Goal: Obtain resource: Download file/media

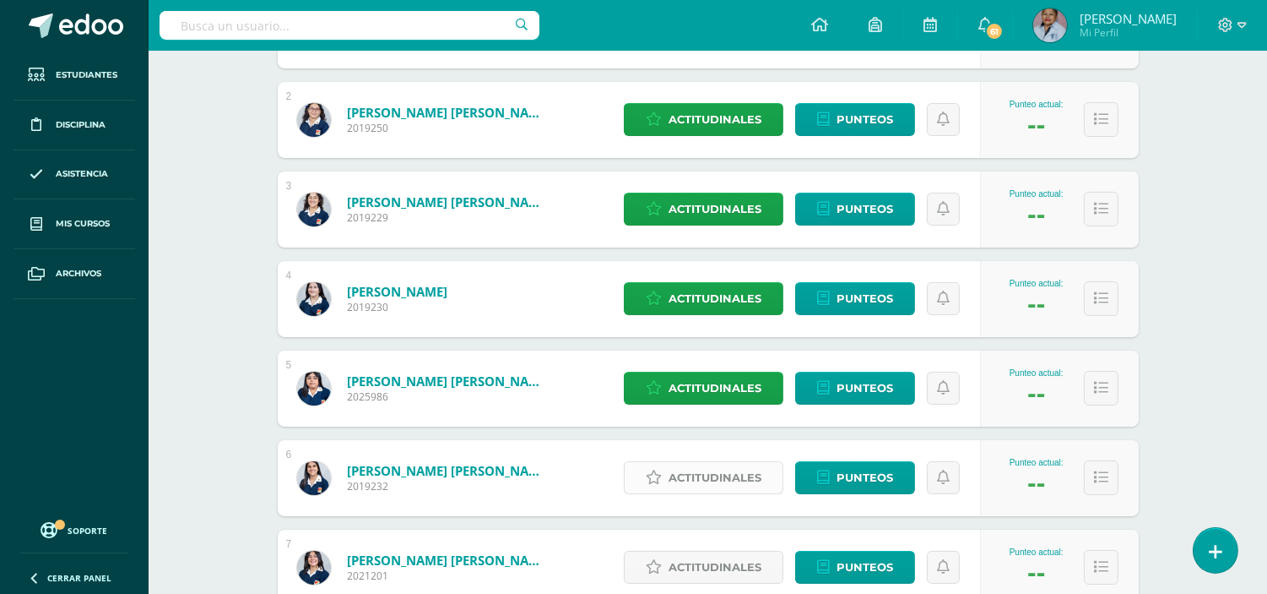
click at [706, 483] on span "Actitudinales" at bounding box center [715, 477] width 93 height 31
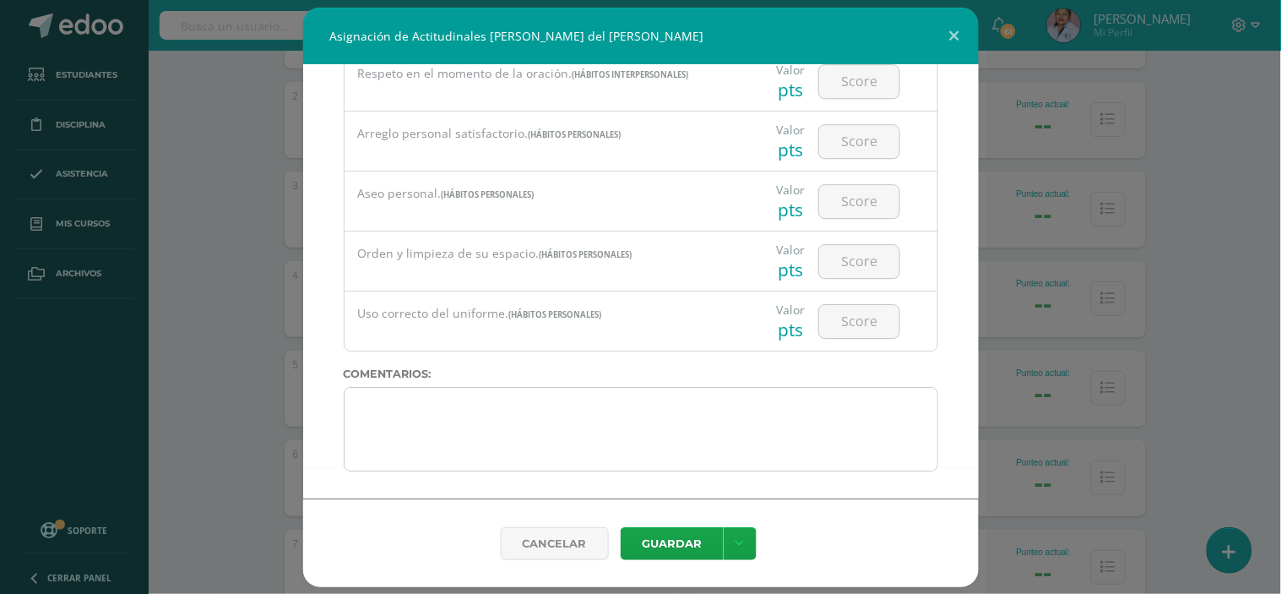
scroll to position [270, 0]
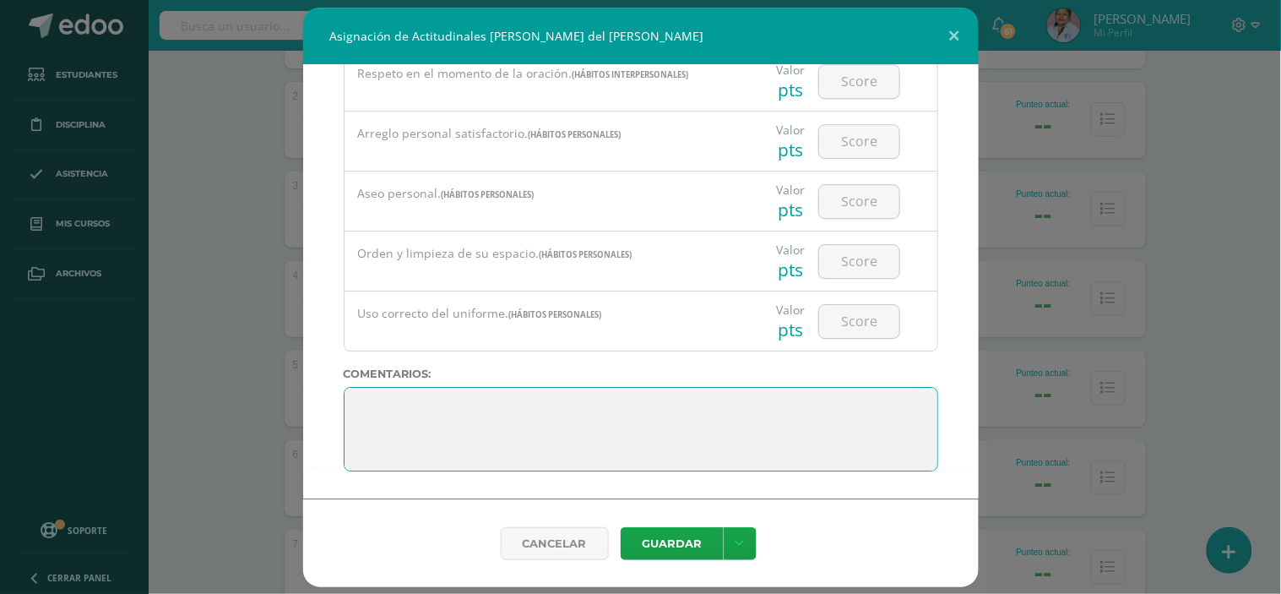
click at [367, 407] on textarea at bounding box center [641, 429] width 594 height 84
click at [382, 412] on textarea at bounding box center [641, 429] width 594 height 84
type textarea "Muy buen trabajo Valeria en este ciclo escolar, siga adelante y recuerde:"
drag, startPoint x: 375, startPoint y: 437, endPoint x: 774, endPoint y: 456, distance: 399.9
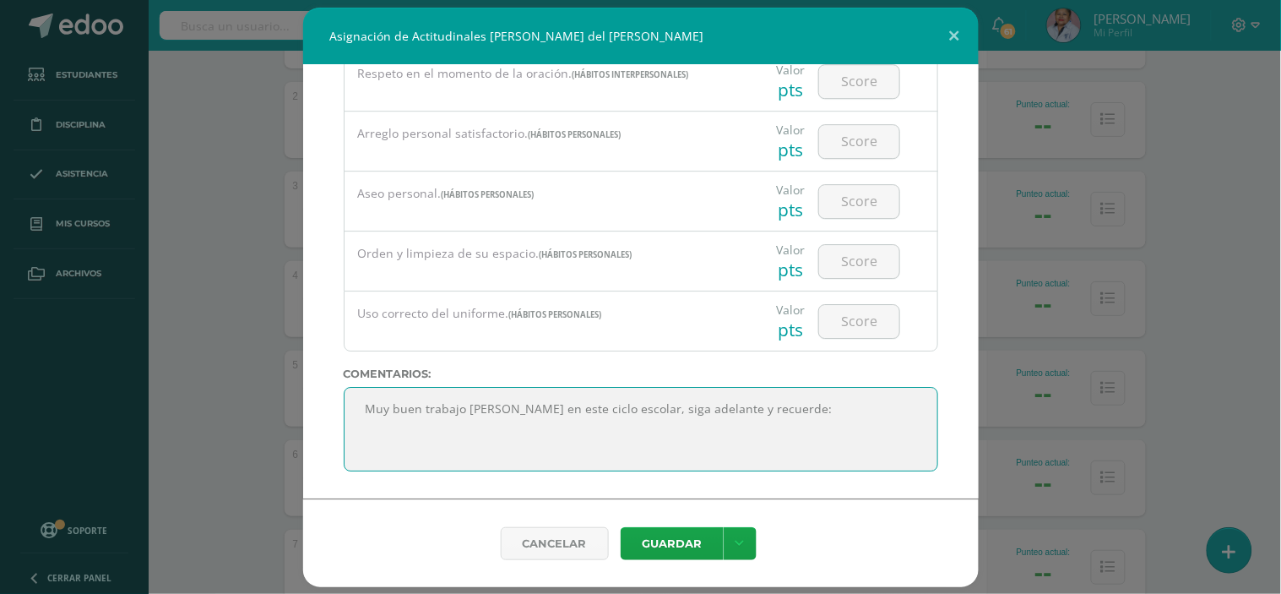
click at [774, 456] on textarea at bounding box center [641, 429] width 594 height 84
drag, startPoint x: 750, startPoint y: 426, endPoint x: 768, endPoint y: 424, distance: 18.7
click at [752, 426] on textarea at bounding box center [641, 429] width 594 height 84
drag, startPoint x: 377, startPoint y: 409, endPoint x: 777, endPoint y: 411, distance: 399.4
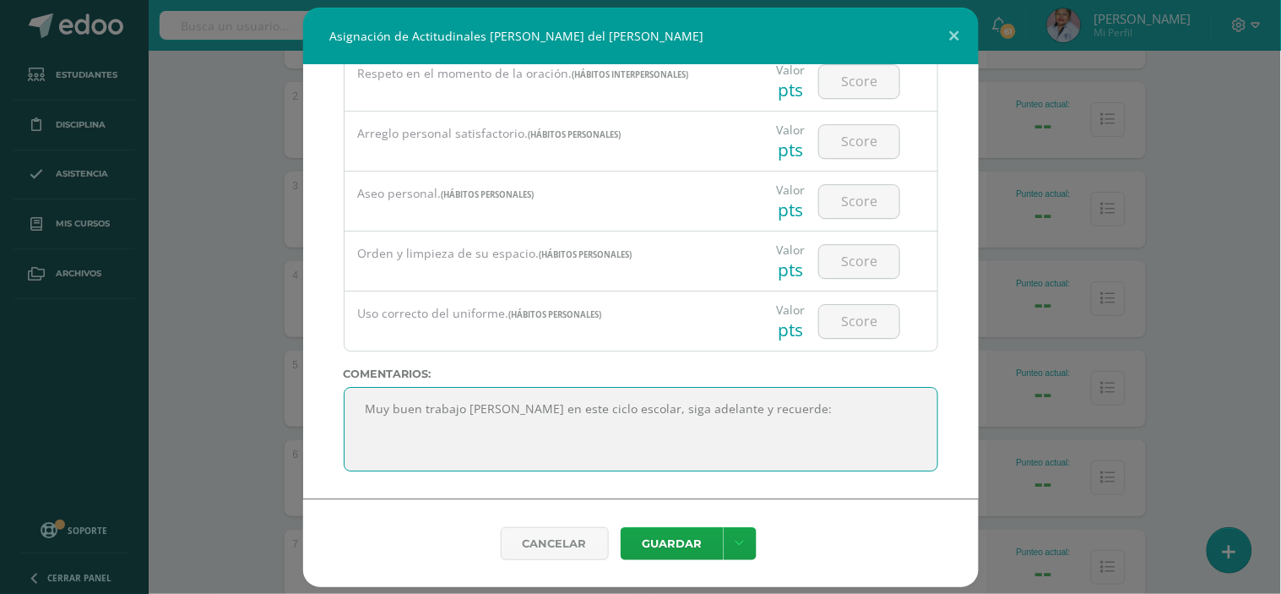
click at [777, 411] on textarea at bounding box center [641, 429] width 594 height 84
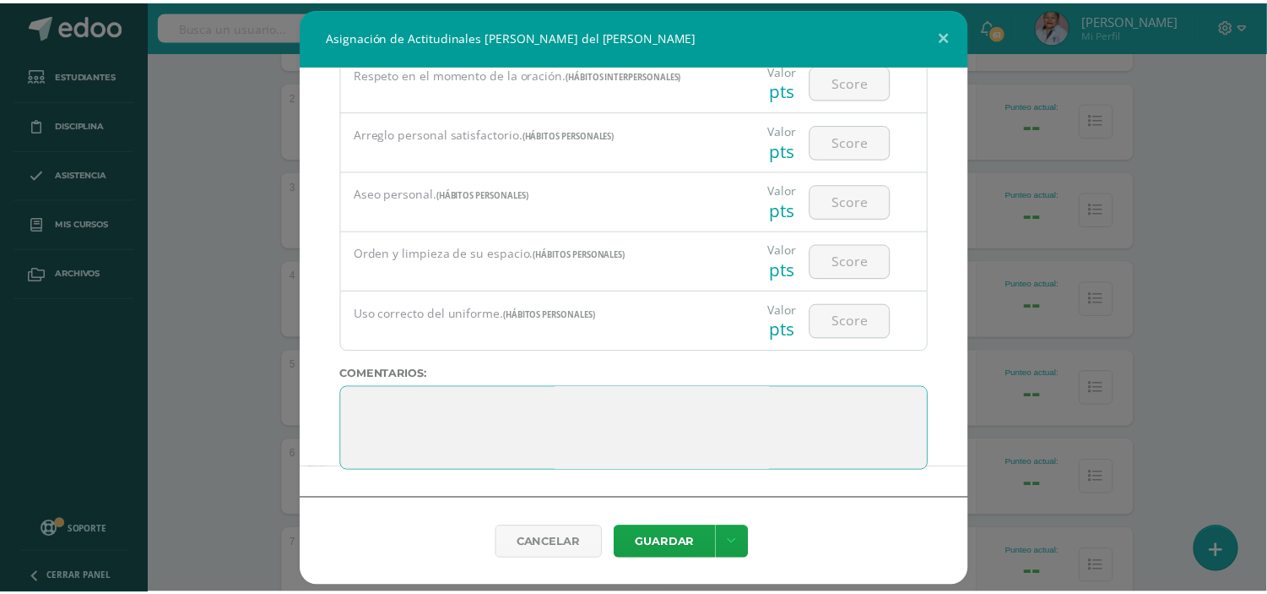
scroll to position [0, 0]
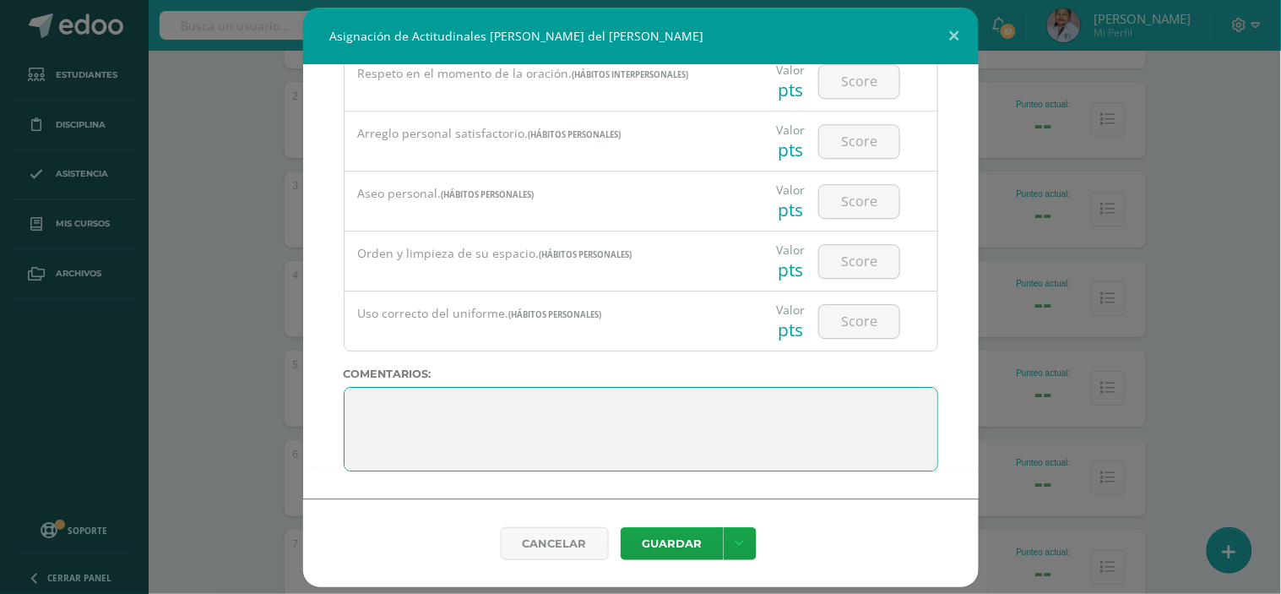
click at [377, 407] on textarea at bounding box center [641, 429] width 594 height 84
paste textarea "Muy buen trabajo Valeria en este ciclo escolar, siga adelante y recuerde:"
click at [785, 415] on textarea at bounding box center [641, 429] width 594 height 84
click at [779, 416] on textarea at bounding box center [641, 429] width 594 height 84
paste textarea "Todos nuestros sueños pueden hacerse realidad si tenemos el valor de perseguirl…"
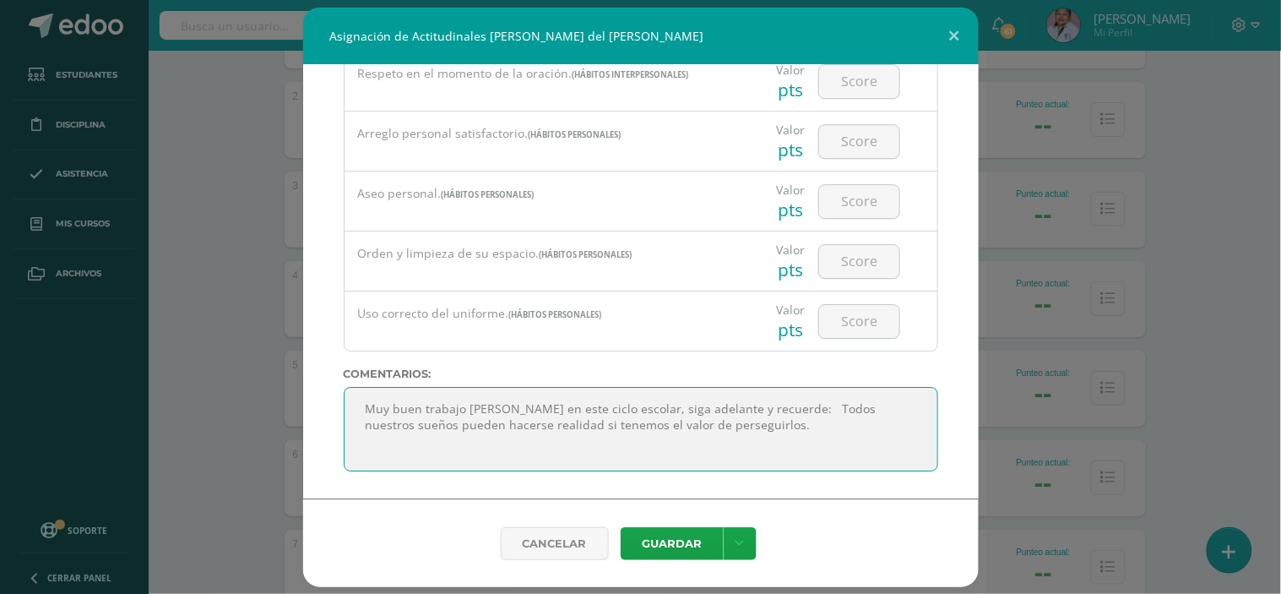
click at [785, 415] on textarea at bounding box center [641, 429] width 594 height 84
type textarea "Muy buen trabajo Valeria en este ciclo escolar, siga adelante y recuerde: Todos…"
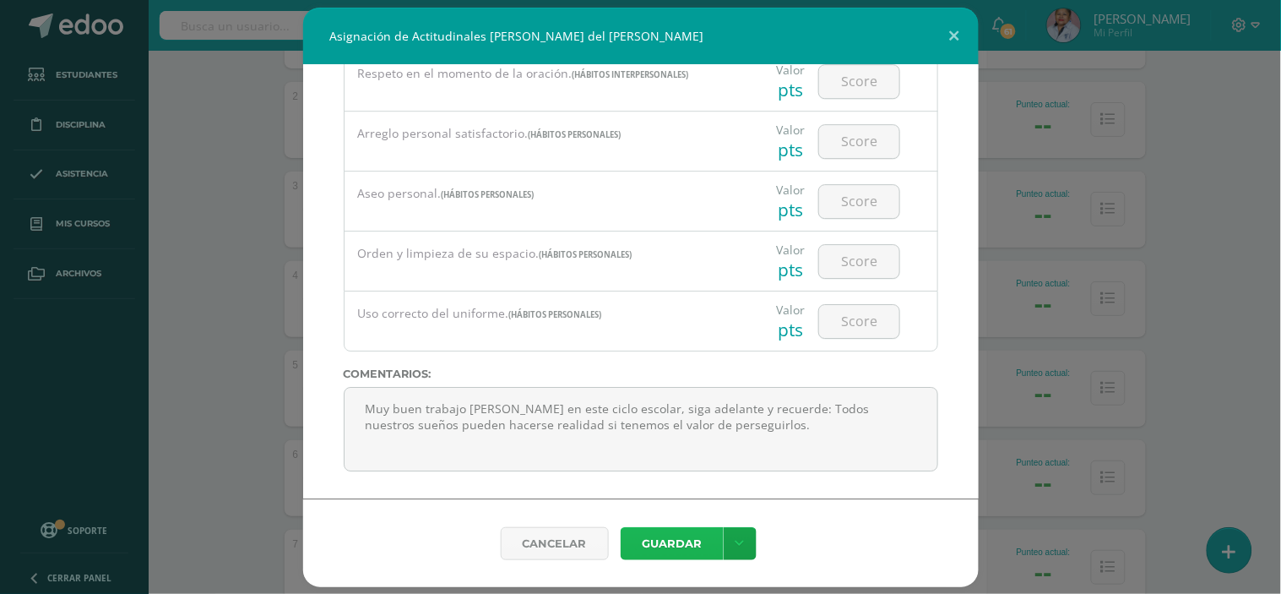
click at [679, 546] on button "Guardar" at bounding box center [672, 543] width 103 height 33
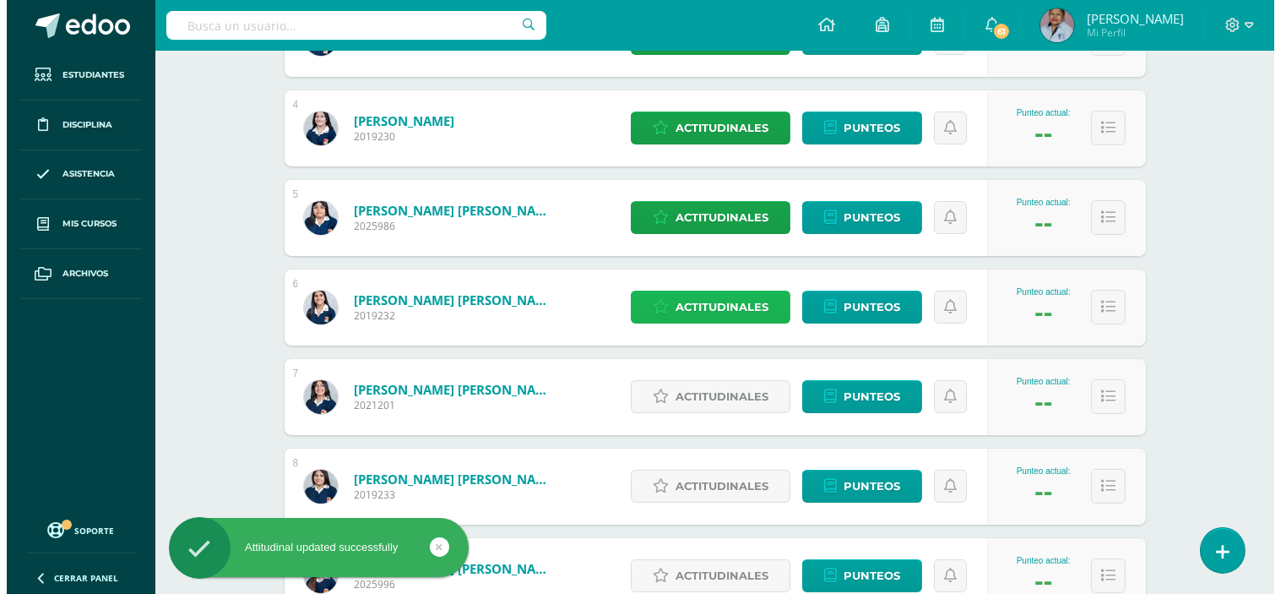
scroll to position [562, 0]
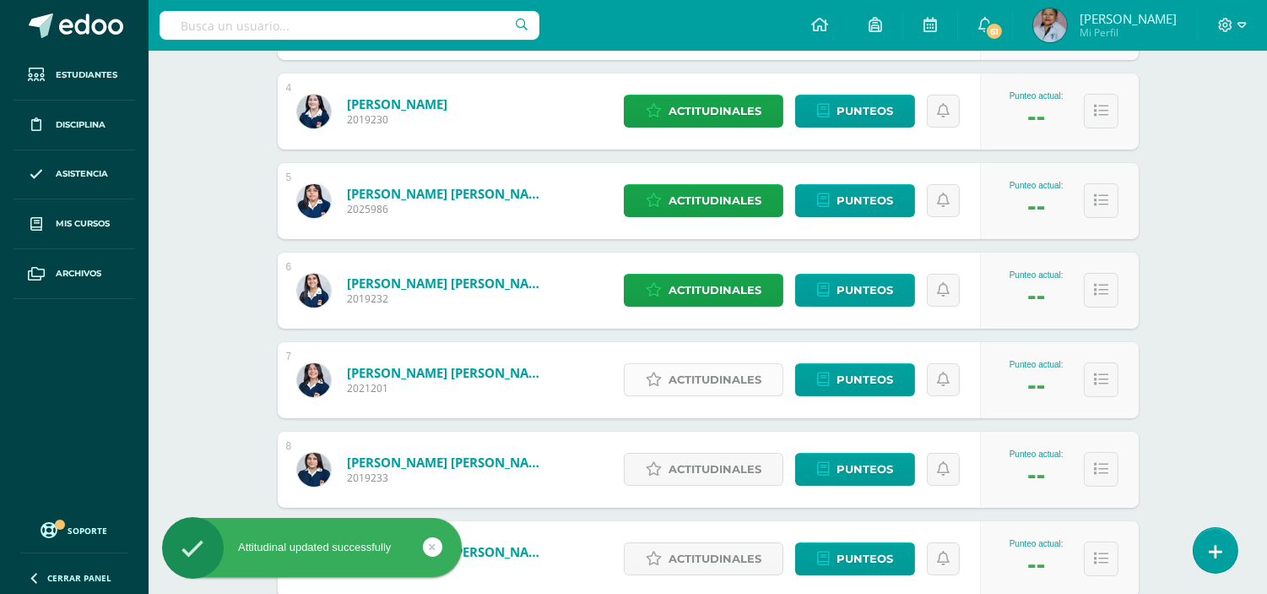
click at [724, 380] on span "Actitudinales" at bounding box center [715, 379] width 93 height 31
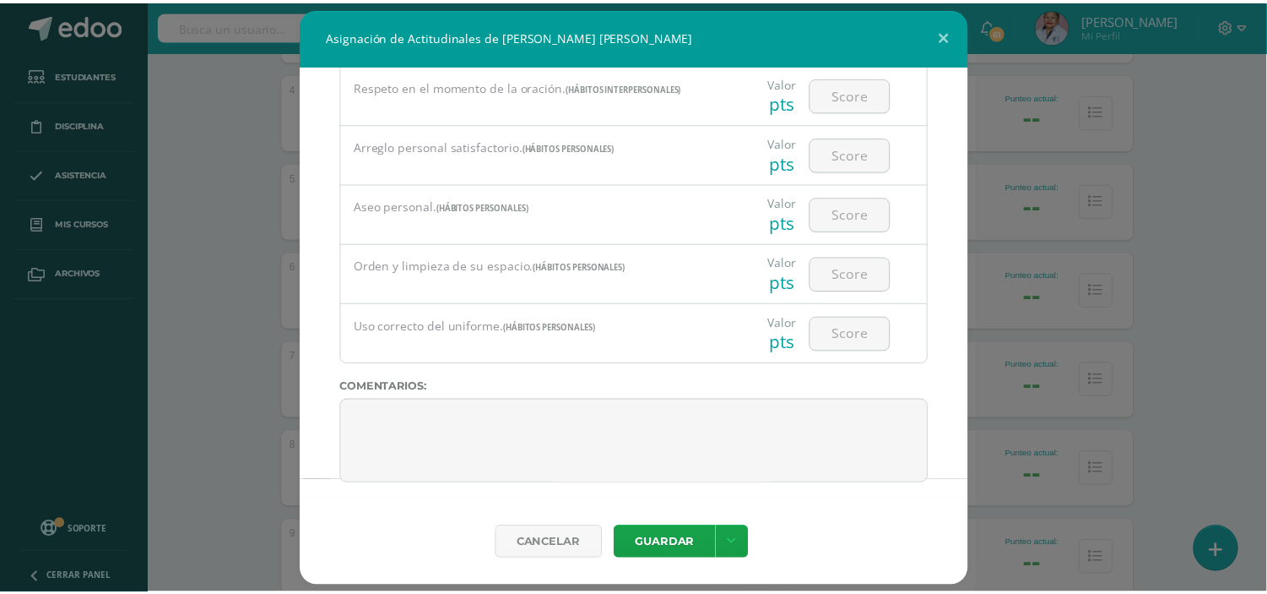
scroll to position [1317, 0]
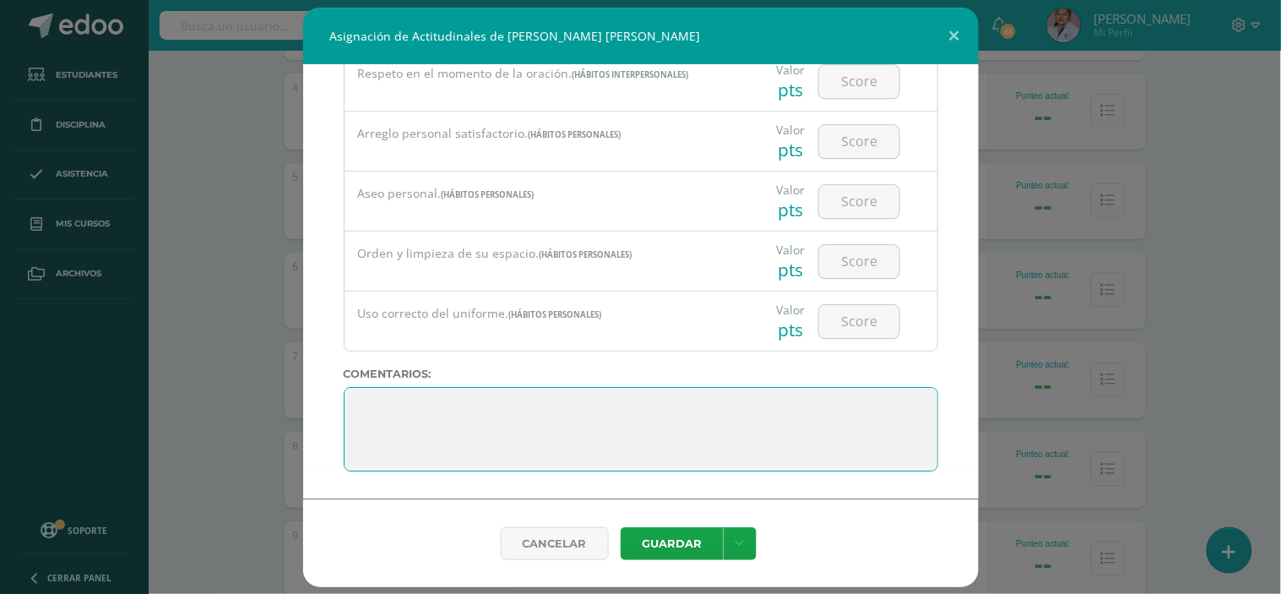
click at [365, 399] on textarea at bounding box center [641, 429] width 594 height 84
click at [376, 402] on textarea at bounding box center [641, 429] width 594 height 84
click at [393, 410] on textarea at bounding box center [641, 429] width 594 height 84
click at [613, 412] on textarea at bounding box center [641, 429] width 594 height 84
click at [614, 410] on textarea at bounding box center [641, 429] width 594 height 84
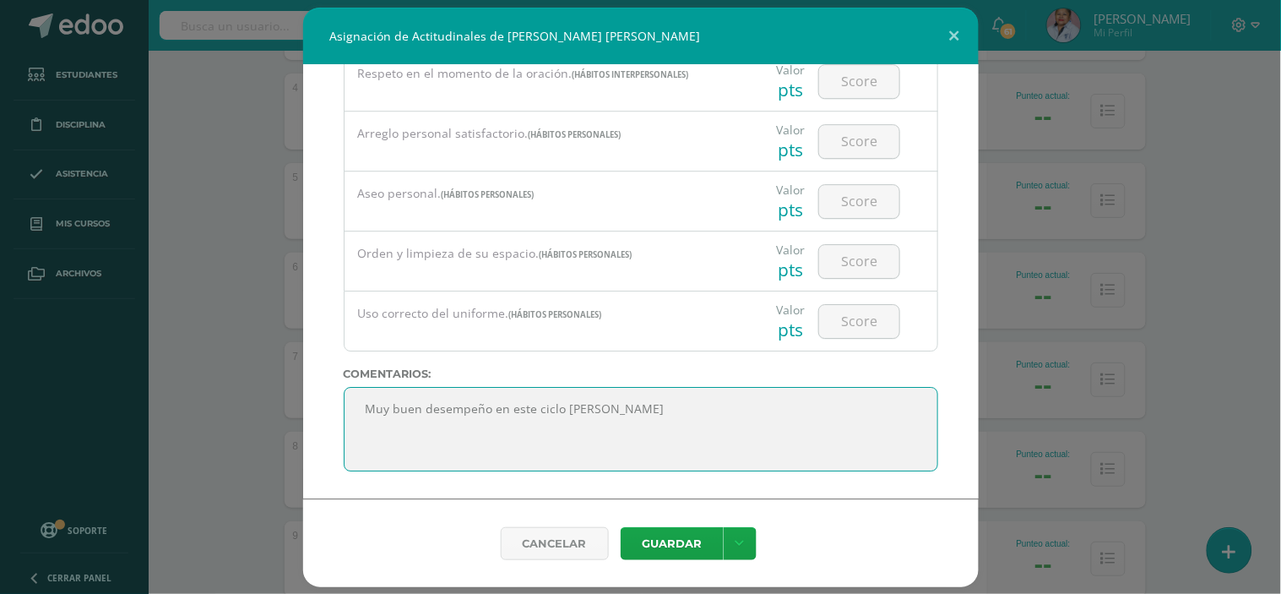
click at [657, 412] on textarea at bounding box center [641, 429] width 594 height 84
click at [806, 409] on textarea at bounding box center [641, 429] width 594 height 84
paste textarea "Es difícil vencer a una persona que nunca se rinde"
click at [805, 411] on textarea at bounding box center [641, 429] width 594 height 84
click at [553, 426] on textarea at bounding box center [641, 429] width 594 height 84
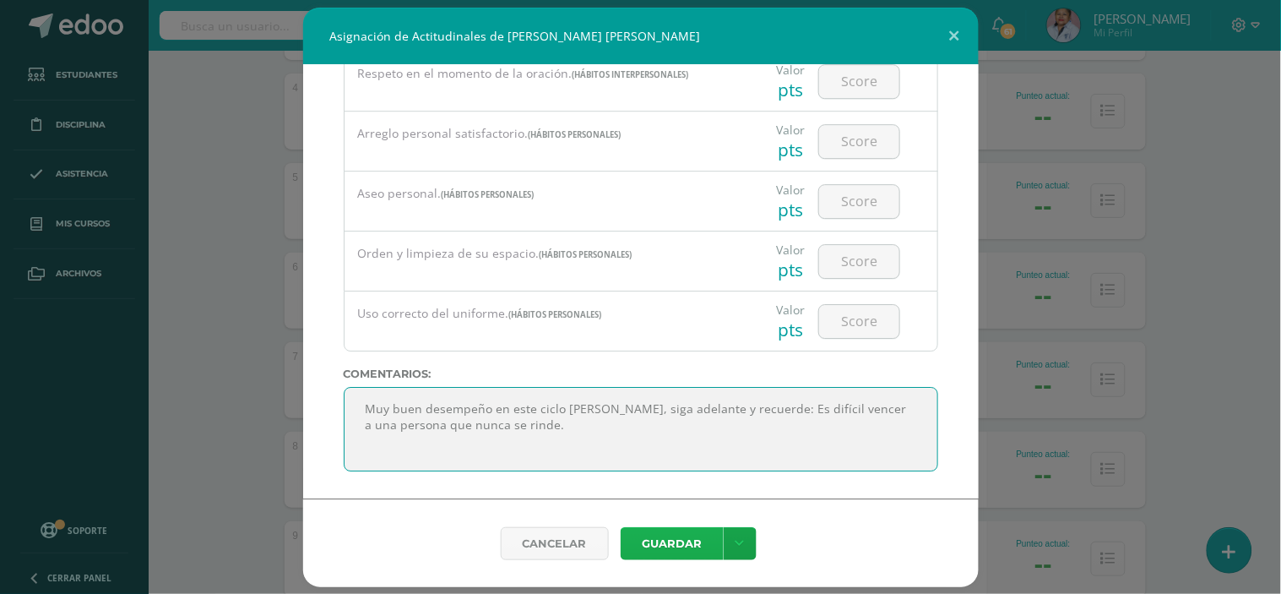
type textarea "Muy buen desempeño en este ciclo escolar Carmen, siga adelante y recuerde: Es d…"
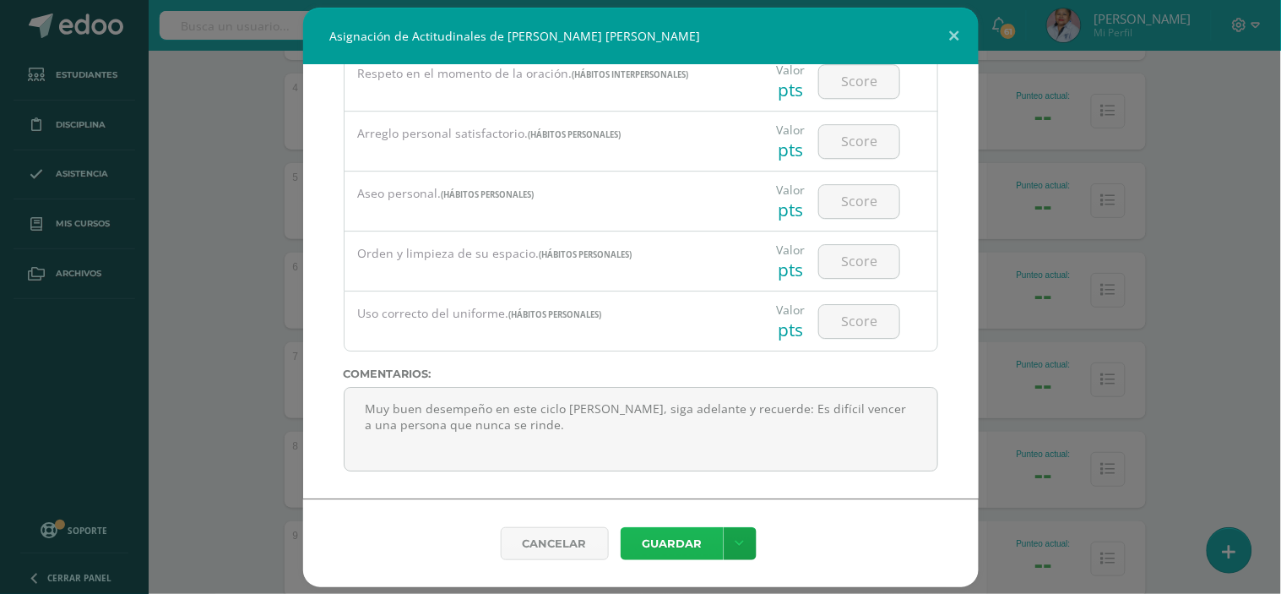
click at [665, 551] on button "Guardar" at bounding box center [672, 543] width 103 height 33
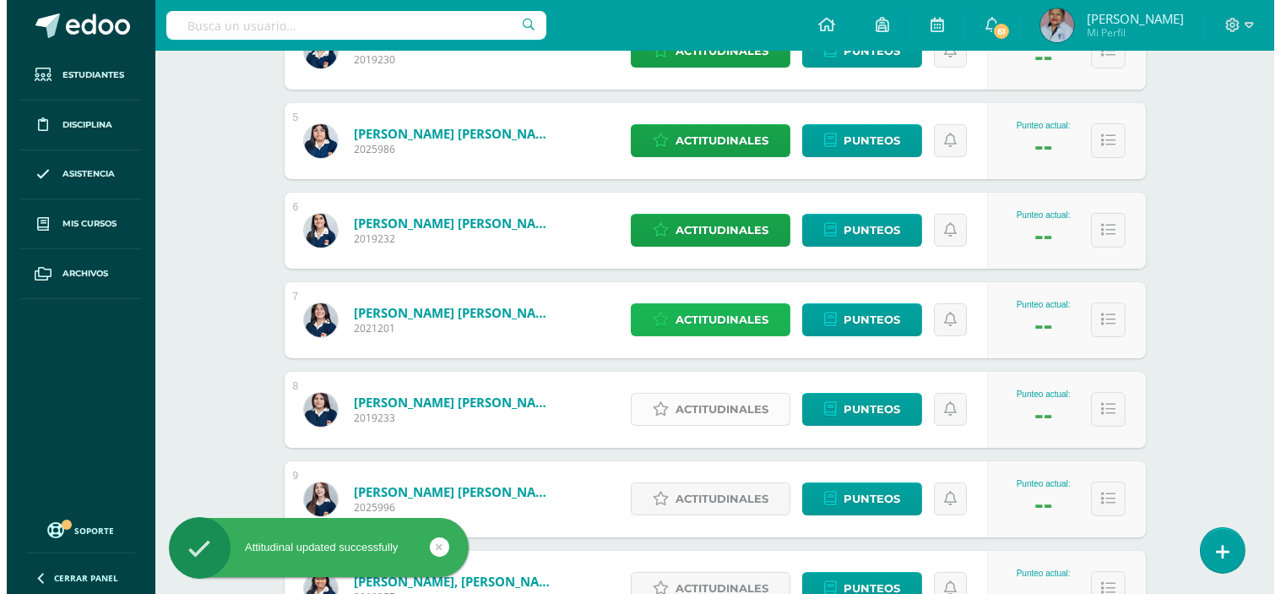
scroll to position [656, 0]
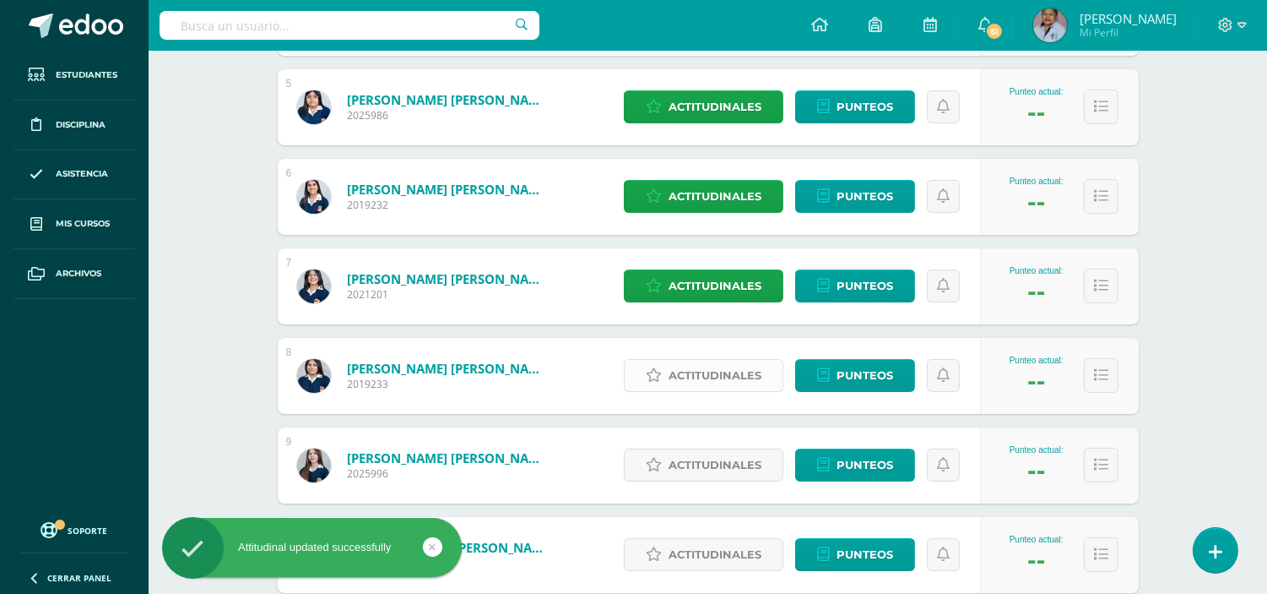
click at [719, 377] on span "Actitudinales" at bounding box center [715, 375] width 93 height 31
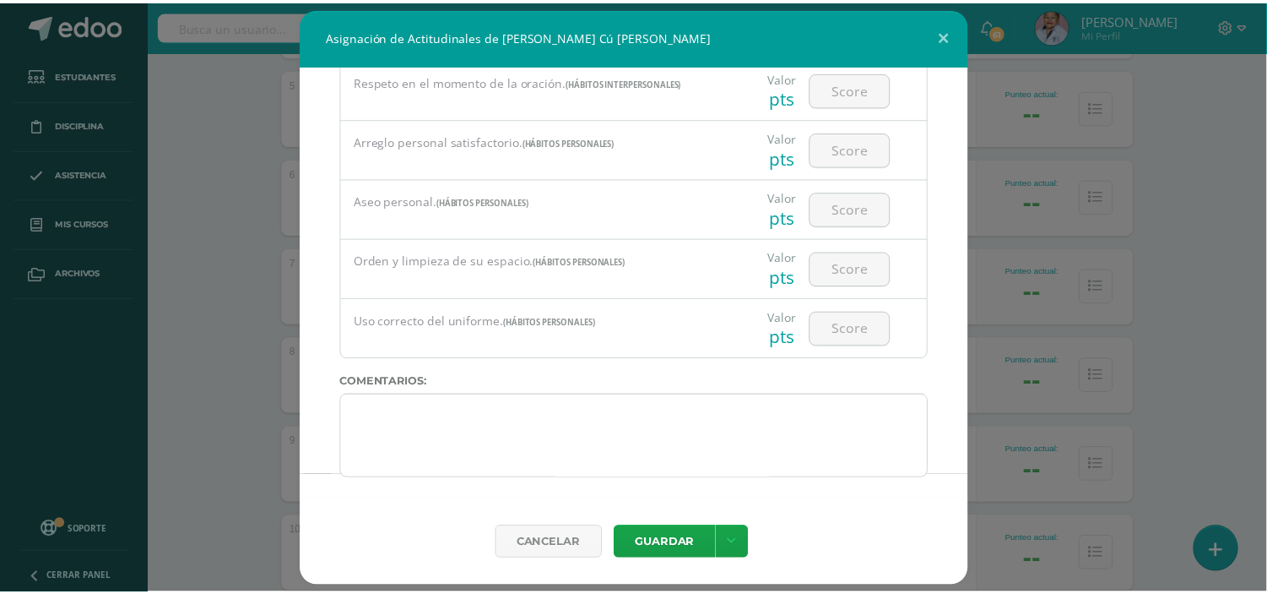
scroll to position [1317, 0]
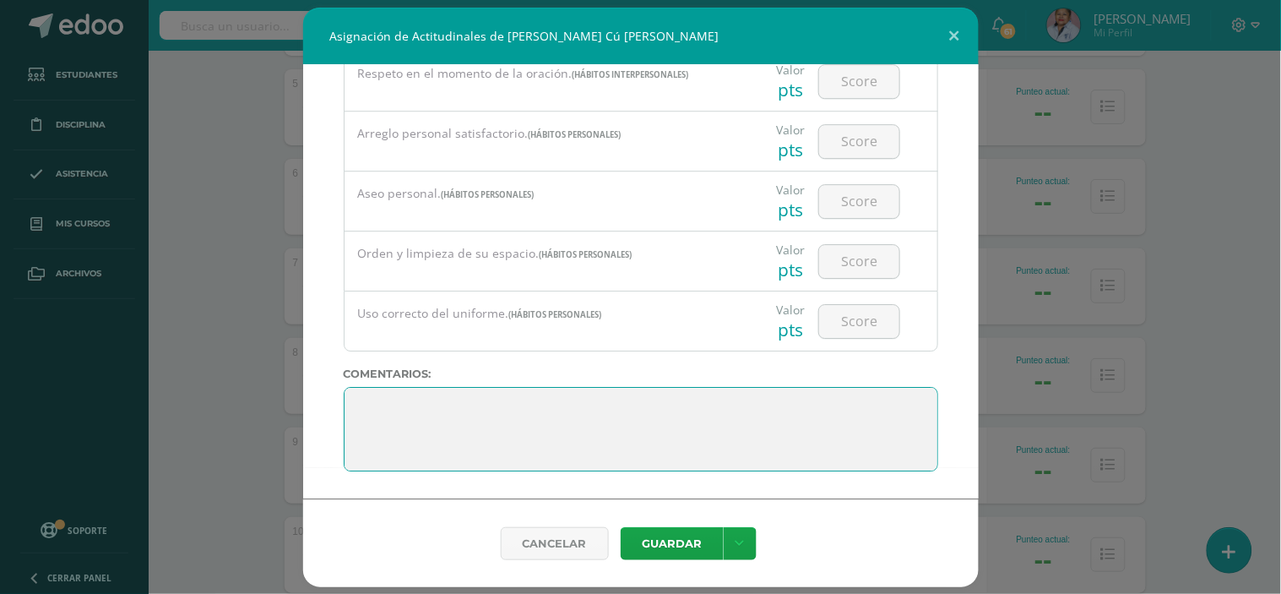
click at [364, 406] on textarea at bounding box center [641, 429] width 594 height 84
click at [369, 400] on textarea at bounding box center [641, 429] width 594 height 84
paste textarea "El futuro pertenece a quienes creen en la belleza de sus sueños"
click at [729, 410] on textarea at bounding box center [641, 429] width 594 height 84
click at [595, 426] on textarea at bounding box center [641, 429] width 594 height 84
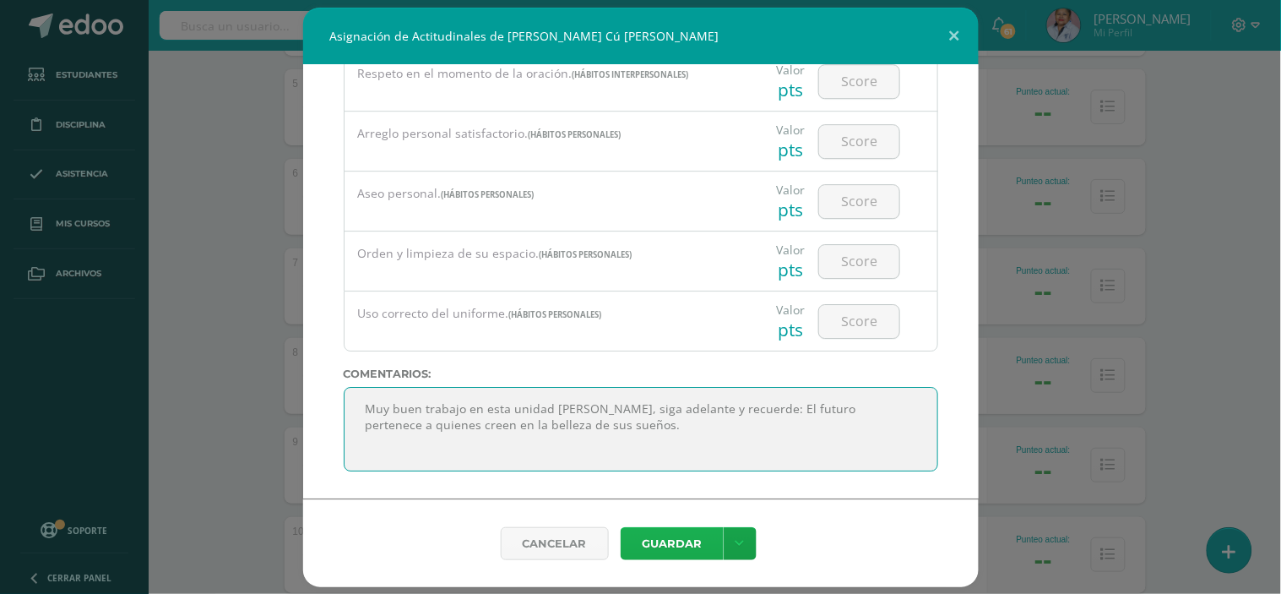
type textarea "Muy buen trabajo en esta unidad Frida, siga adelante y recuerde: El futuro pert…"
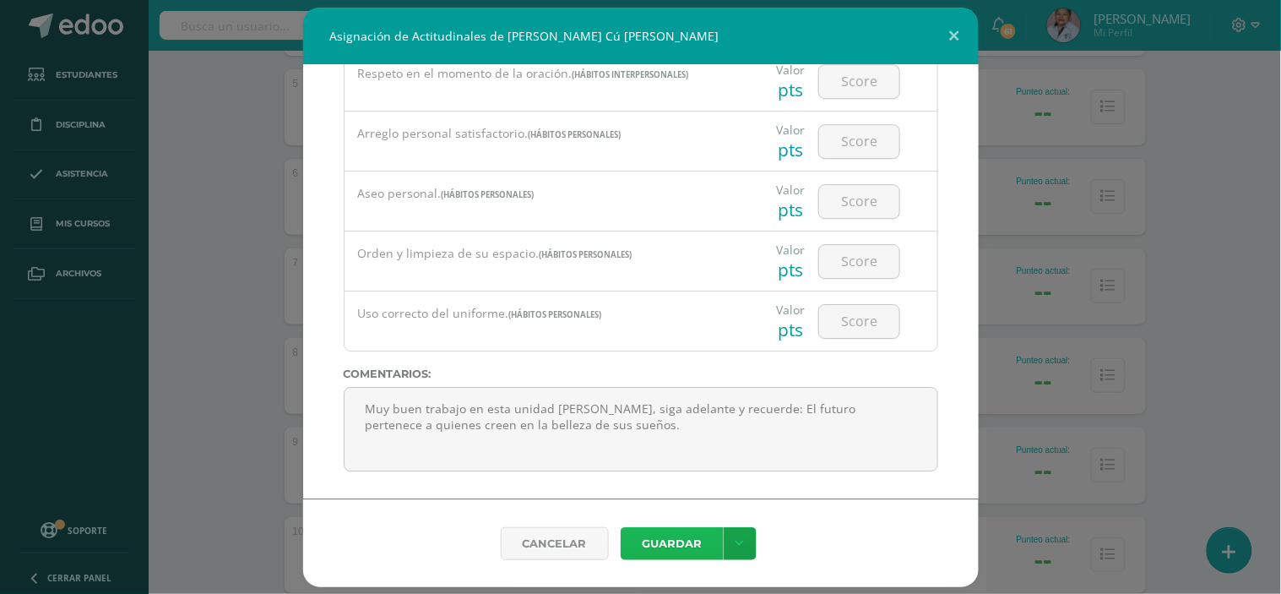
click at [670, 539] on button "Guardar" at bounding box center [672, 543] width 103 height 33
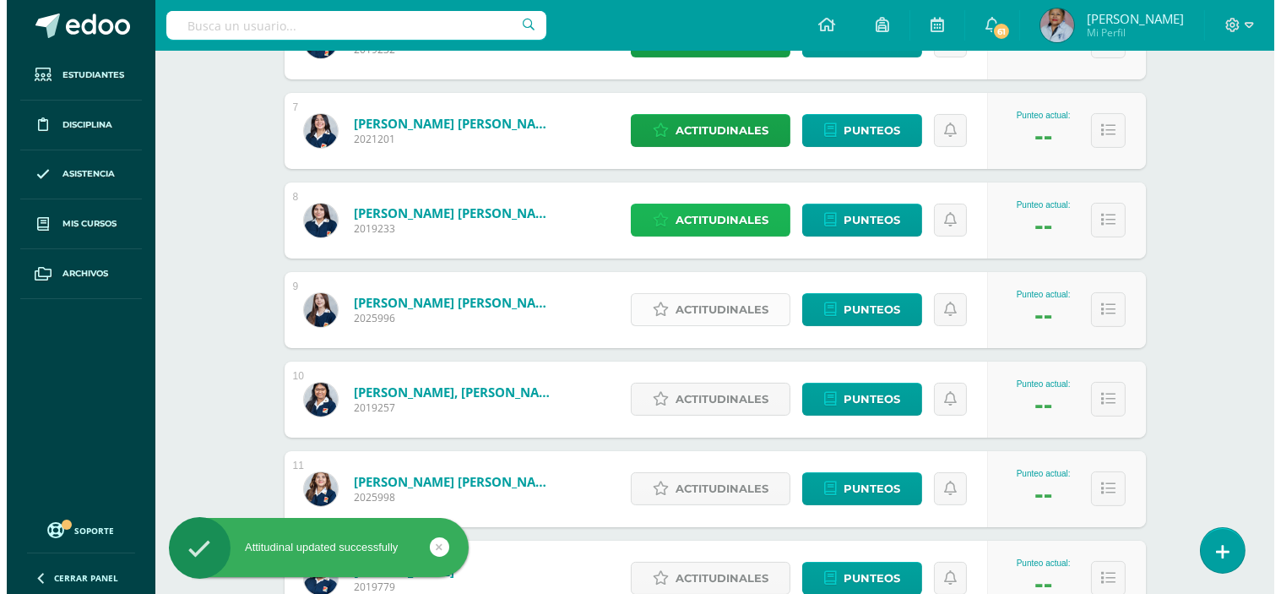
scroll to position [844, 0]
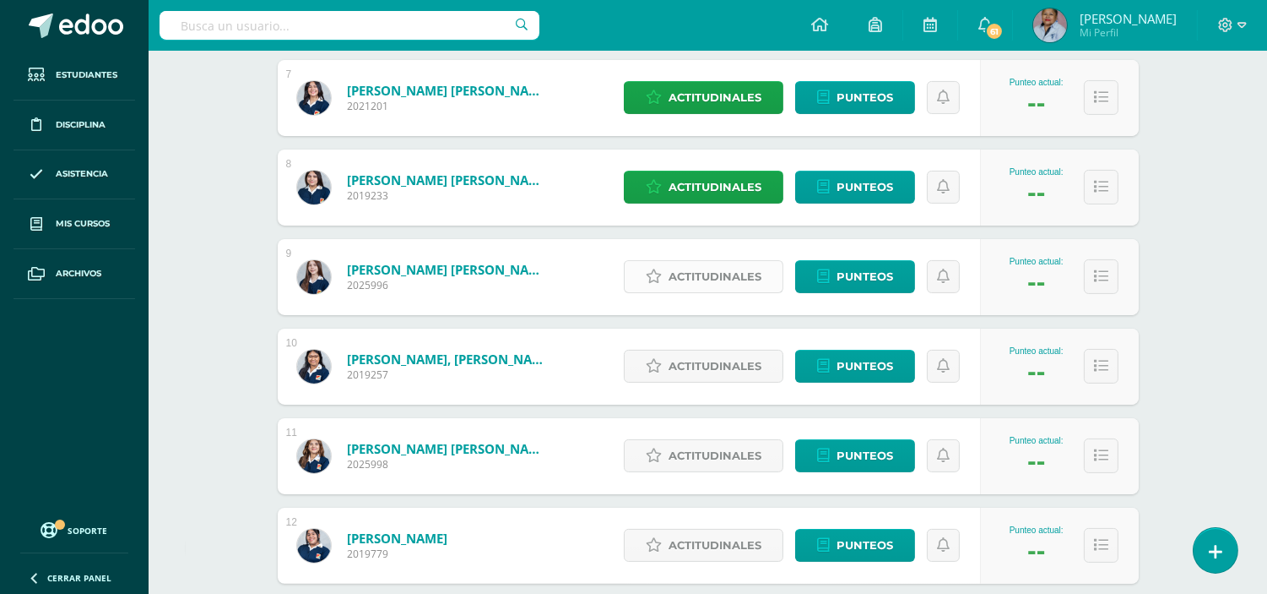
click at [708, 279] on span "Actitudinales" at bounding box center [715, 276] width 93 height 31
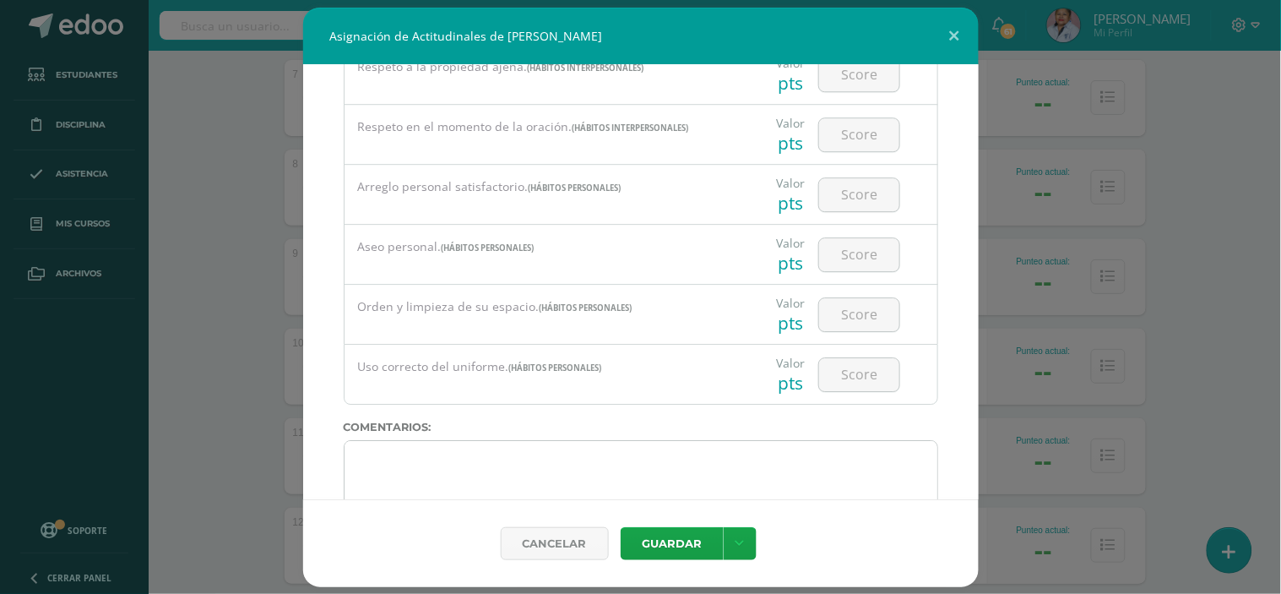
scroll to position [1317, 0]
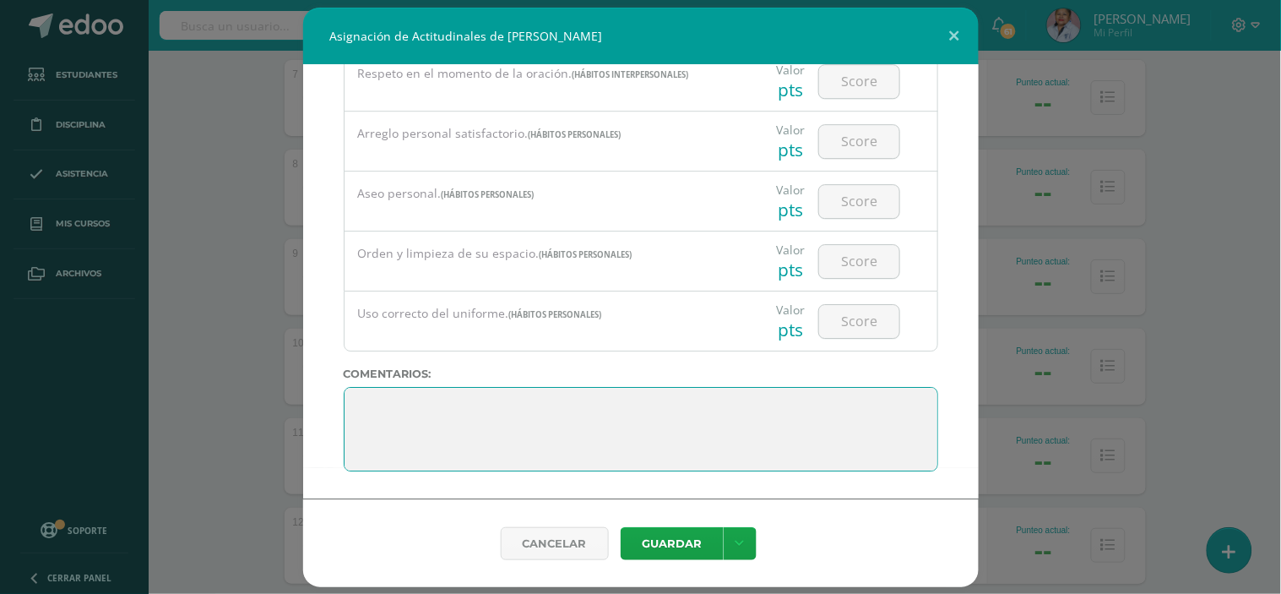
click at [368, 405] on textarea at bounding box center [641, 429] width 594 height 84
click at [374, 401] on textarea at bounding box center [641, 429] width 594 height 84
click at [383, 409] on textarea at bounding box center [641, 429] width 594 height 84
click at [381, 411] on textarea at bounding box center [641, 429] width 594 height 84
click at [368, 405] on textarea at bounding box center [641, 429] width 594 height 84
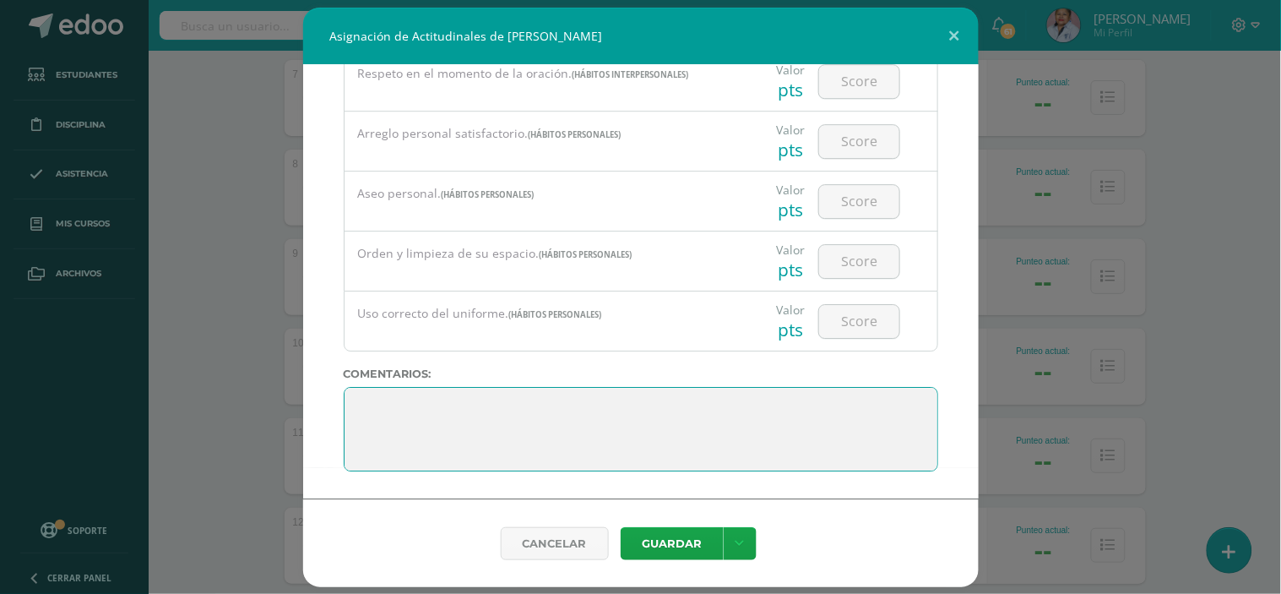
click at [377, 401] on textarea at bounding box center [641, 429] width 594 height 84
paste textarea "Esfuérzate al máximo. Lo que siembres hoy dará sus frutos mañana"
click at [802, 410] on textarea at bounding box center [641, 429] width 594 height 84
click at [773, 409] on textarea at bounding box center [641, 429] width 594 height 84
click at [873, 411] on textarea at bounding box center [641, 429] width 594 height 84
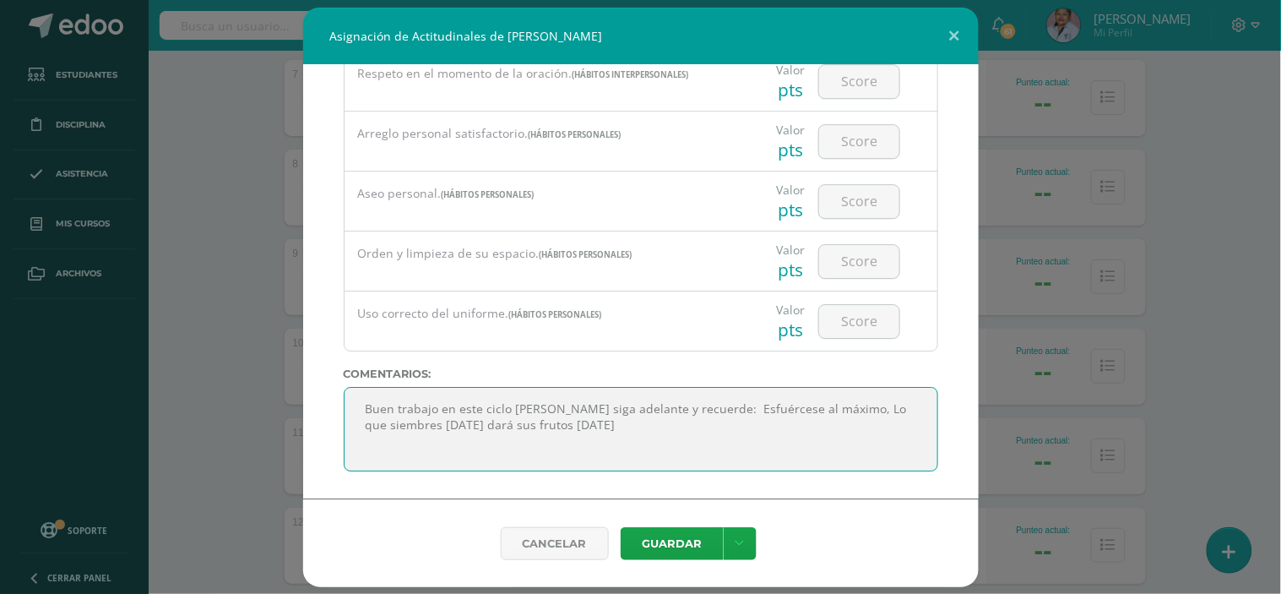
click at [457, 426] on textarea at bounding box center [641, 429] width 594 height 84
click at [609, 428] on textarea at bounding box center [641, 429] width 594 height 84
type textarea "Buen trabajo en este ciclo escolar Jimena siga adelante y recuerde: Esfuércese …"
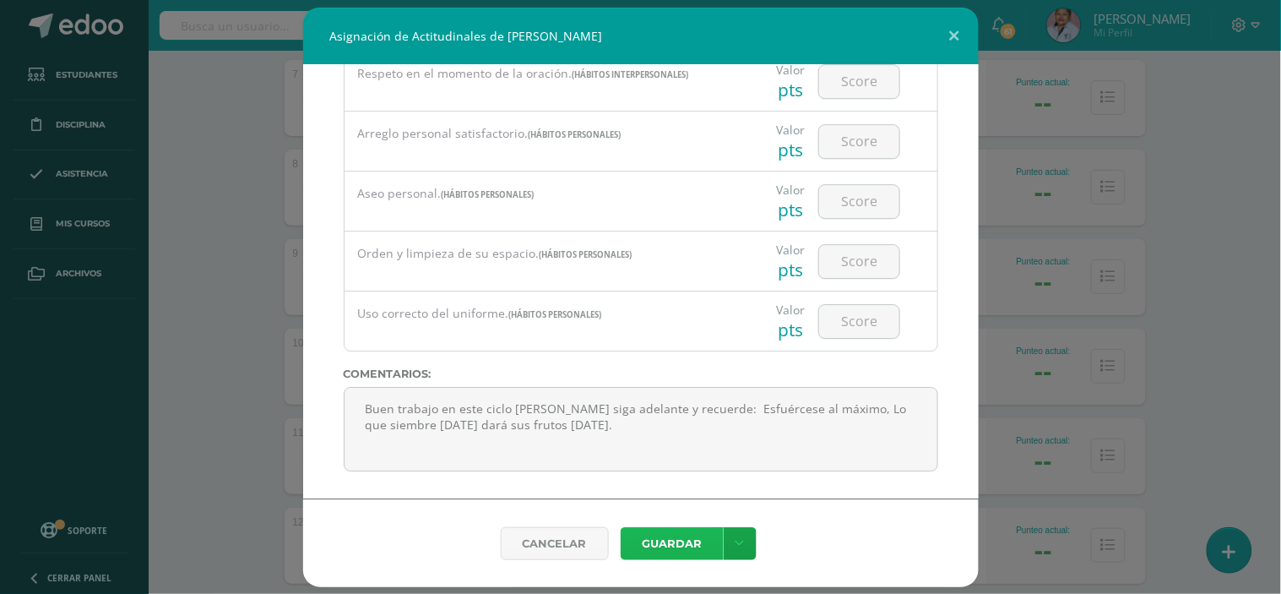
click at [680, 554] on button "Guardar" at bounding box center [672, 543] width 103 height 33
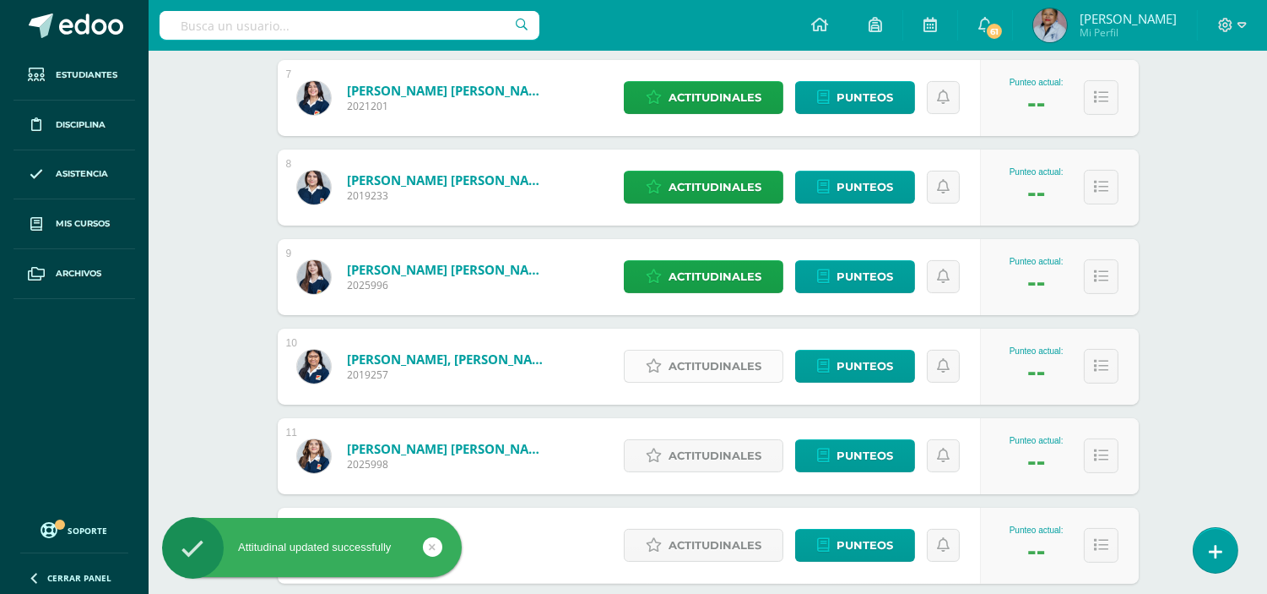
click at [712, 368] on span "Actitudinales" at bounding box center [715, 365] width 93 height 31
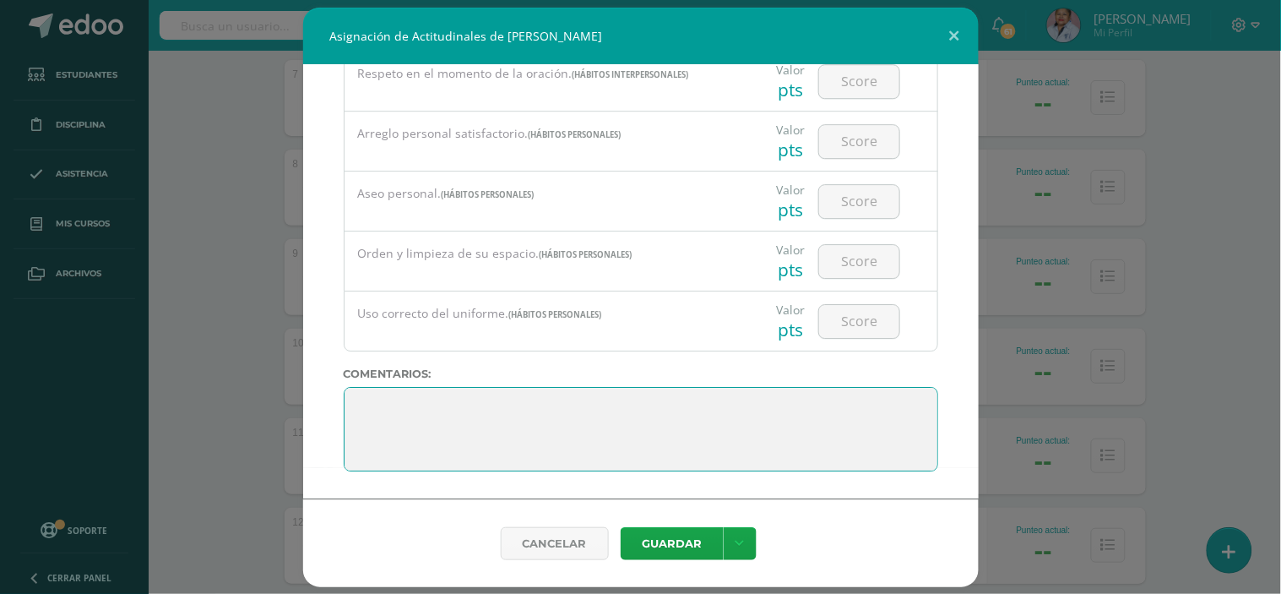
click at [365, 406] on textarea at bounding box center [641, 429] width 594 height 84
click at [377, 411] on textarea at bounding box center [641, 429] width 594 height 84
click at [369, 414] on textarea at bounding box center [641, 429] width 594 height 84
paste textarea "Solo los que corren el riesgo de avanzar, pueden saber hasta dónde pueden llega…"
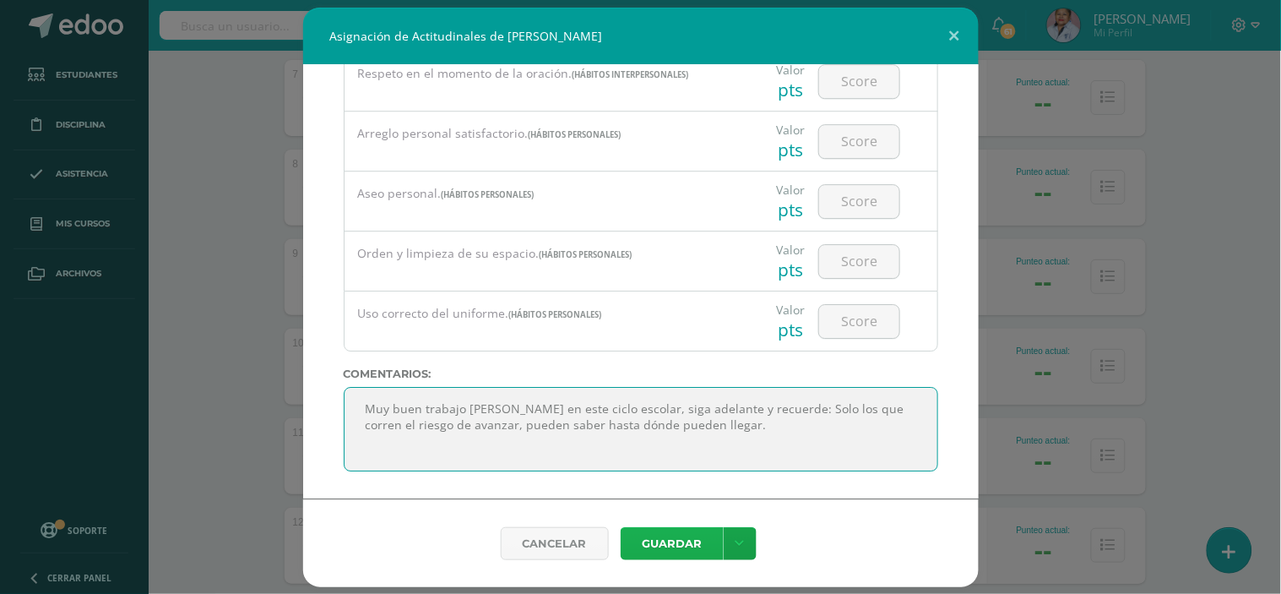
type textarea "Muy buen trabajo Sofía en este ciclo escolar, siga adelante y recuerde: Solo lo…"
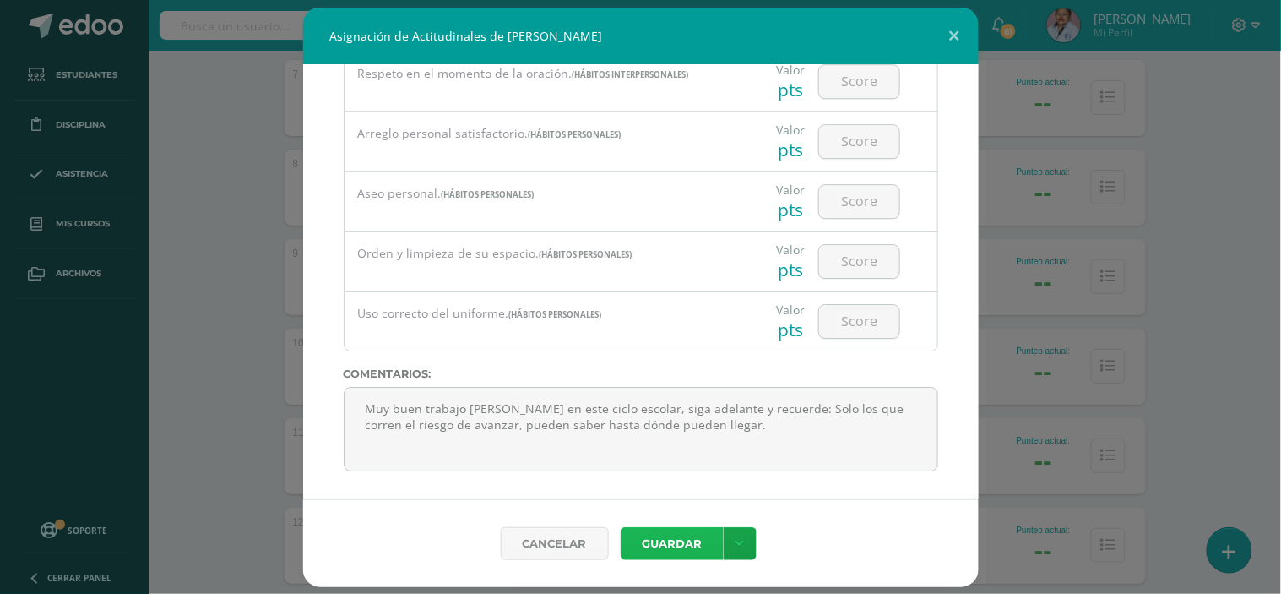
click at [665, 536] on button "Guardar" at bounding box center [672, 543] width 103 height 33
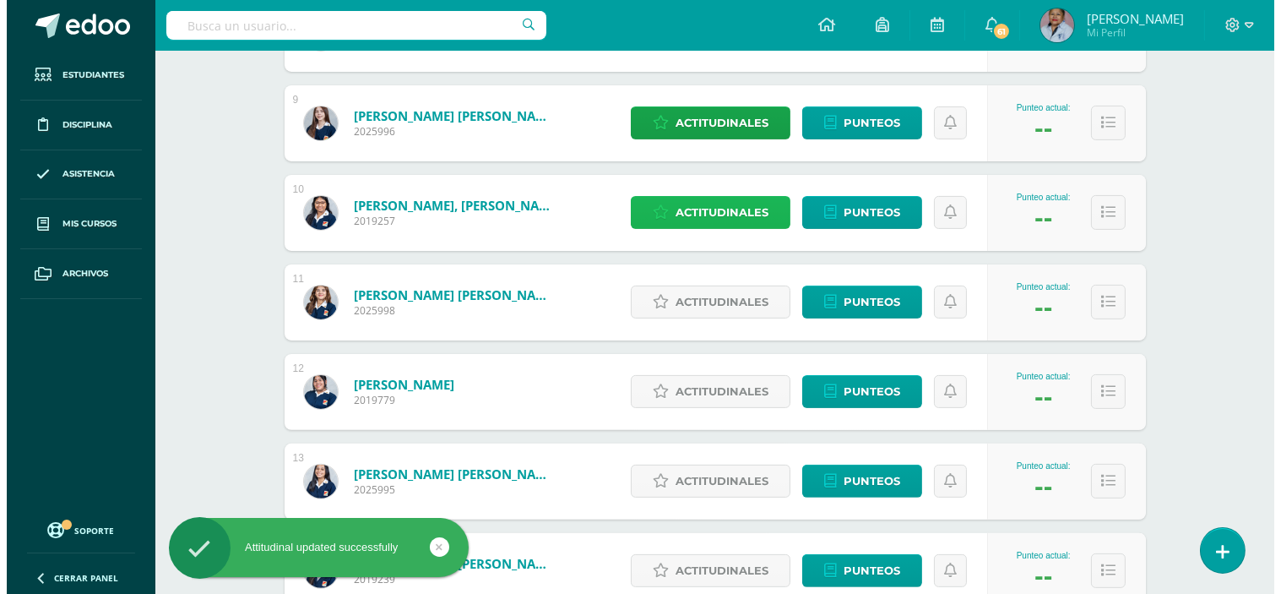
scroll to position [1032, 0]
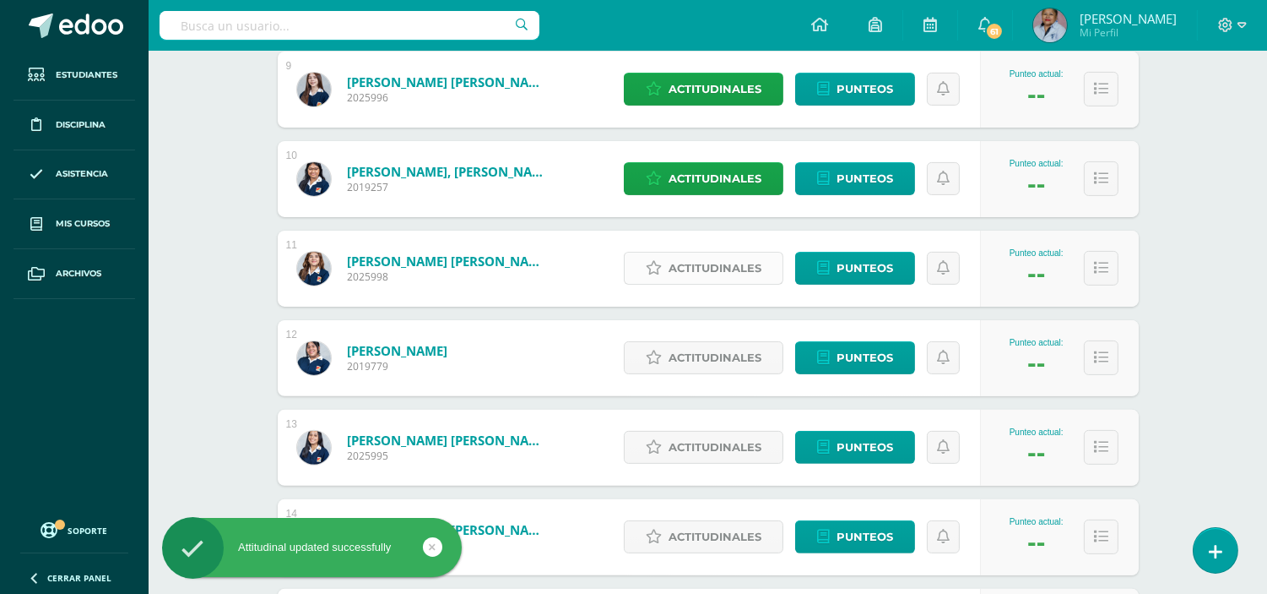
click at [701, 270] on span "Actitudinales" at bounding box center [715, 267] width 93 height 31
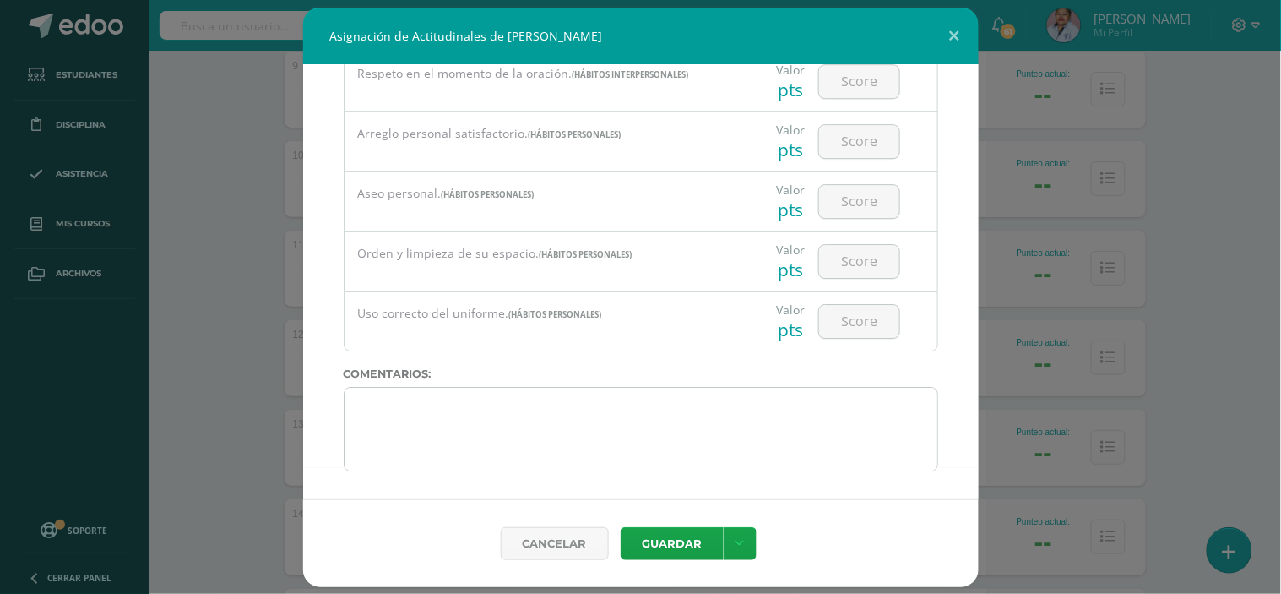
scroll to position [6, 0]
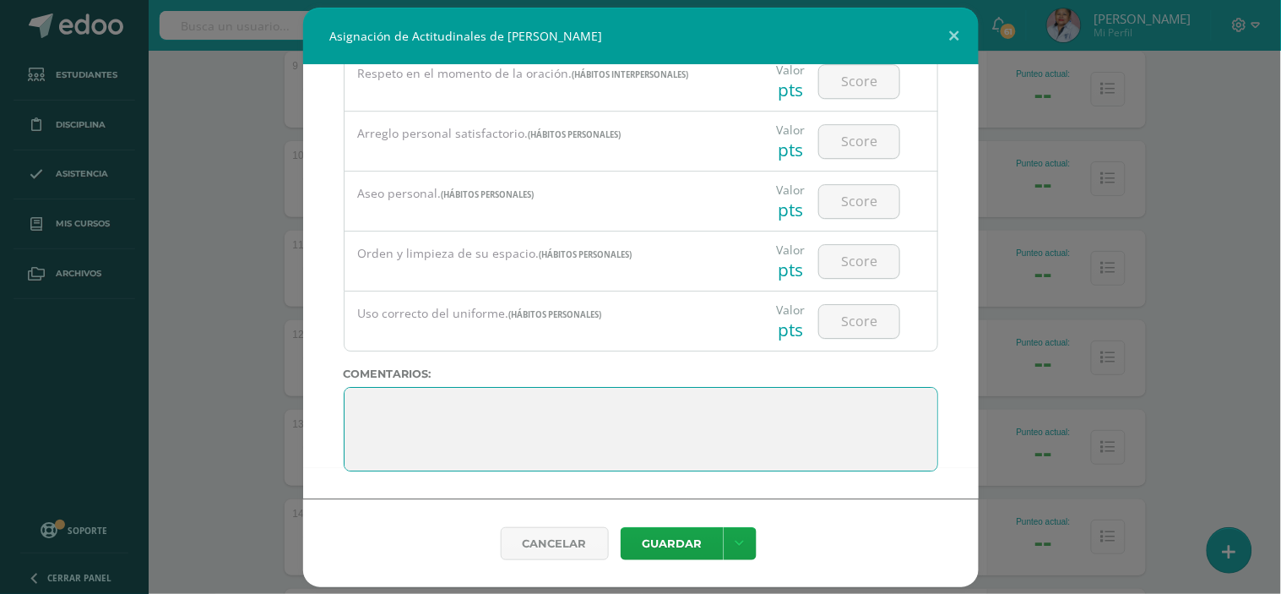
click at [366, 407] on textarea at bounding box center [641, 429] width 594 height 84
paste textarea "Las ganas de ganar son importantes, pero las ganas de prepararse son vitales."
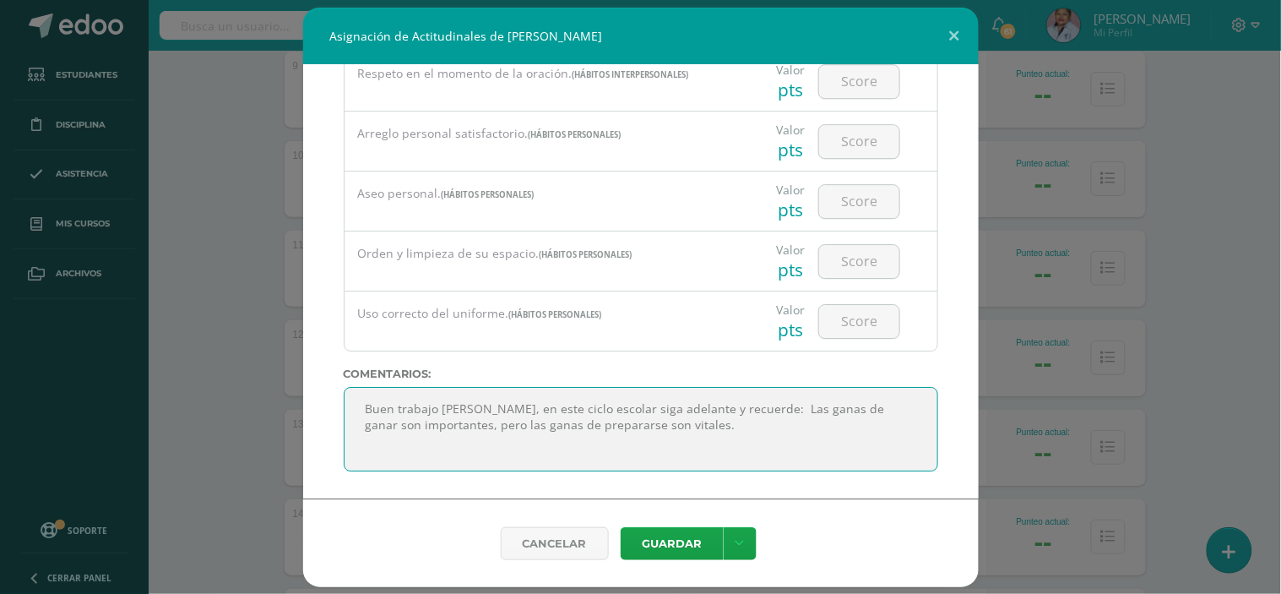
click at [730, 411] on textarea at bounding box center [641, 429] width 594 height 84
type textarea "Buen trabajo Dana, en este ciclo escolar siga adelante y recuerde: Las ganas de…"
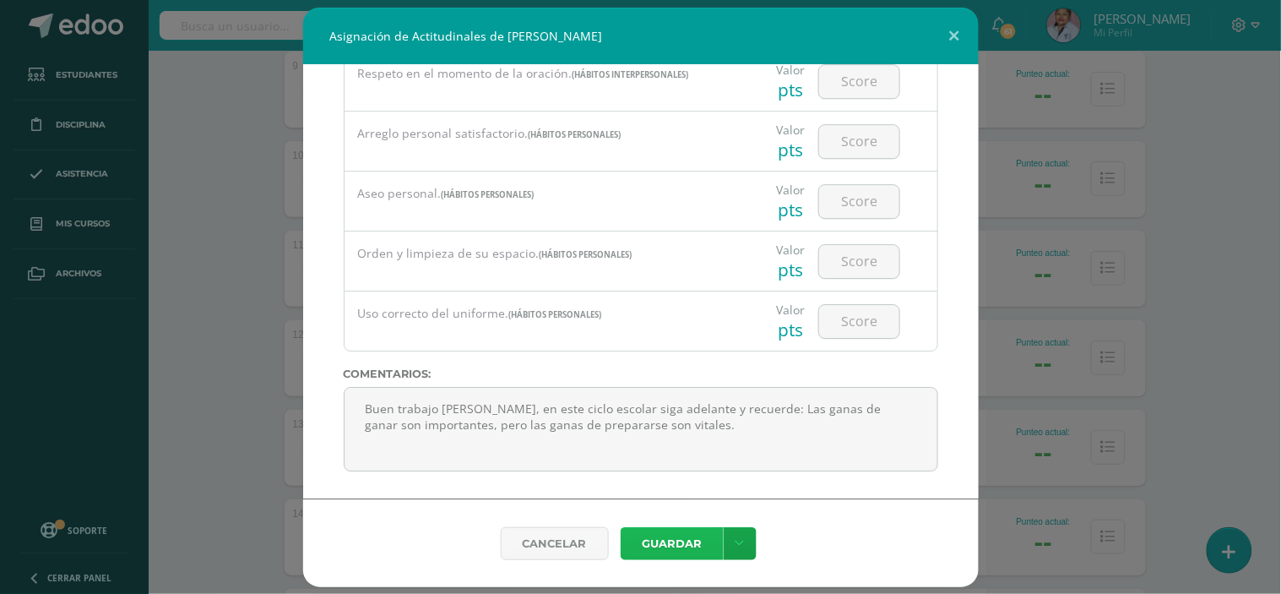
click at [668, 545] on button "Guardar" at bounding box center [672, 543] width 103 height 33
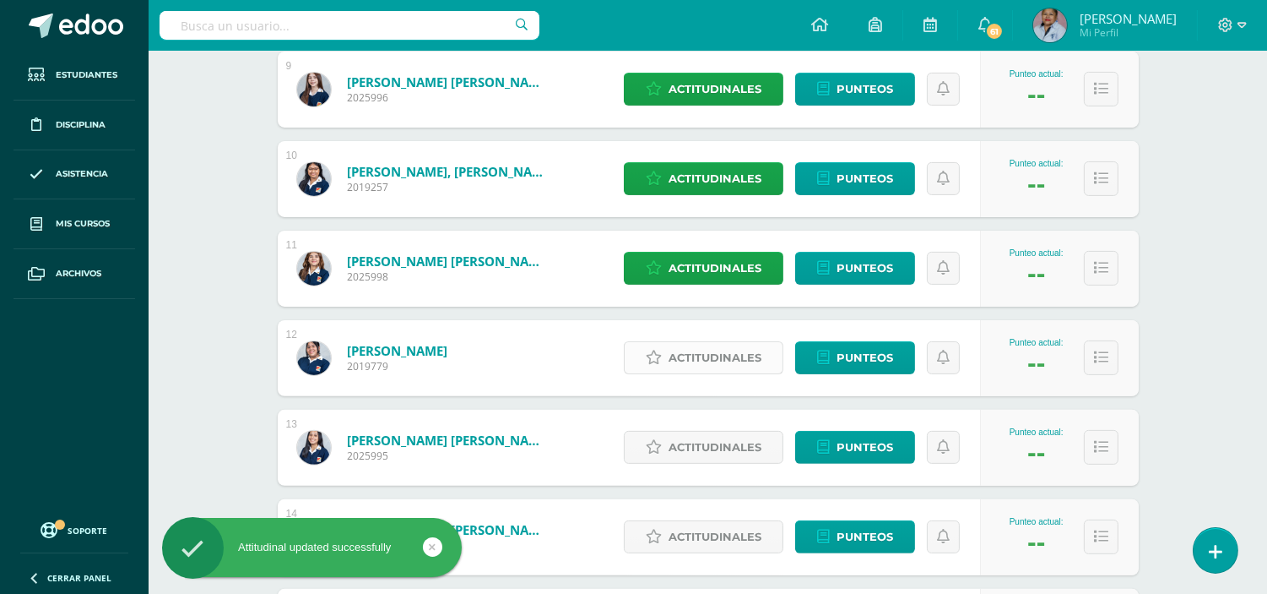
click at [728, 357] on span "Actitudinales" at bounding box center [715, 357] width 93 height 31
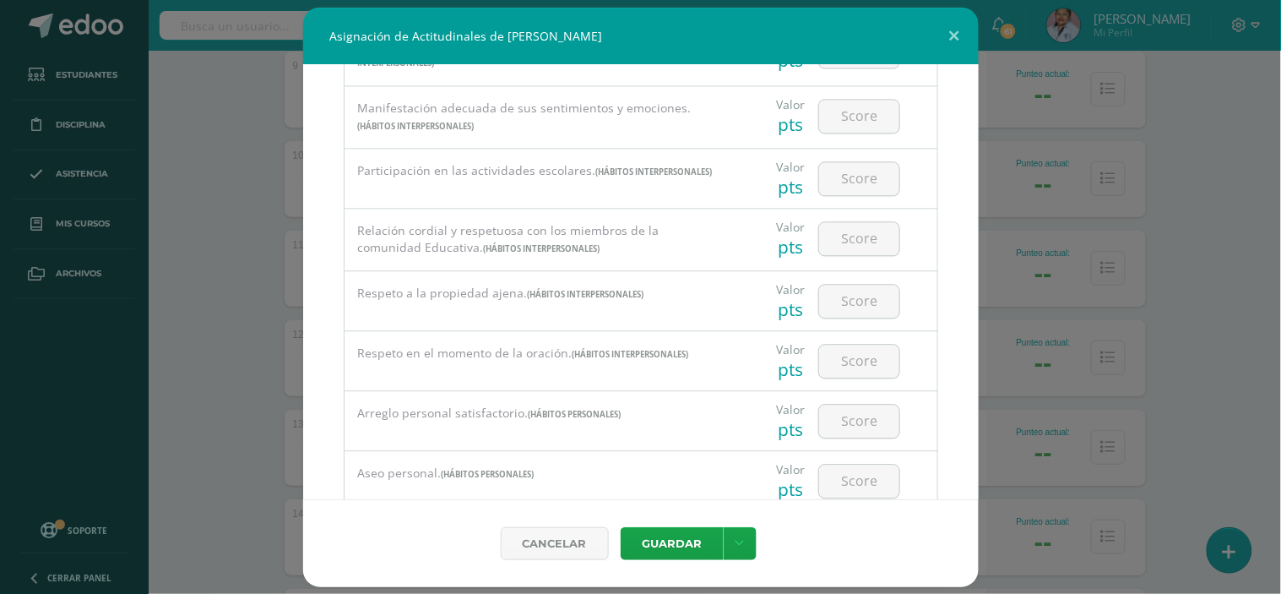
scroll to position [1317, 0]
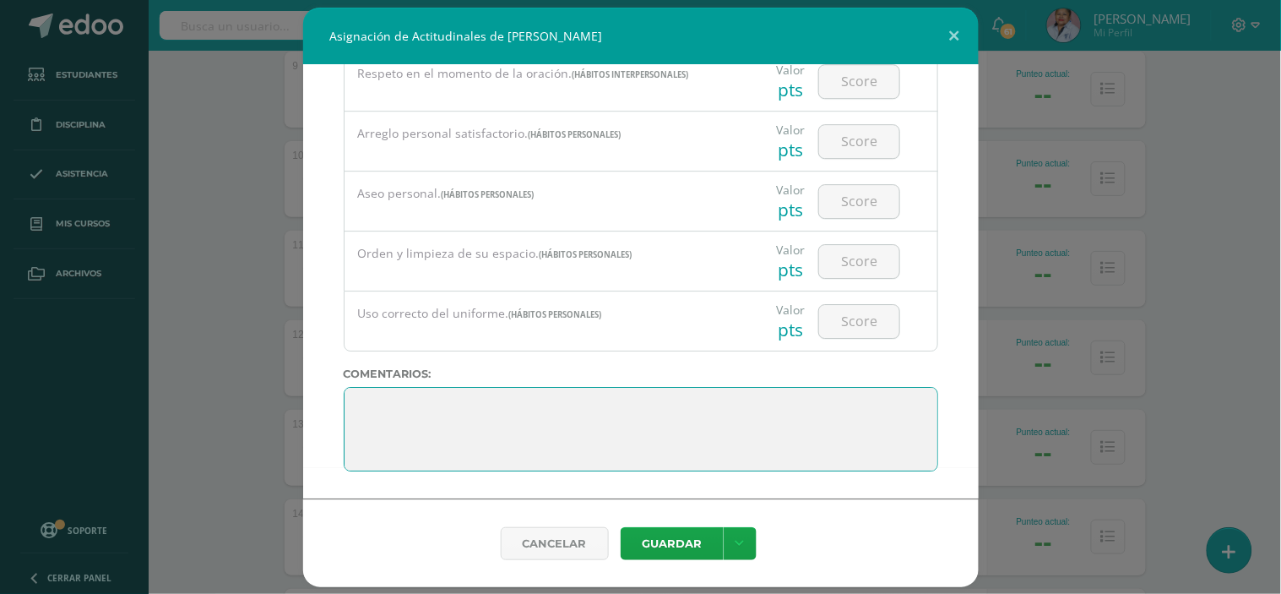
click at [366, 399] on textarea at bounding box center [641, 429] width 594 height 84
click at [388, 411] on textarea at bounding box center [641, 429] width 594 height 84
click at [612, 412] on textarea at bounding box center [641, 429] width 594 height 84
paste textarea "Los campeones siguen jugando hasta que lo hacen bien"
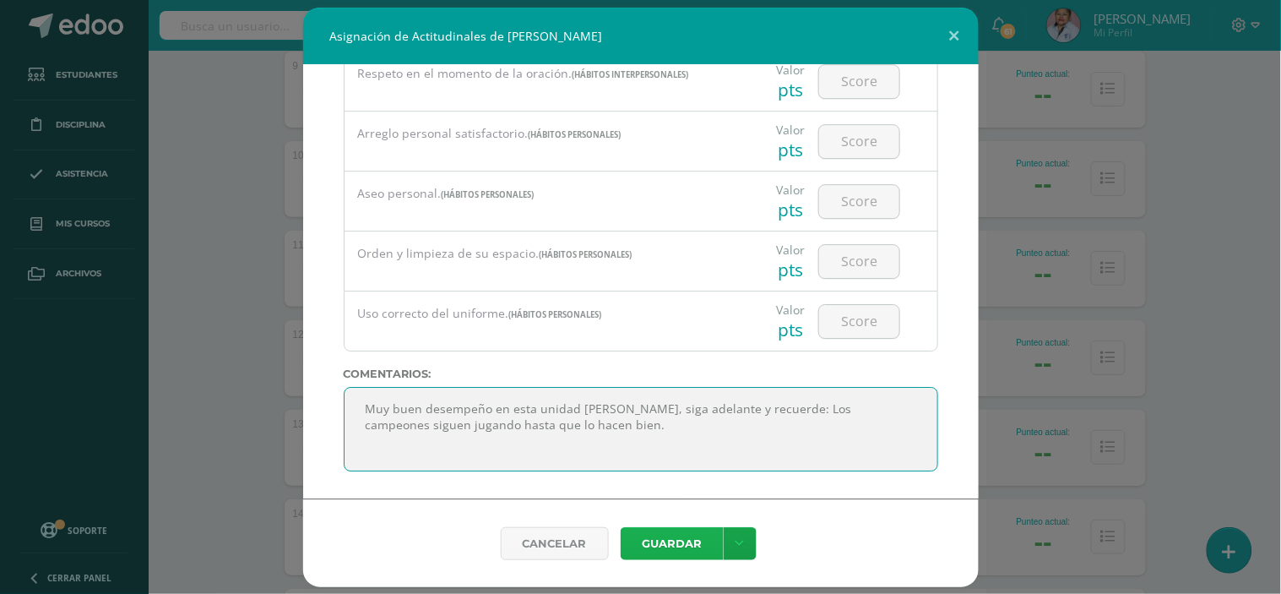
type textarea "Muy buen desempeño en esta unidad Marisa, siga adelante y recuerde: Los campeon…"
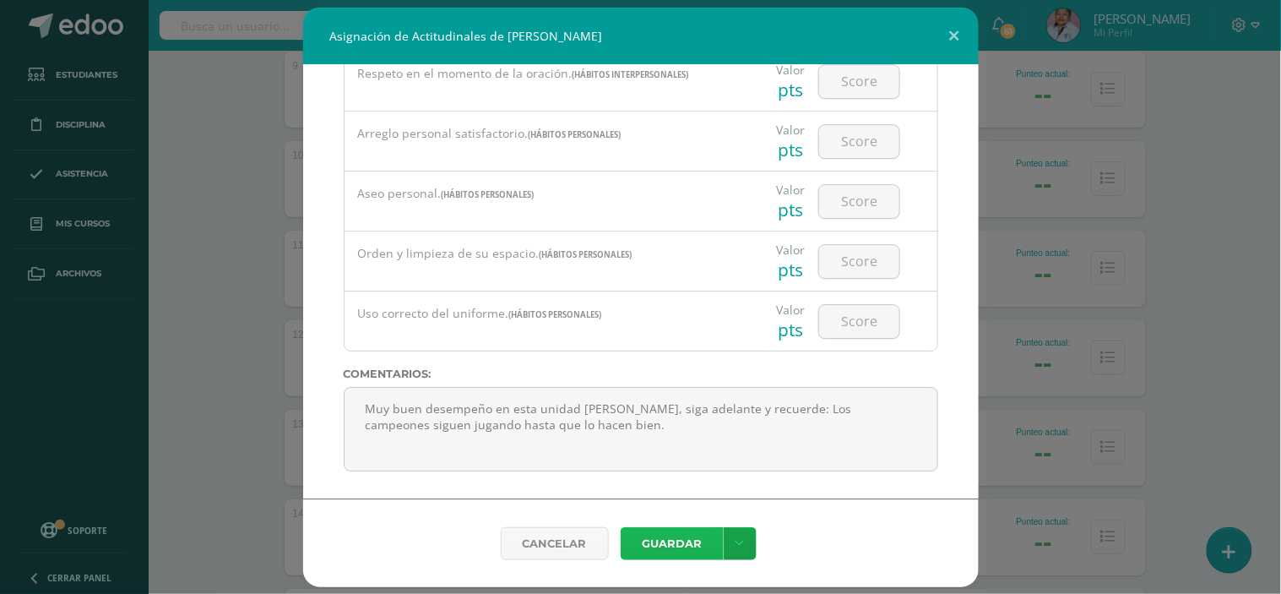
click at [671, 536] on button "Guardar" at bounding box center [672, 543] width 103 height 33
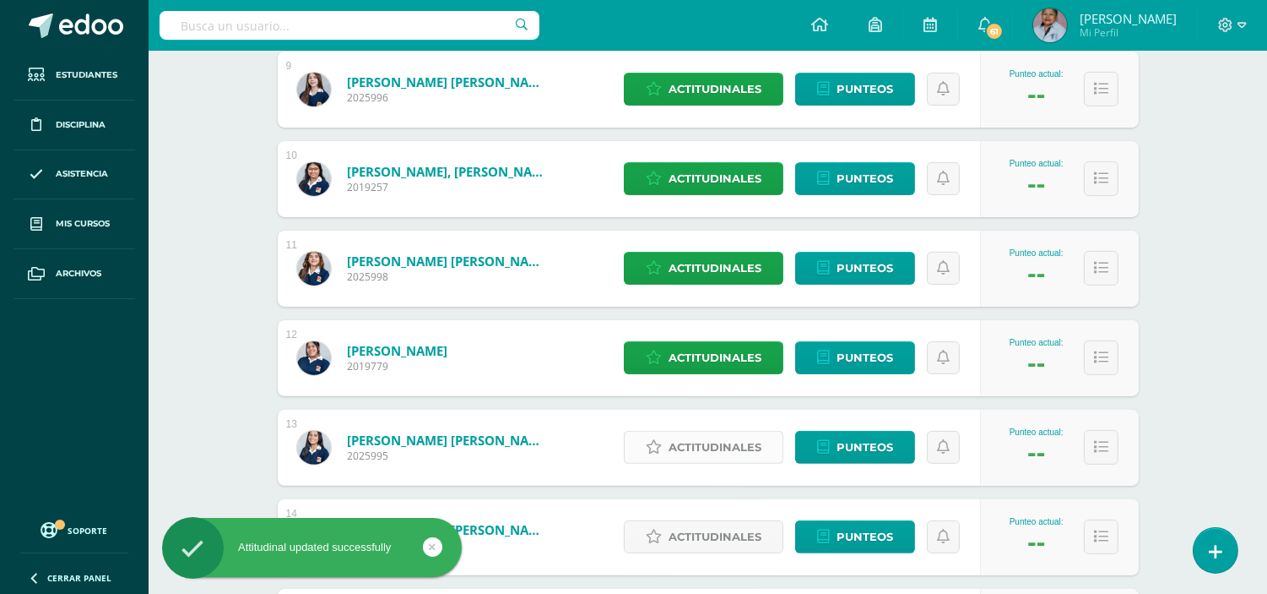
click at [710, 452] on span "Actitudinales" at bounding box center [715, 446] width 93 height 31
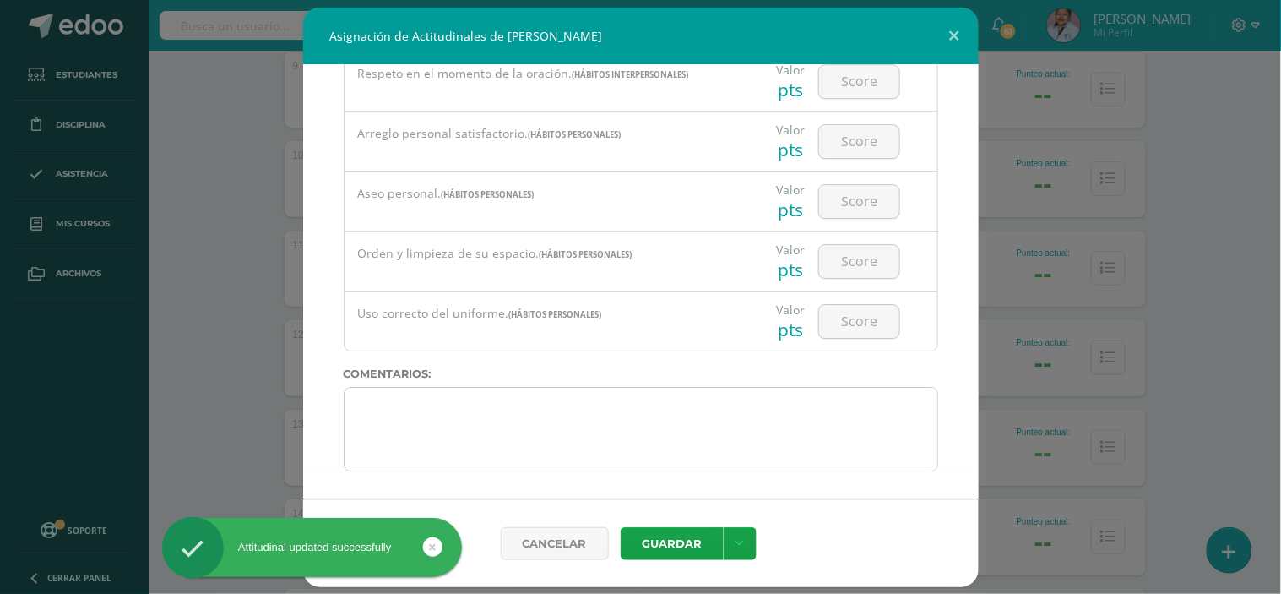
scroll to position [6, 0]
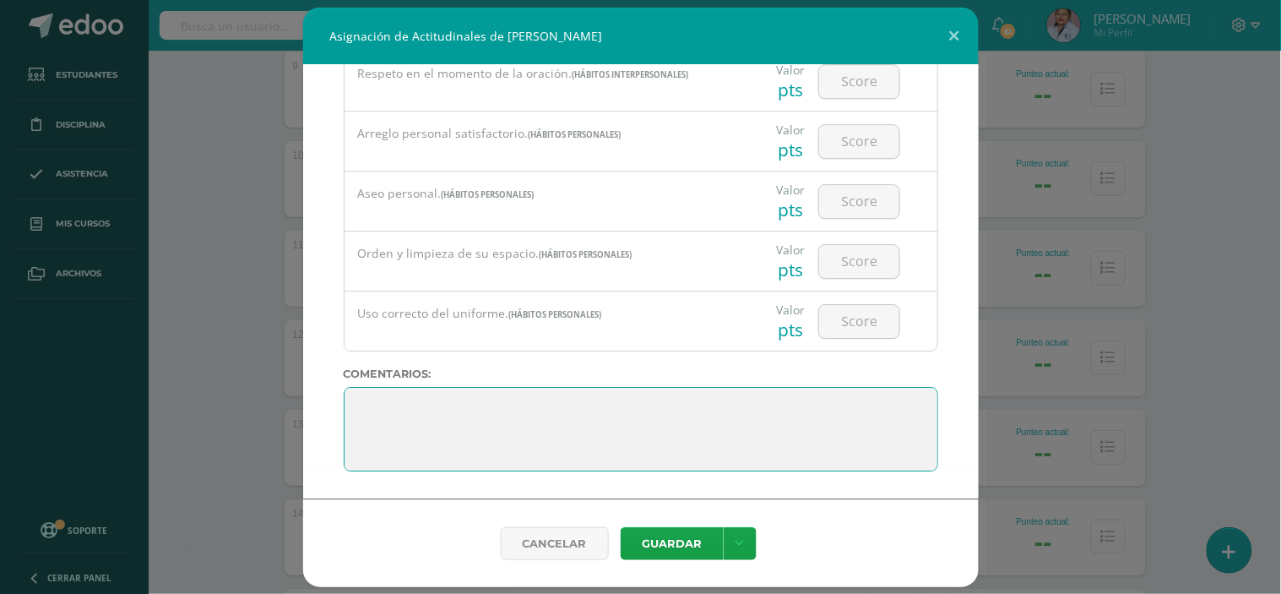
click at [367, 406] on textarea at bounding box center [641, 429] width 594 height 84
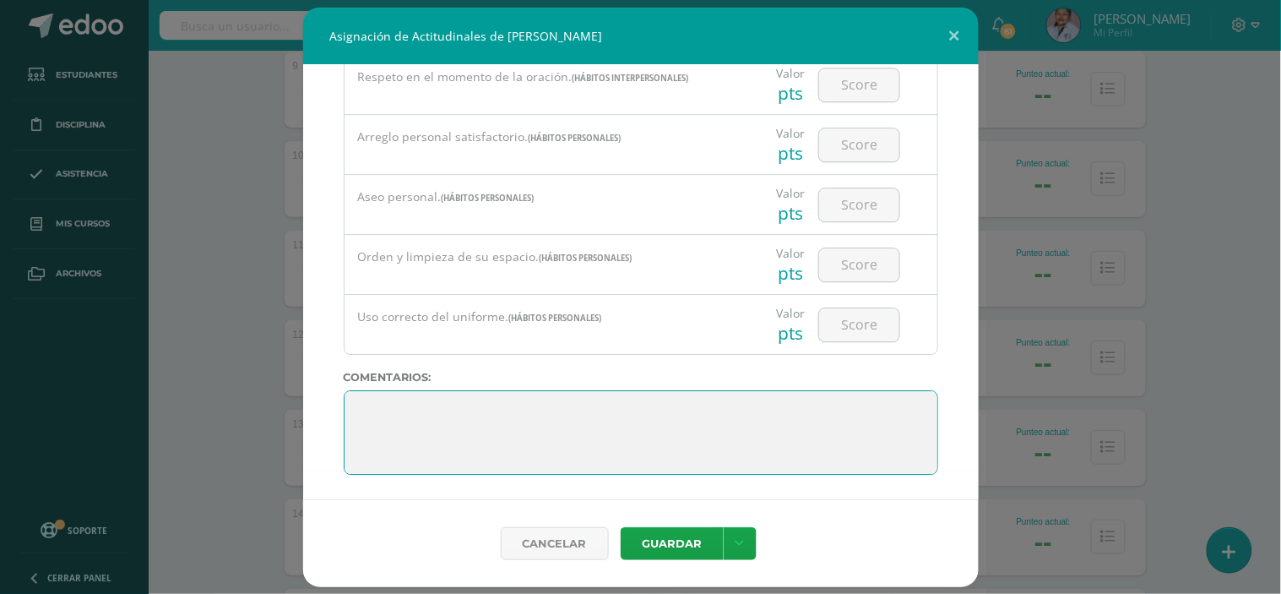
scroll to position [1317, 0]
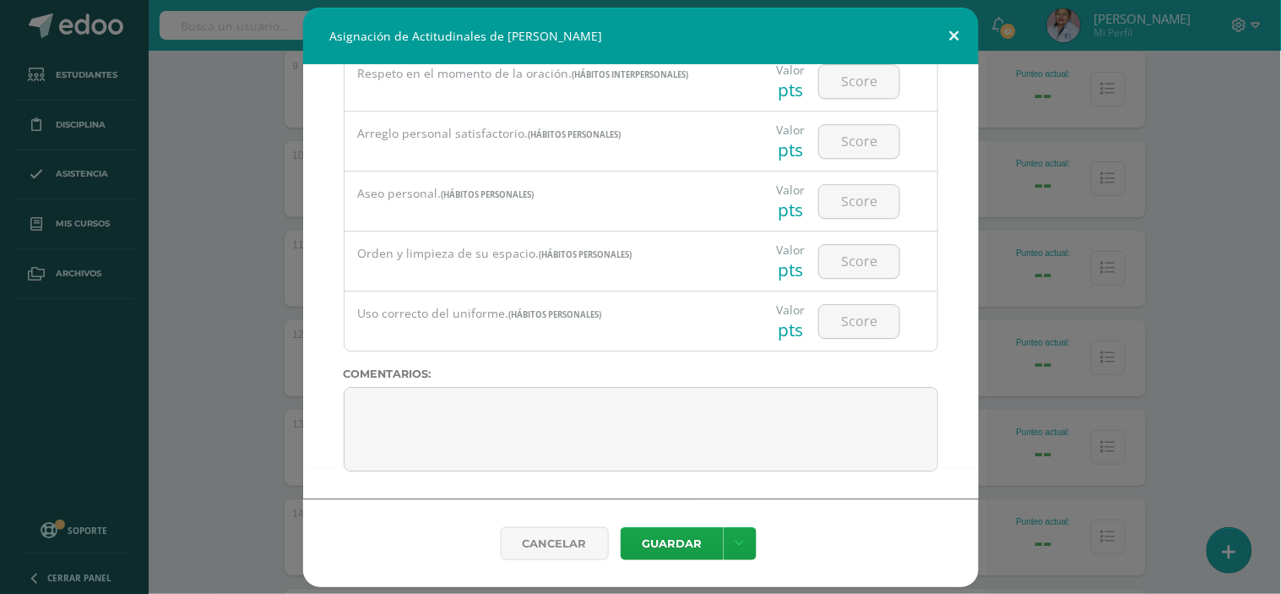
click at [955, 31] on button at bounding box center [955, 36] width 48 height 57
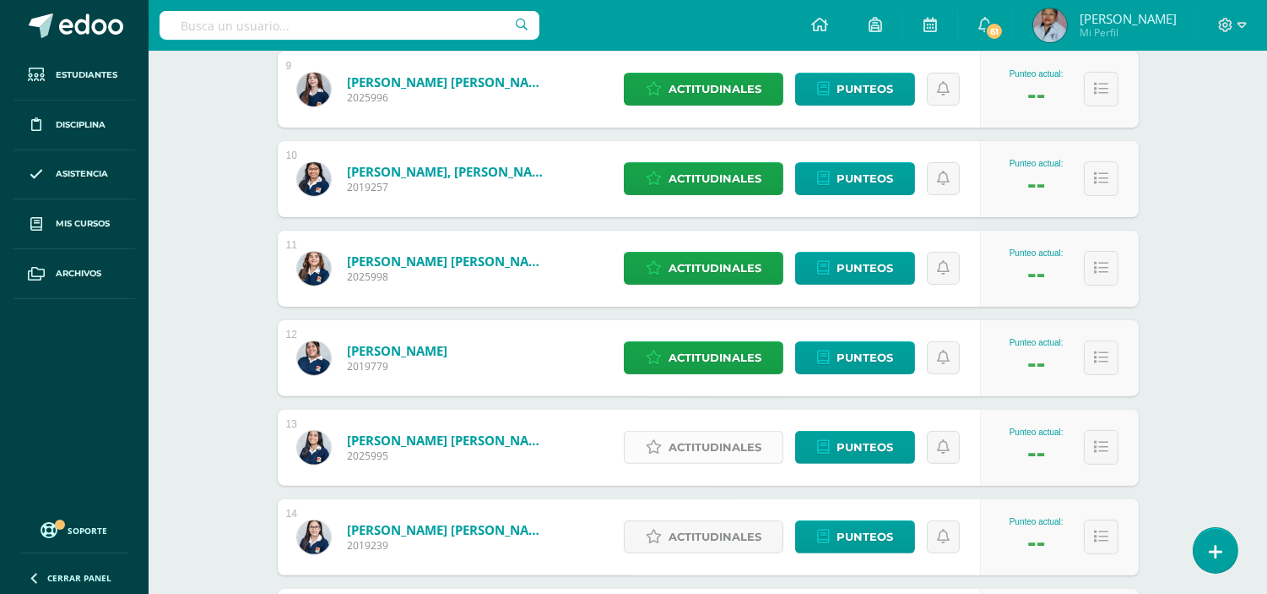
click at [704, 448] on span "Actitudinales" at bounding box center [715, 446] width 93 height 31
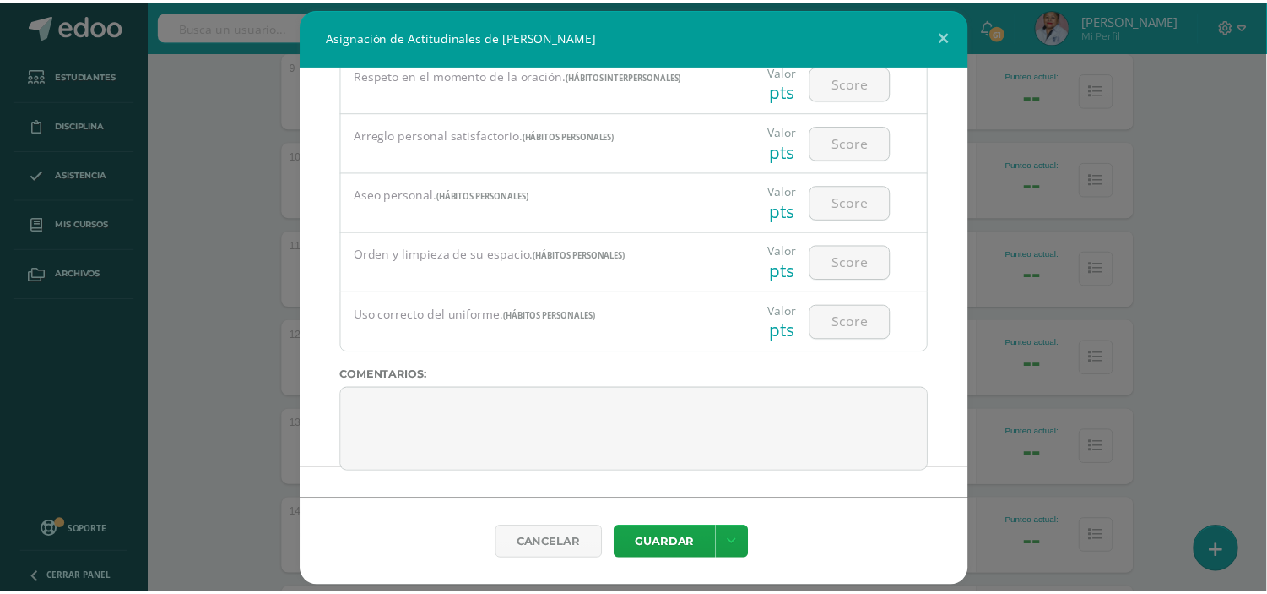
scroll to position [1313, 0]
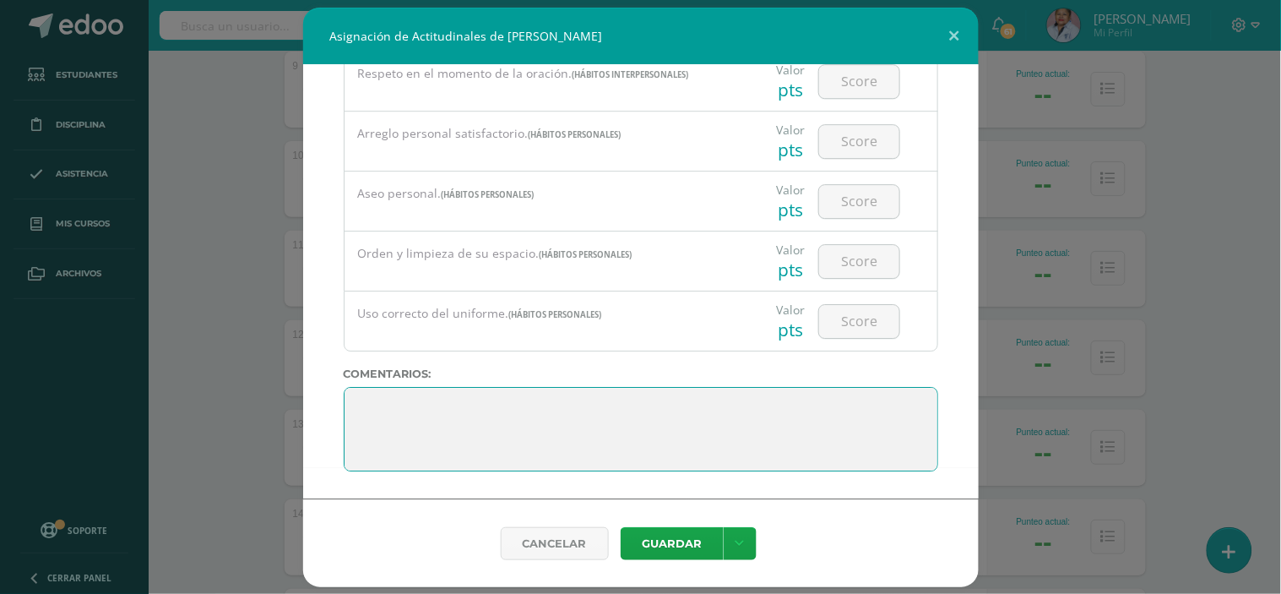
click at [372, 401] on textarea at bounding box center [641, 429] width 594 height 84
click at [416, 414] on textarea at bounding box center [641, 429] width 594 height 84
click at [655, 415] on textarea at bounding box center [641, 429] width 594 height 84
click at [715, 415] on textarea at bounding box center [641, 429] width 594 height 84
paste textarea "Si hiciésemos todas las cosas de las que somos capaces, nos asombraríamos"
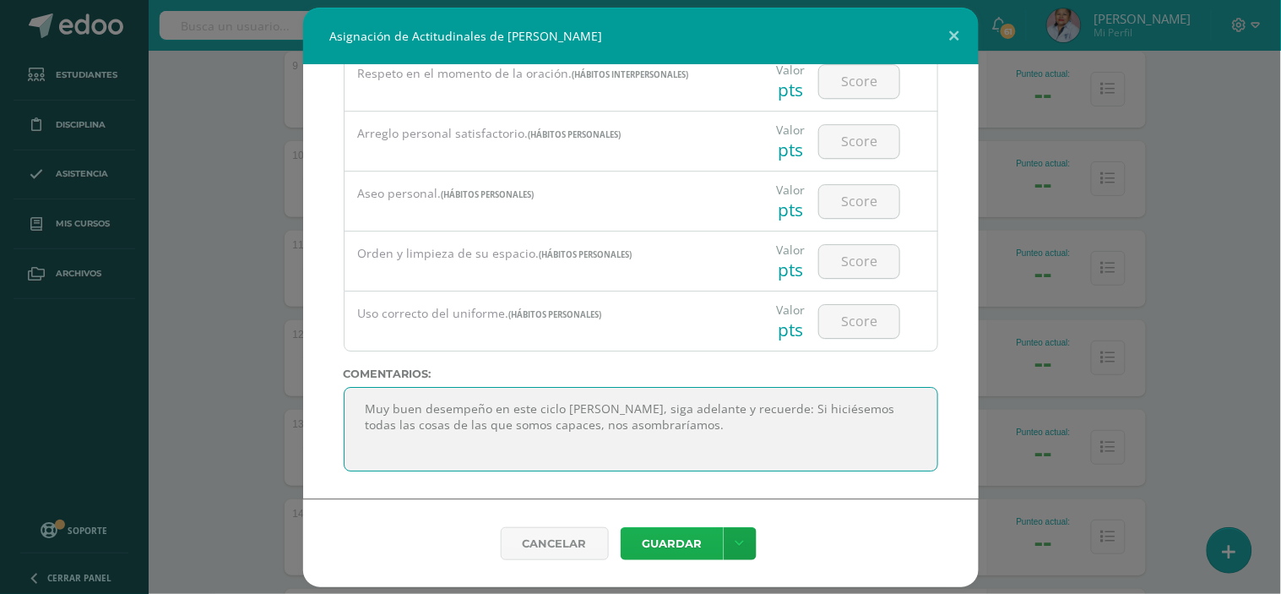
type textarea "Muy buen desempeño en este ciclo escolar Amy, siga adelante y recuerde: Si hici…"
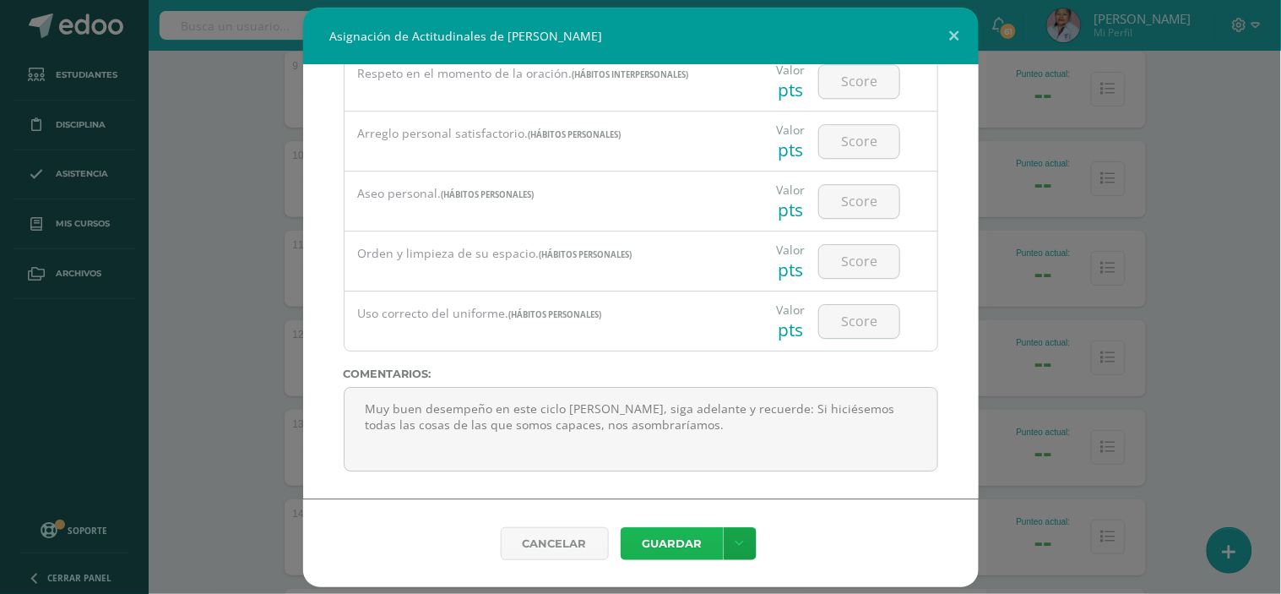
click at [682, 536] on button "Guardar" at bounding box center [672, 543] width 103 height 33
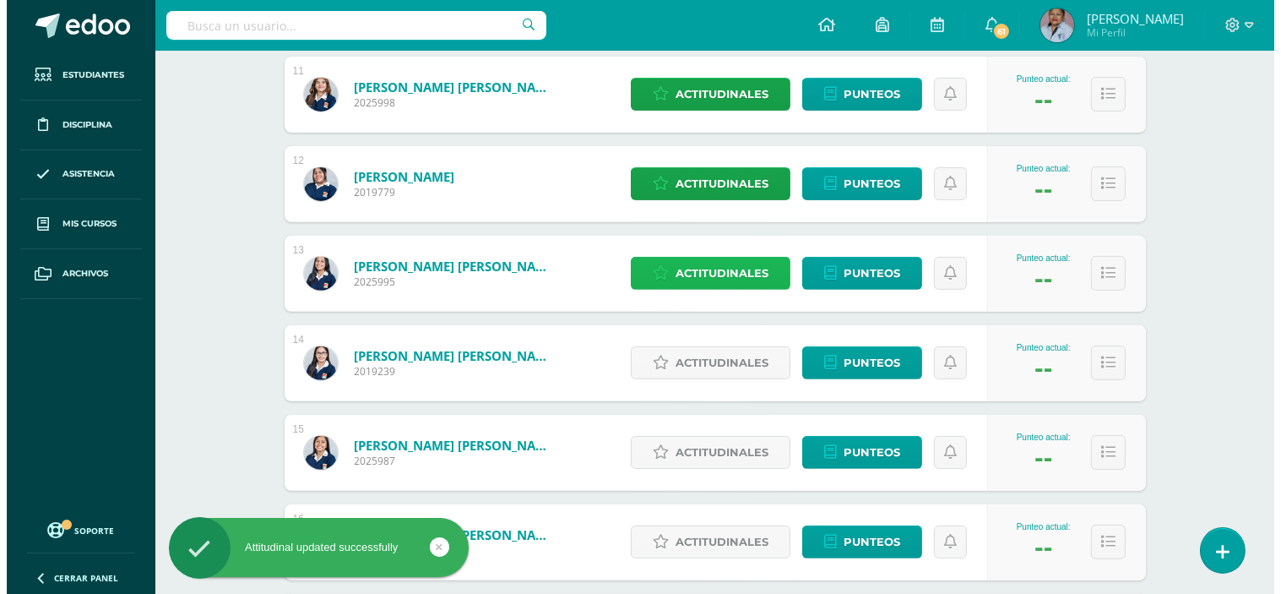
scroll to position [1219, 0]
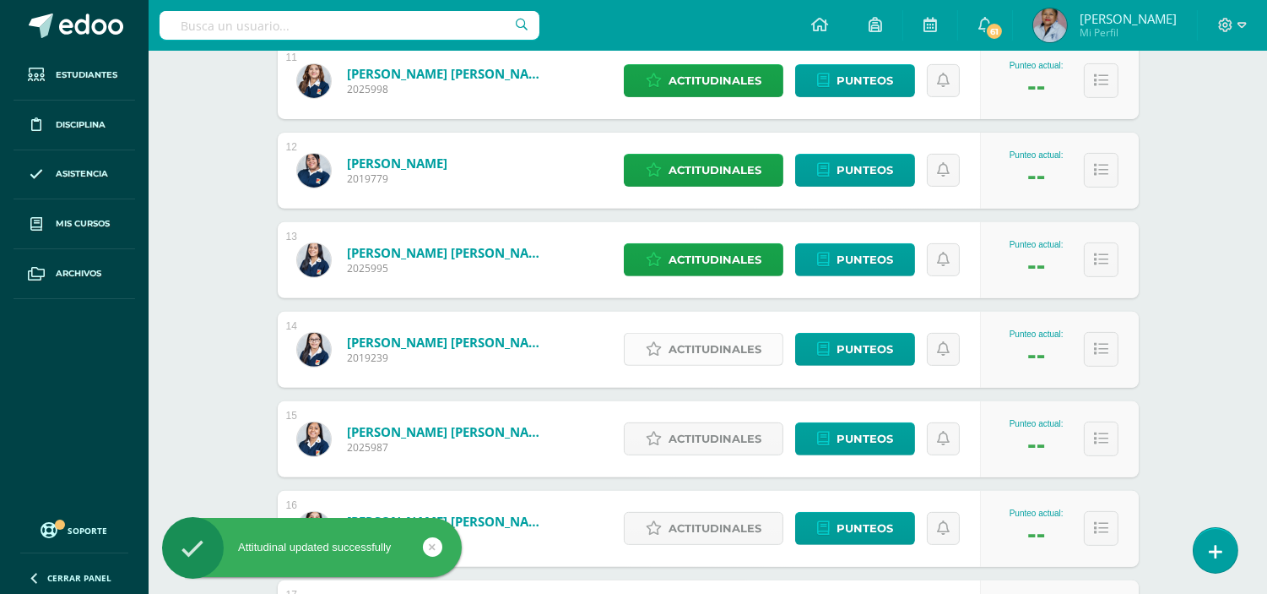
click at [719, 348] on span "Actitudinales" at bounding box center [715, 349] width 93 height 31
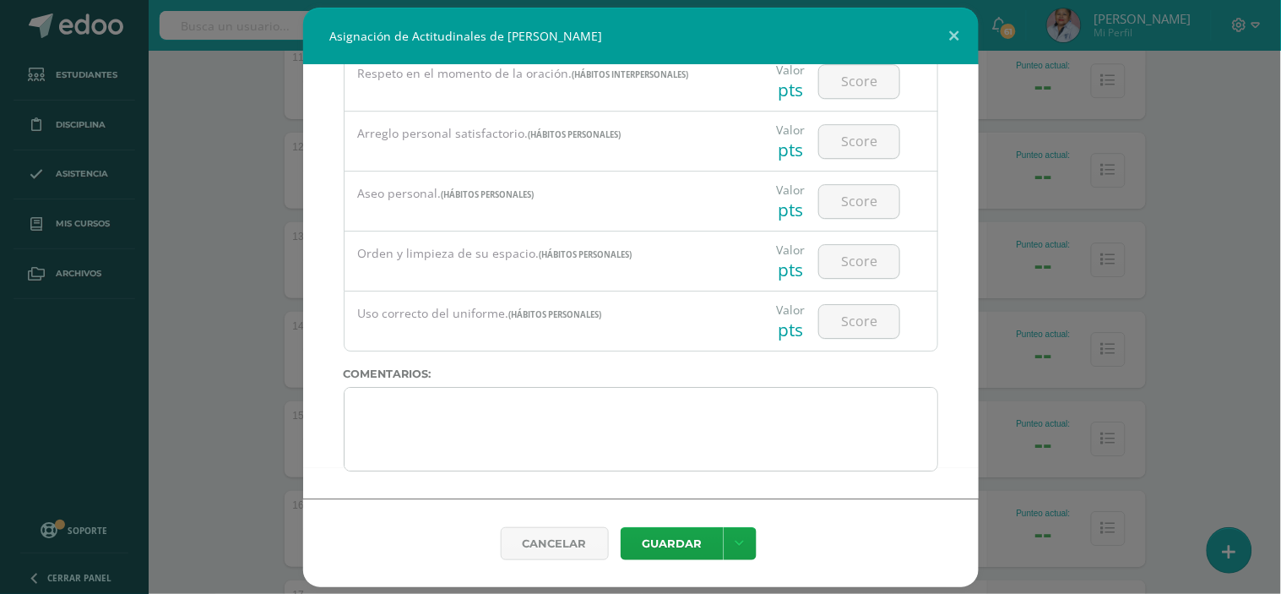
scroll to position [270, 0]
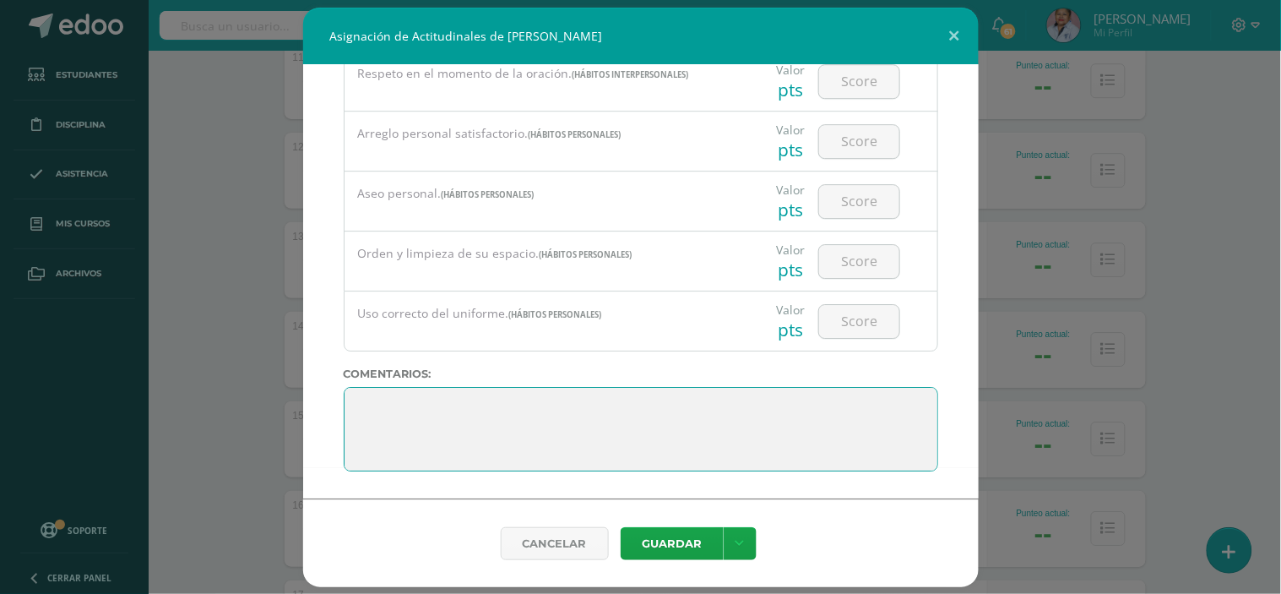
click at [365, 399] on textarea at bounding box center [641, 429] width 594 height 84
type textarea "M"
click at [383, 405] on textarea at bounding box center [641, 429] width 594 height 84
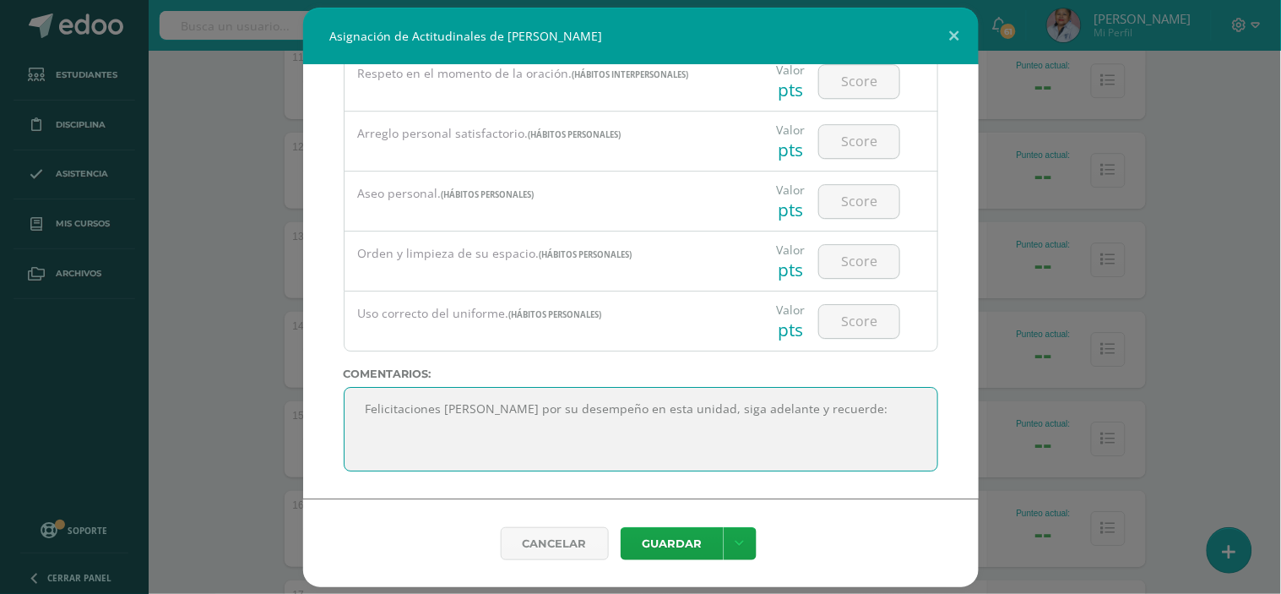
paste textarea "Solo los que corren el riesgo de avanzar, pueden saber hasta dónde pueden llega…"
type textarea "Felicitaciones Paula por su desempeño en esta unidad, siga adelante y recuerde:…"
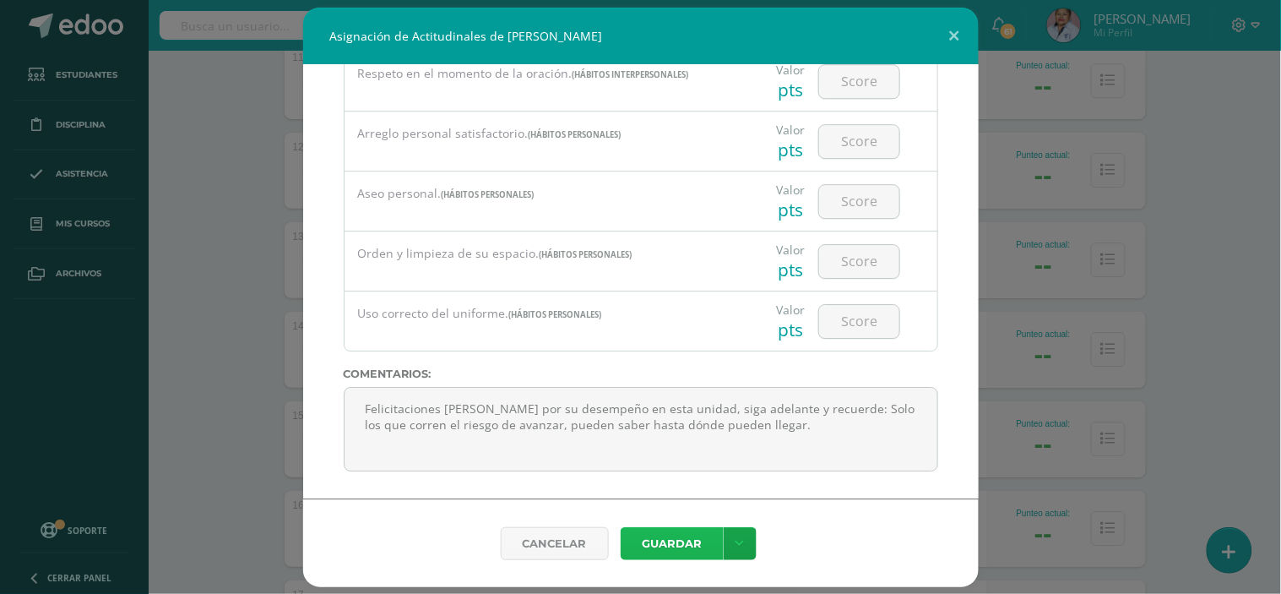
click at [682, 544] on button "Guardar" at bounding box center [672, 543] width 103 height 33
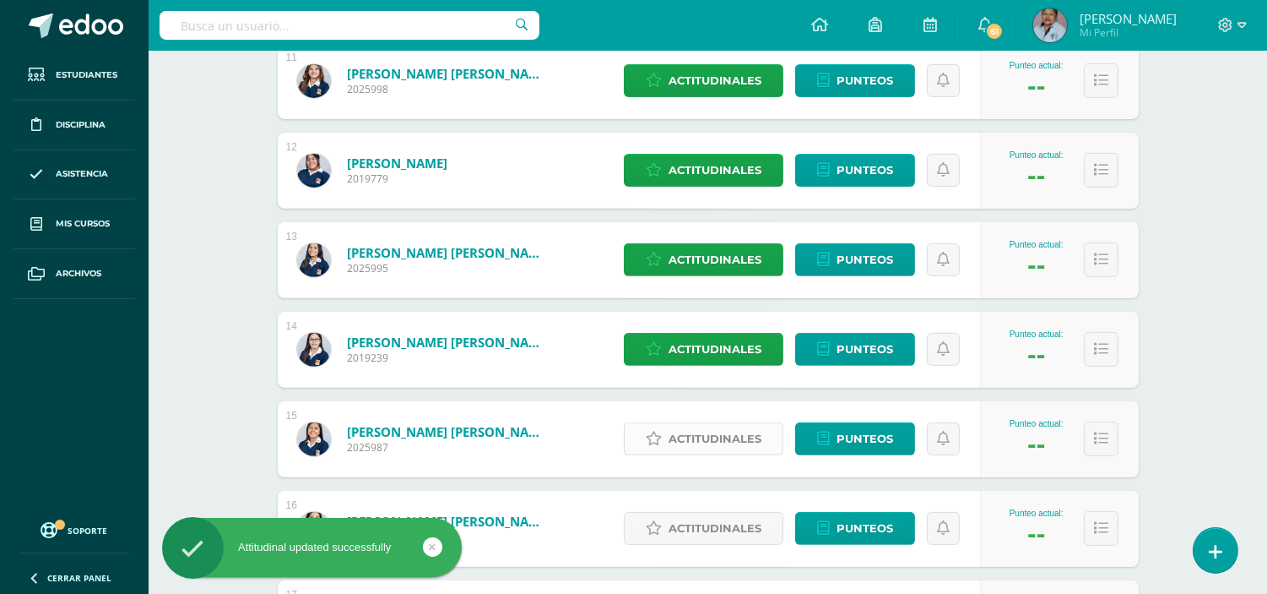
click at [703, 437] on span "Actitudinales" at bounding box center [715, 438] width 93 height 31
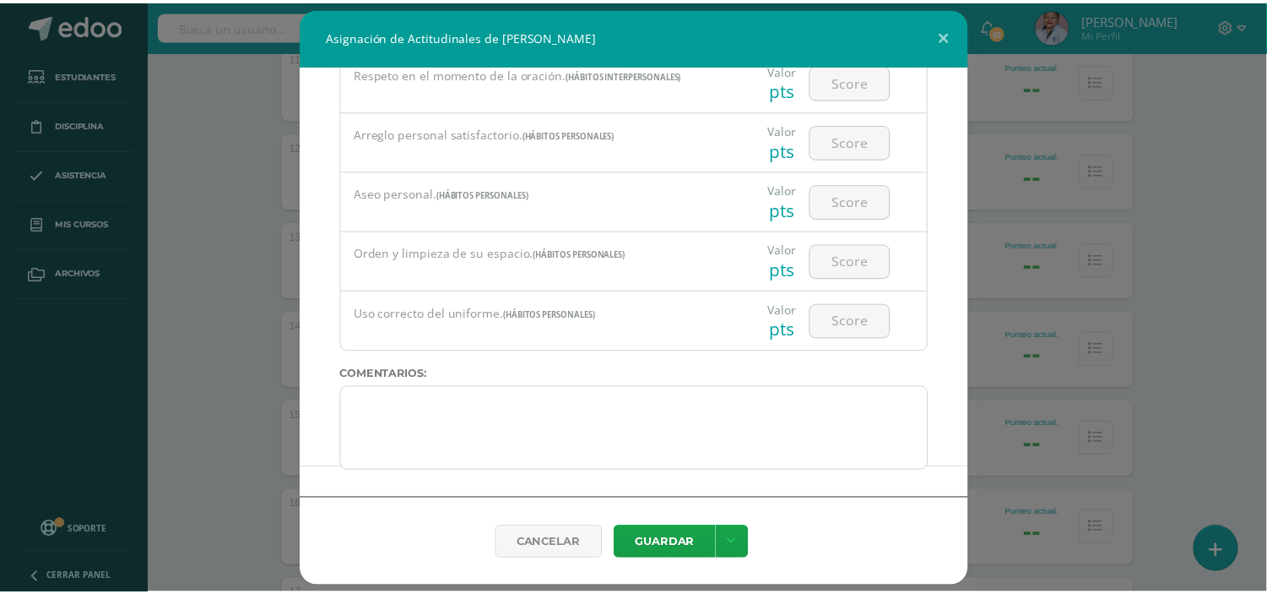
scroll to position [6, 0]
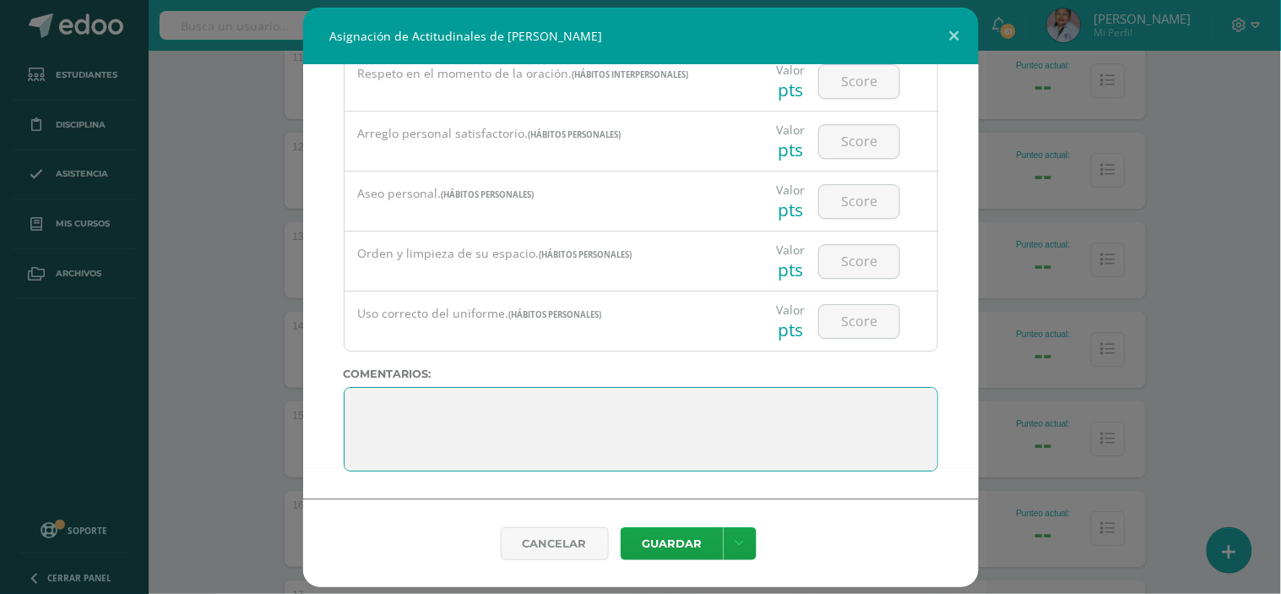
click at [358, 401] on textarea at bounding box center [641, 429] width 594 height 84
paste textarea "Es difícil superar a una persona que nunca se rinde."
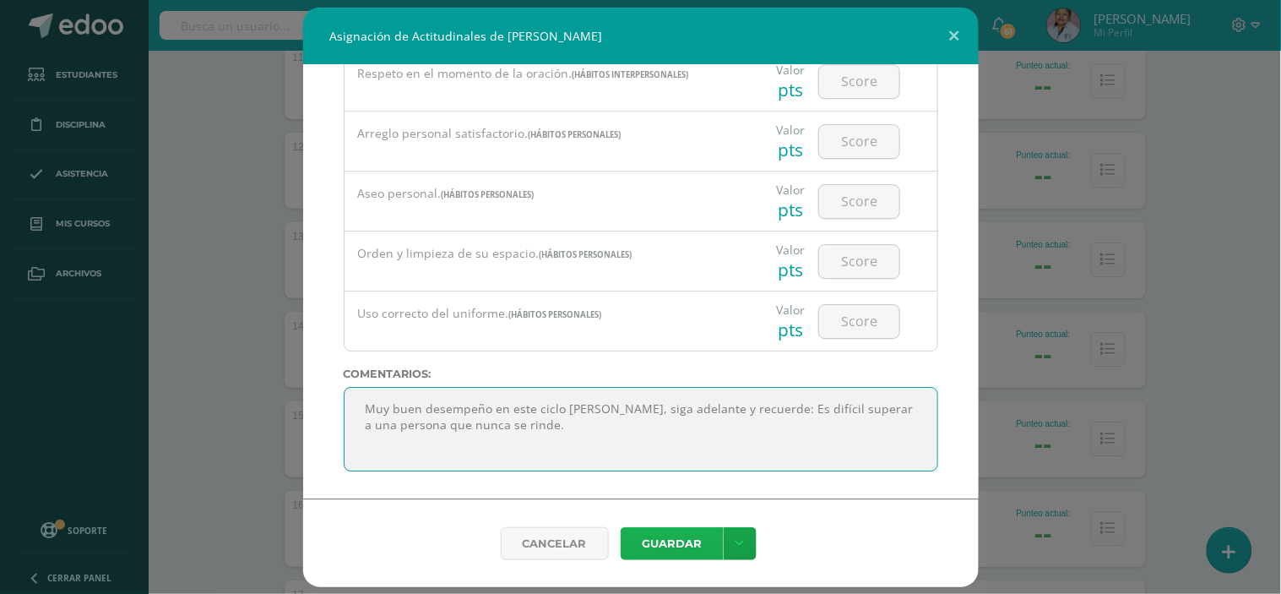
type textarea "Muy buen desempeño en este ciclo escolar Sara, siga adelante y recuerde: Es dif…"
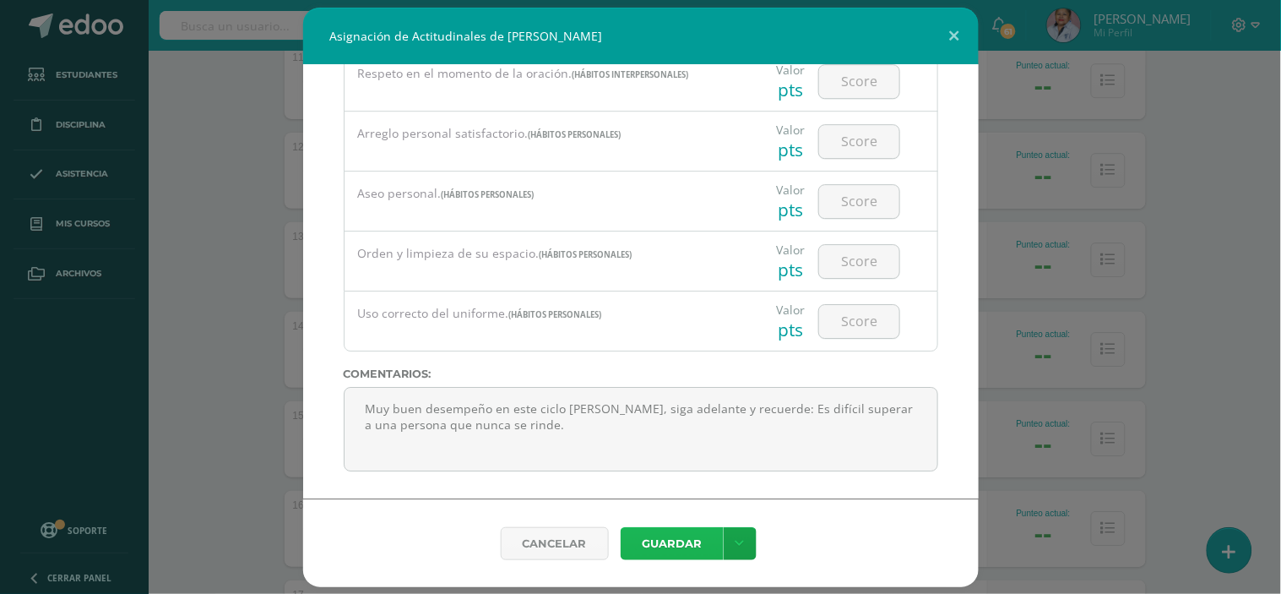
click at [677, 544] on button "Guardar" at bounding box center [672, 543] width 103 height 33
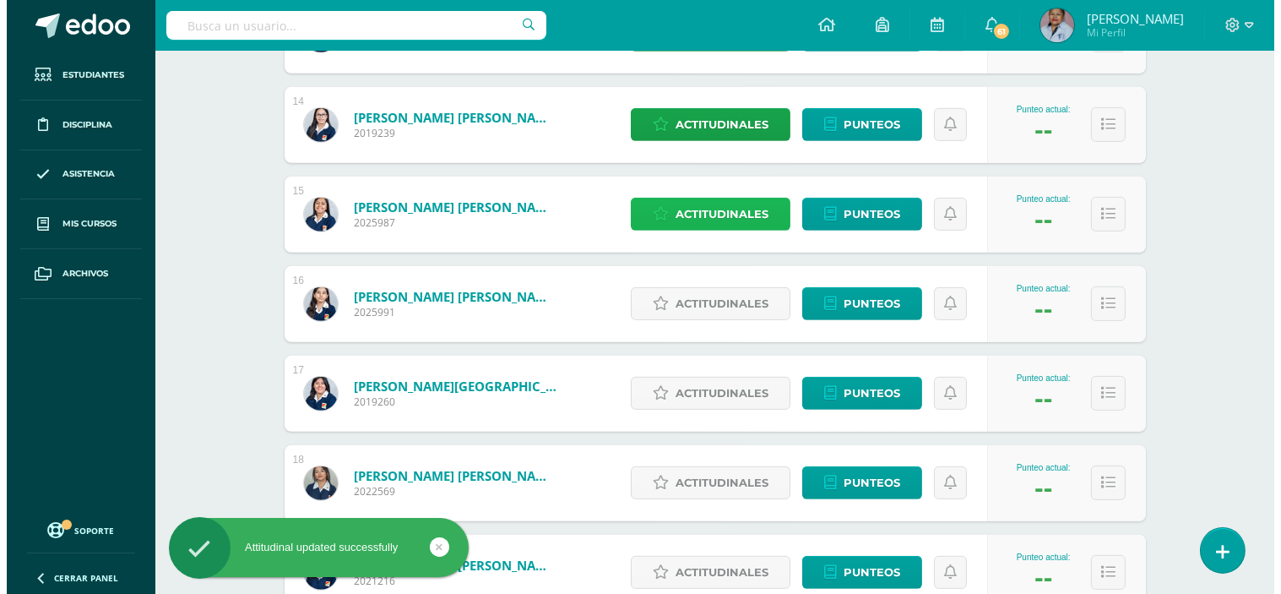
scroll to position [1501, 0]
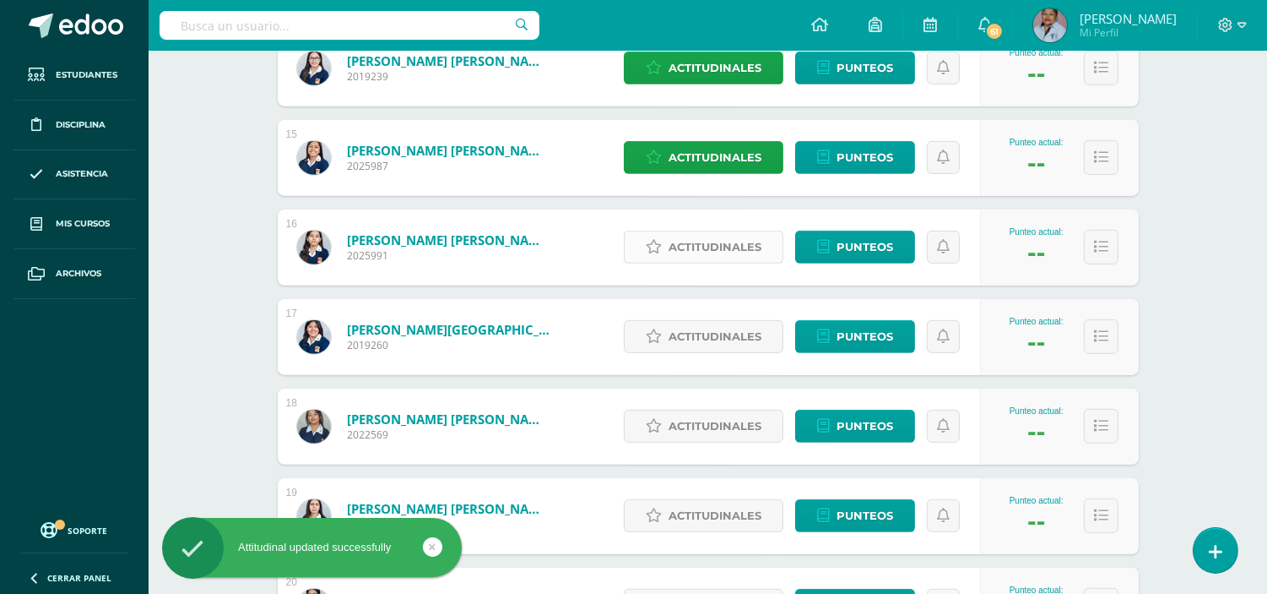
click at [711, 245] on span "Actitudinales" at bounding box center [715, 246] width 93 height 31
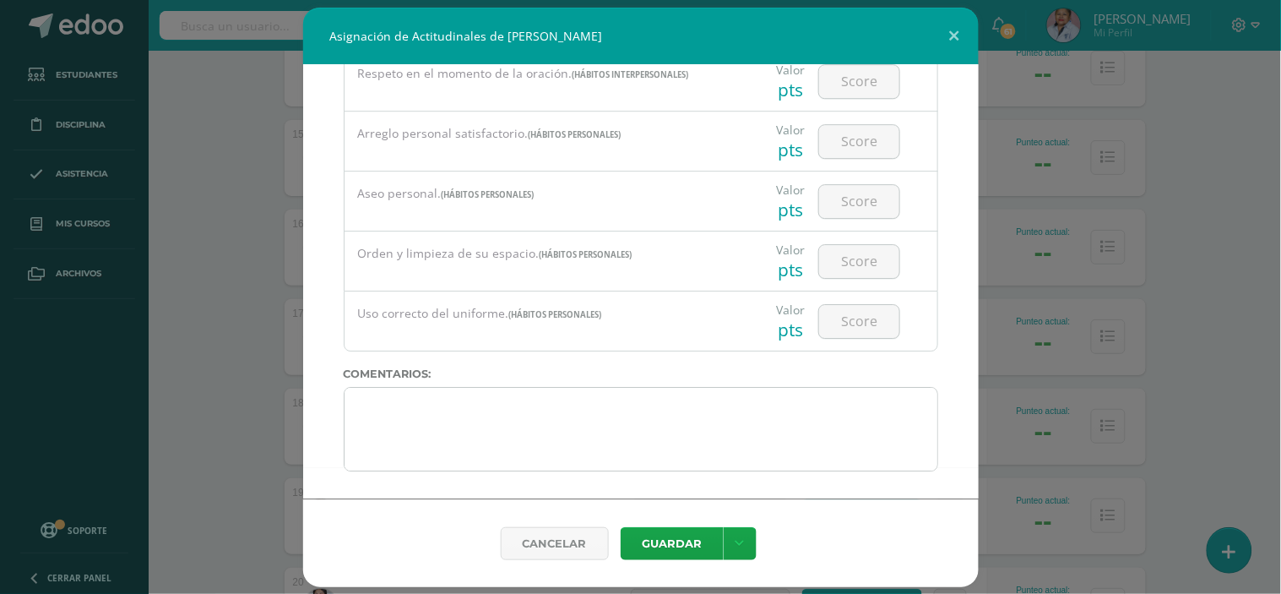
scroll to position [6, 0]
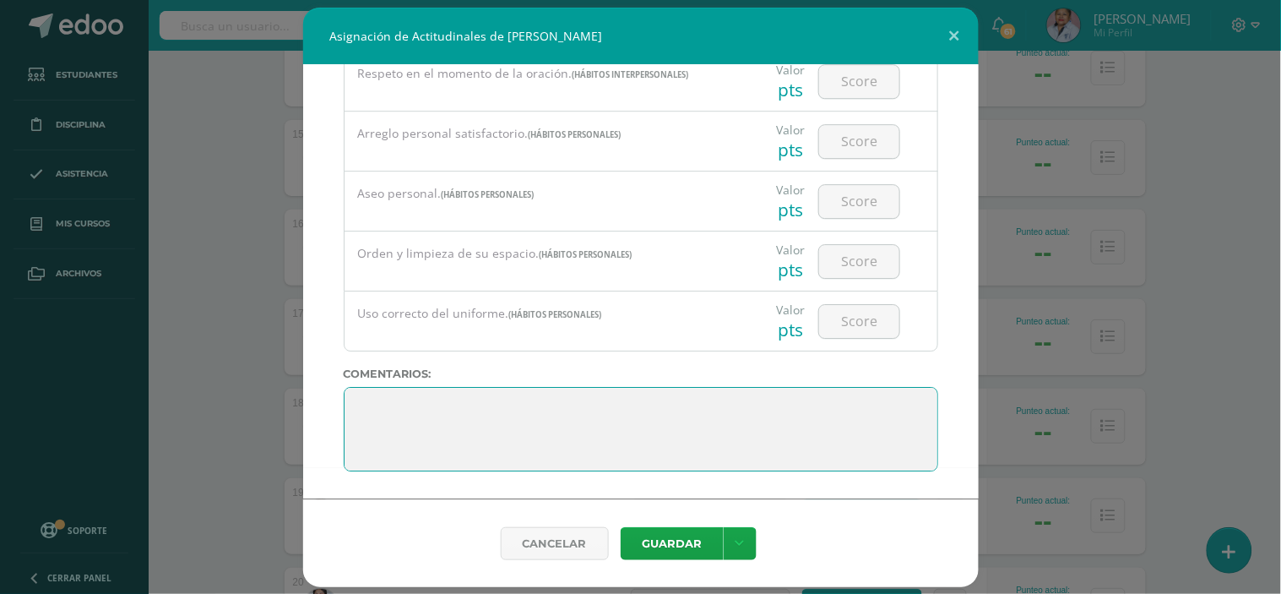
click at [360, 401] on textarea at bounding box center [641, 429] width 594 height 84
click at [421, 405] on textarea at bounding box center [641, 429] width 594 height 84
click at [621, 403] on textarea at bounding box center [641, 429] width 594 height 84
click at [574, 403] on textarea at bounding box center [641, 429] width 594 height 84
click at [794, 404] on textarea at bounding box center [641, 429] width 594 height 84
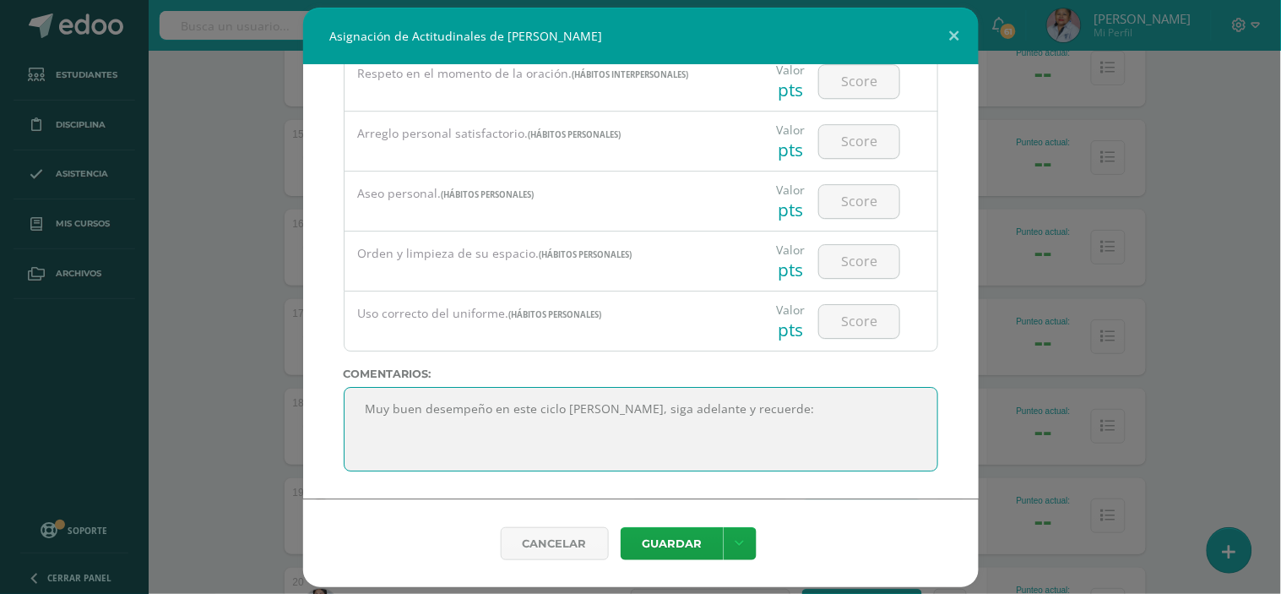
paste textarea "La energía y la persistencia conquistan todas las cosas"
type textarea "Muy buen desempeño en este ciclo escolar Adriana, siga adelante y recuerde: La …"
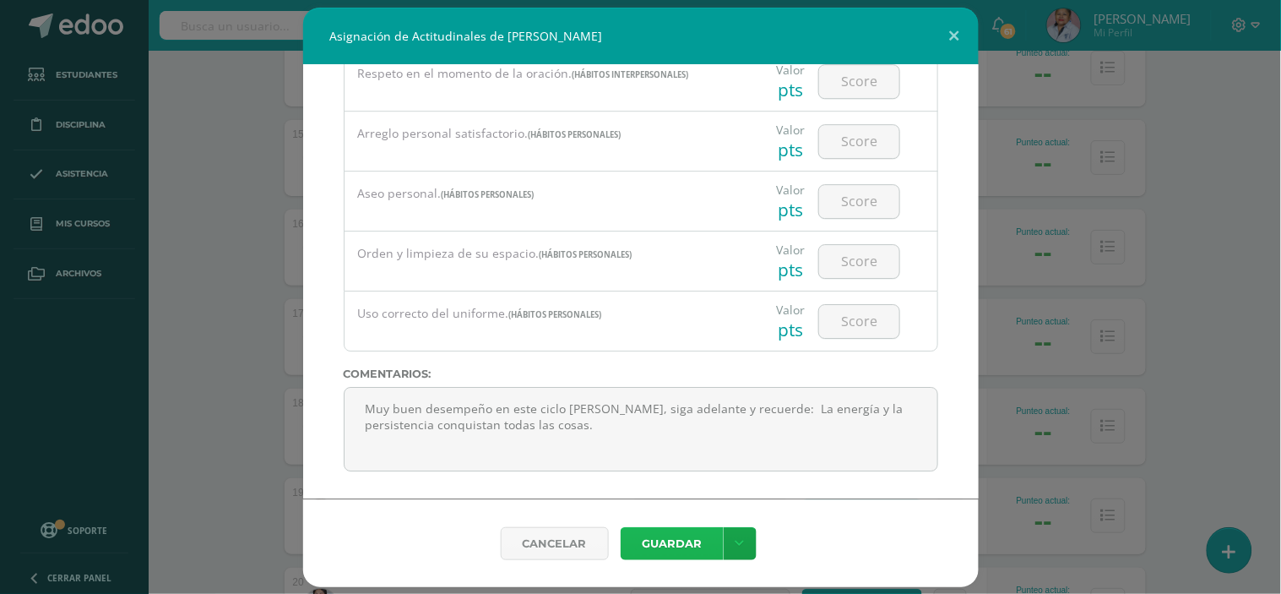
click at [670, 544] on button "Guardar" at bounding box center [672, 543] width 103 height 33
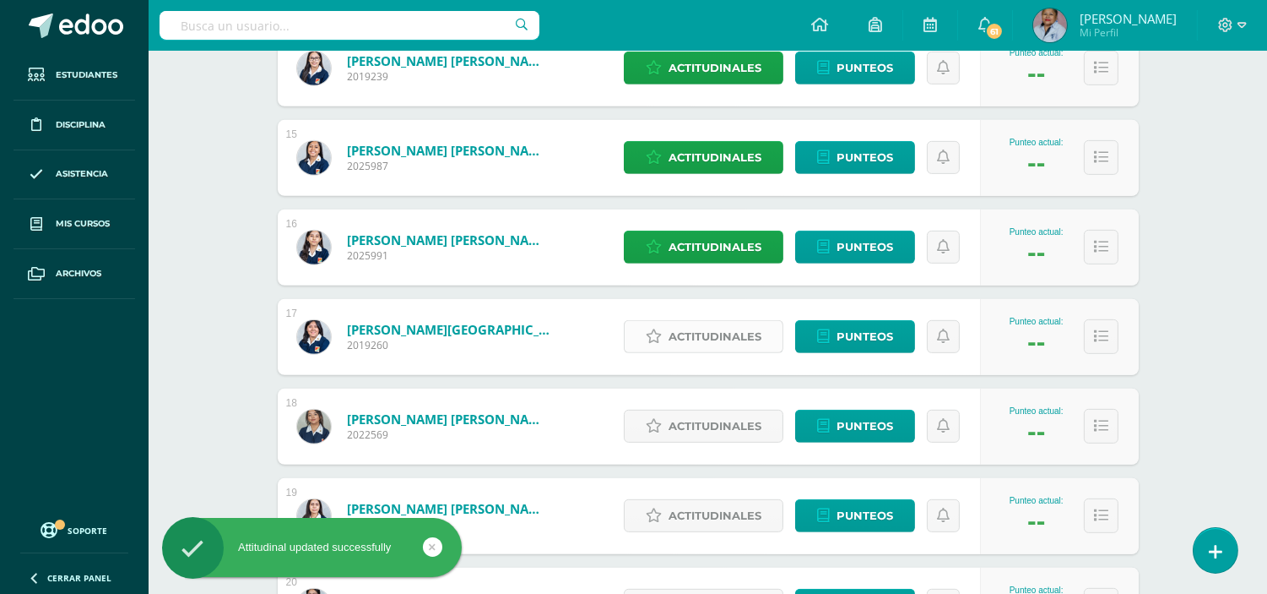
click at [708, 338] on span "Actitudinales" at bounding box center [715, 336] width 93 height 31
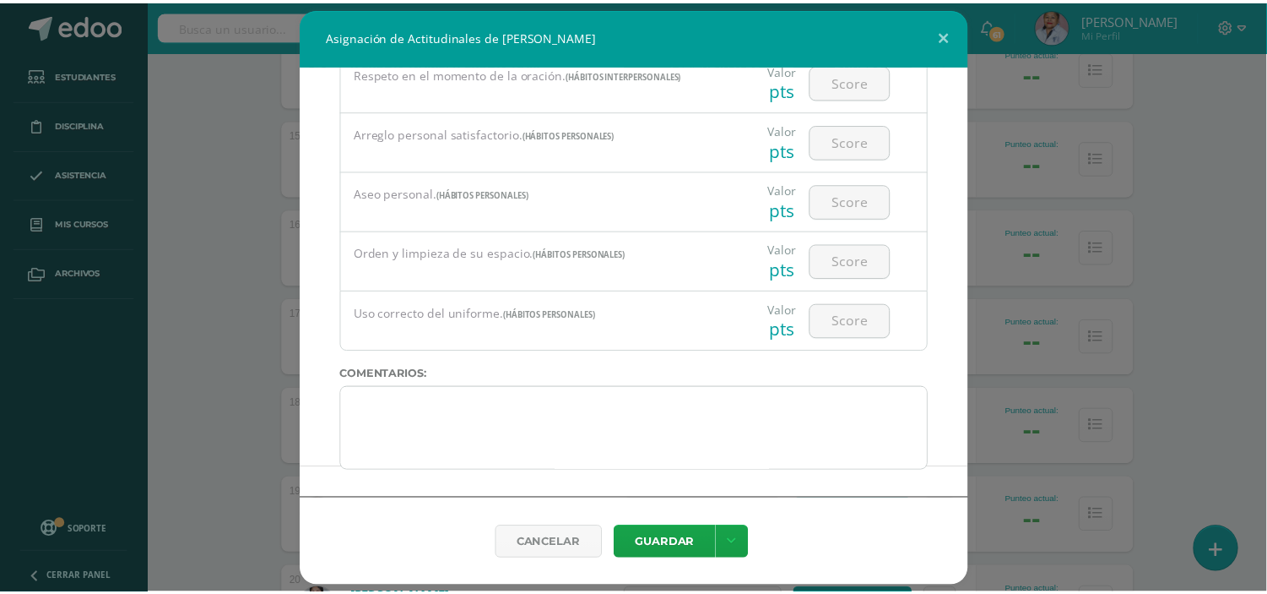
scroll to position [1317, 0]
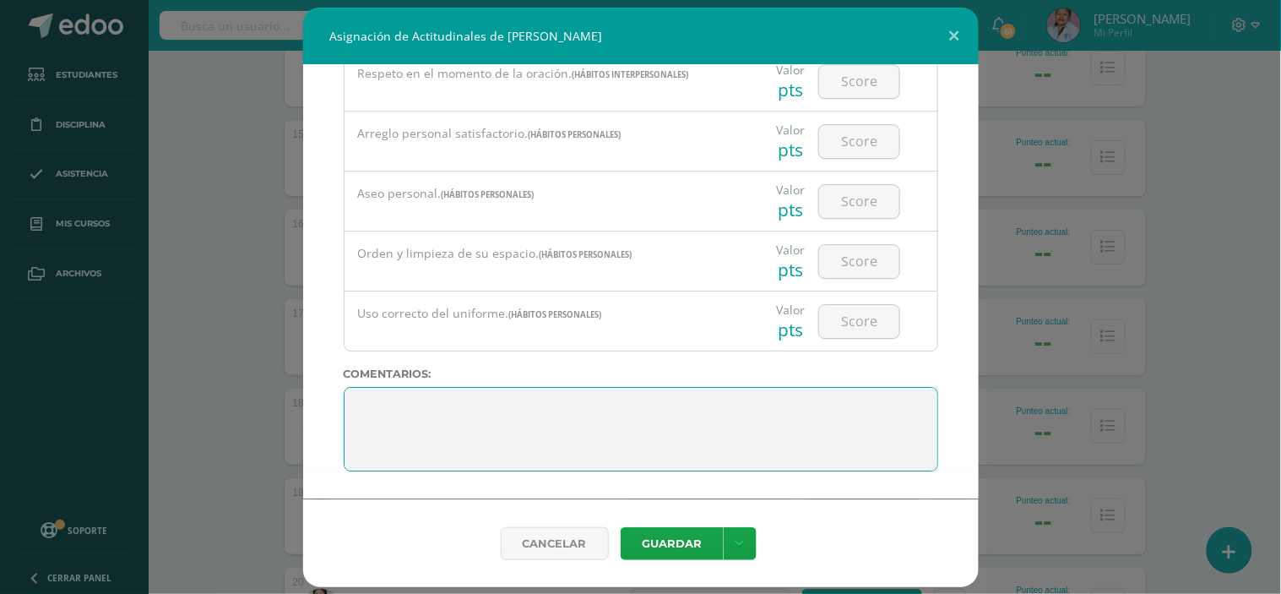
click at [359, 399] on textarea at bounding box center [641, 429] width 594 height 84
click at [480, 411] on textarea at bounding box center [641, 429] width 594 height 84
click at [593, 411] on textarea at bounding box center [641, 429] width 594 height 84
click at [589, 411] on textarea at bounding box center [641, 429] width 594 height 84
click at [593, 410] on textarea at bounding box center [641, 429] width 594 height 84
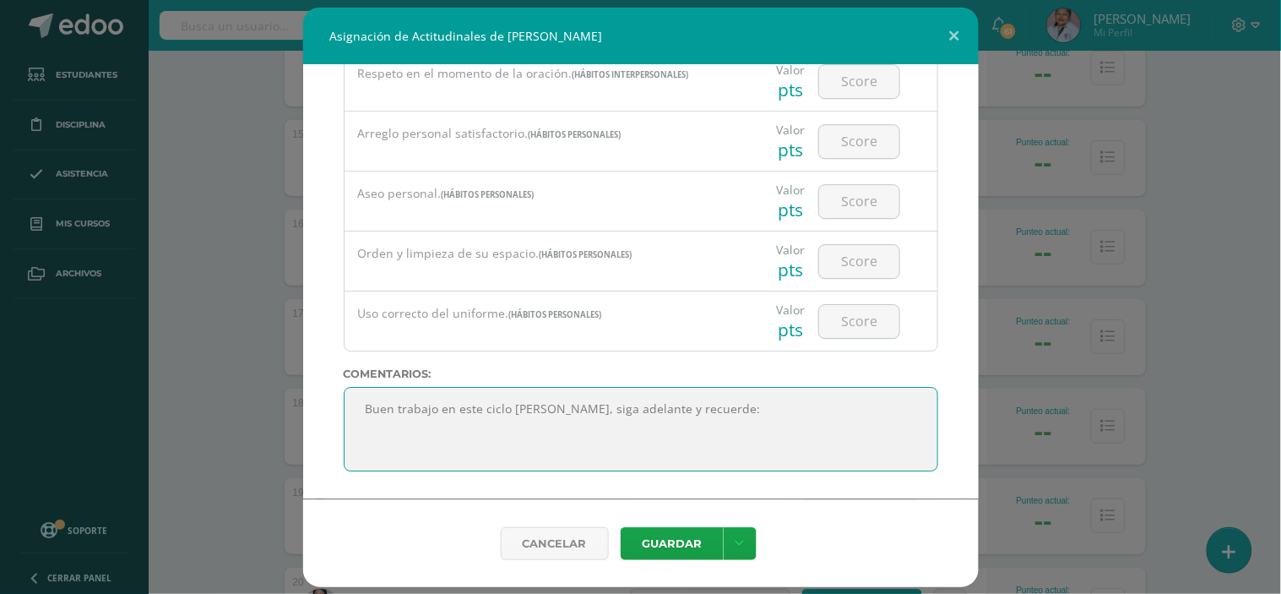
click at [733, 409] on textarea at bounding box center [641, 429] width 594 height 84
paste textarea "Si hiciésemos todas las cosas de las que somos capaces, nos asombraríamos"
click at [746, 409] on textarea at bounding box center [641, 429] width 594 height 84
click at [659, 426] on textarea at bounding box center [641, 429] width 594 height 84
type textarea "Buen trabajo en este ciclo escolar Fátima, siga adelante y recuerde: Si hiciése…"
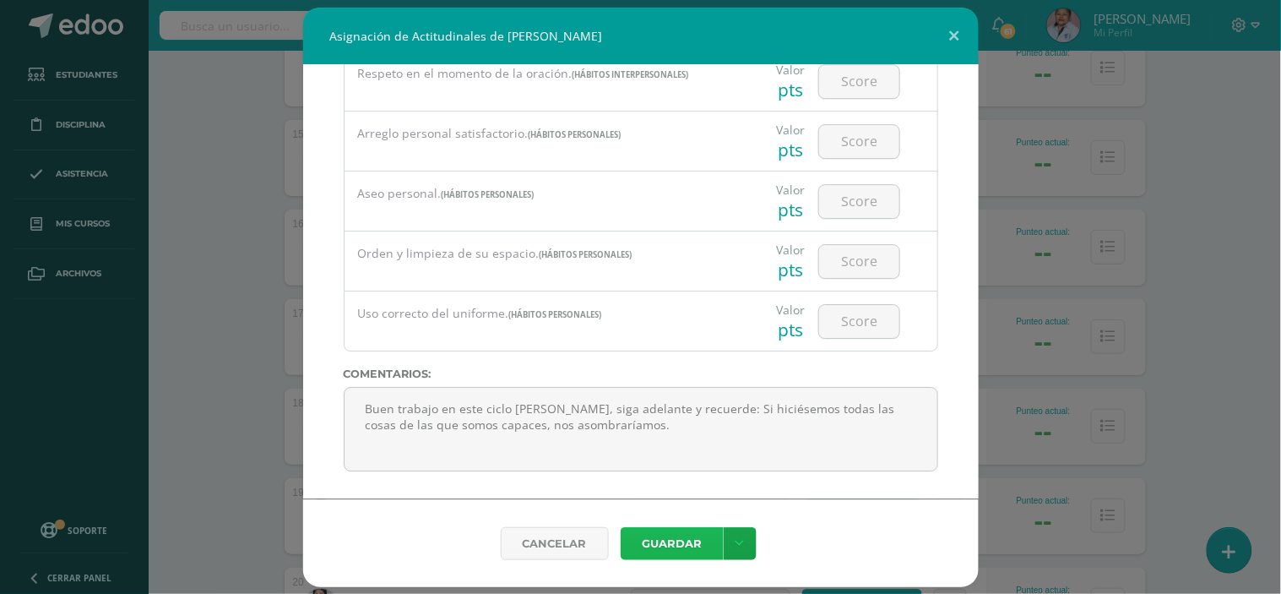
click at [678, 550] on button "Guardar" at bounding box center [672, 543] width 103 height 33
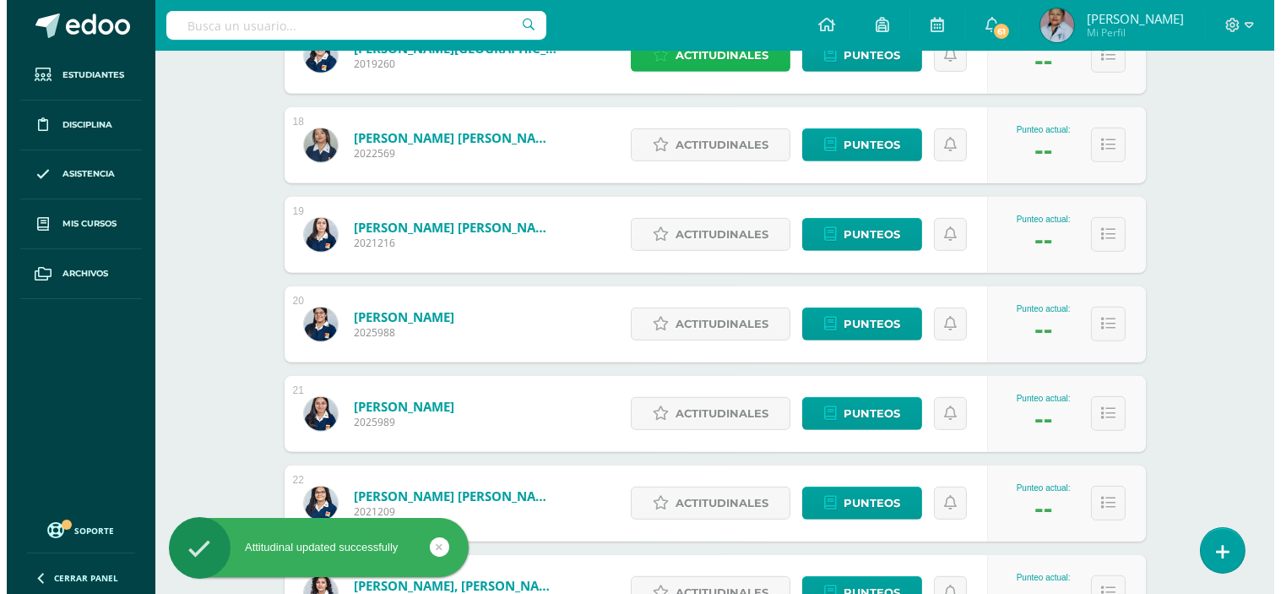
scroll to position [1783, 0]
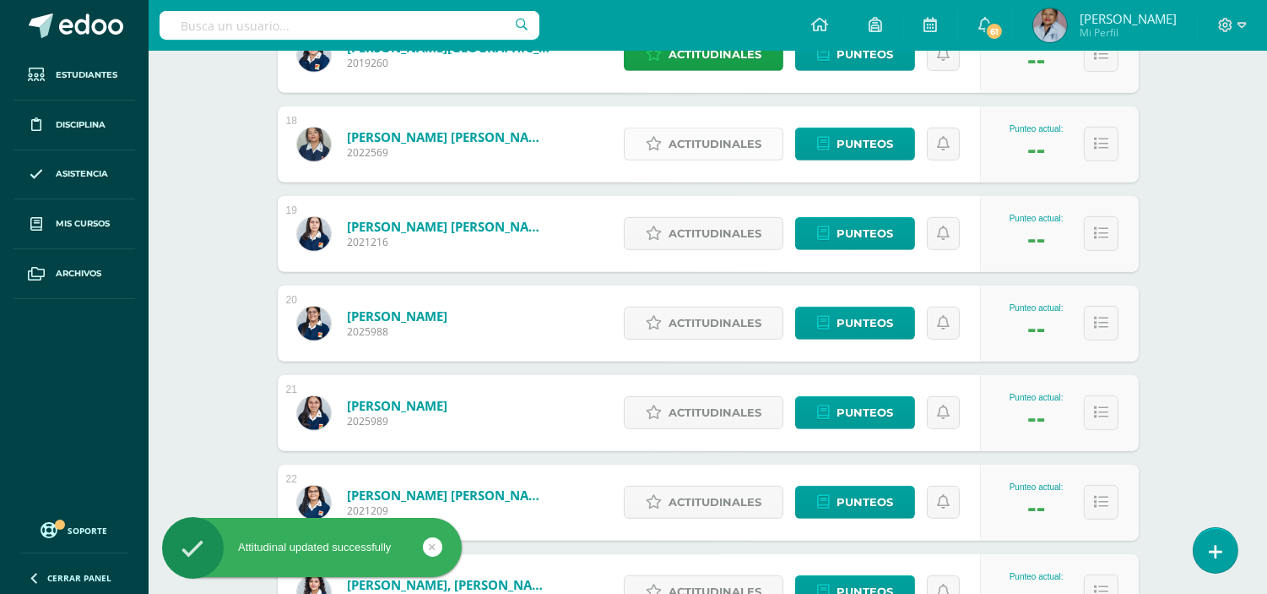
click at [705, 145] on span "Actitudinales" at bounding box center [715, 143] width 93 height 31
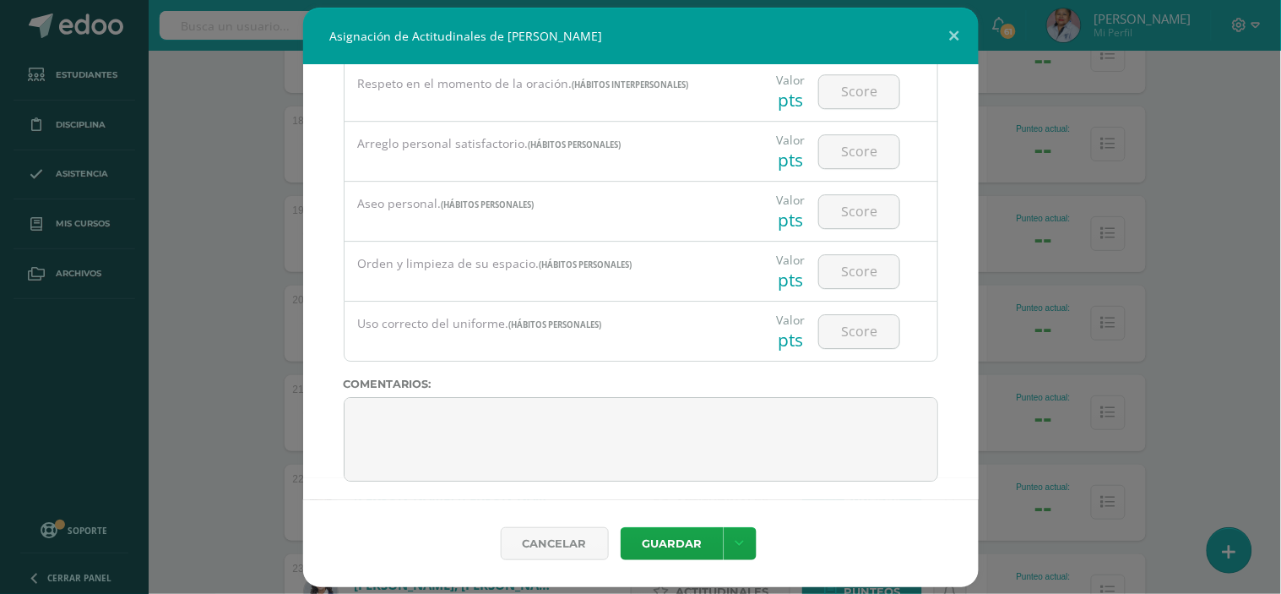
scroll to position [1317, 0]
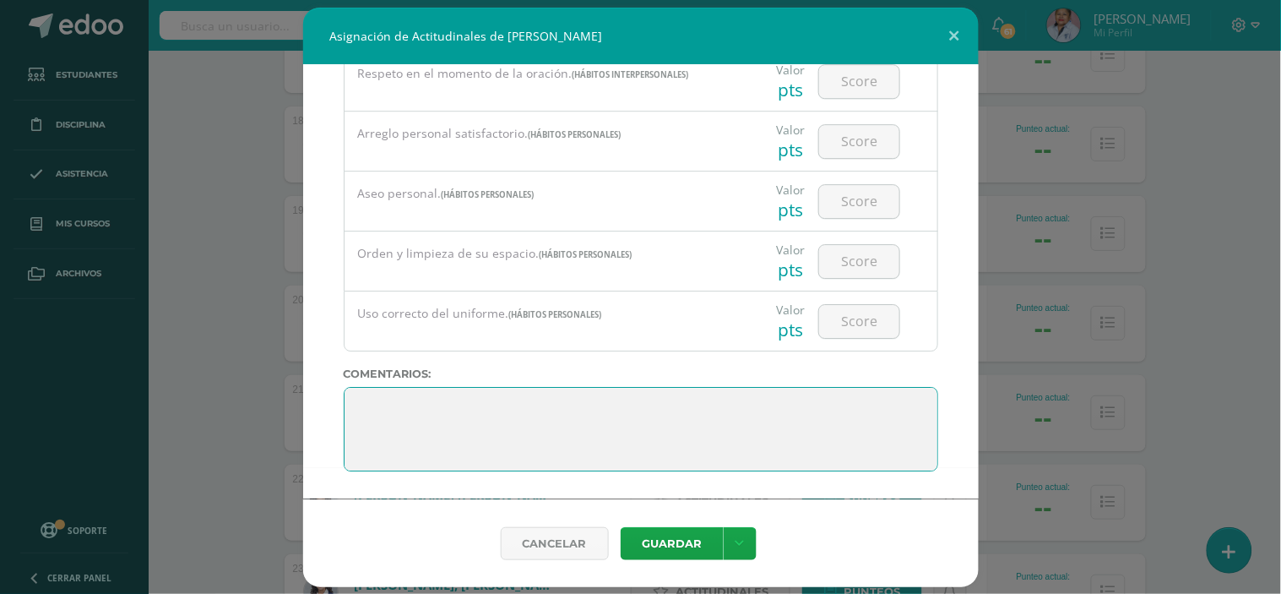
click at [368, 402] on textarea at bounding box center [641, 429] width 594 height 84
paste textarea "La fuerza no viene de la capacidad física. Proviene de una voluntad indomable"
click at [686, 410] on textarea at bounding box center [641, 429] width 594 height 84
click at [605, 428] on textarea at bounding box center [641, 429] width 594 height 84
click at [601, 425] on textarea at bounding box center [641, 429] width 594 height 84
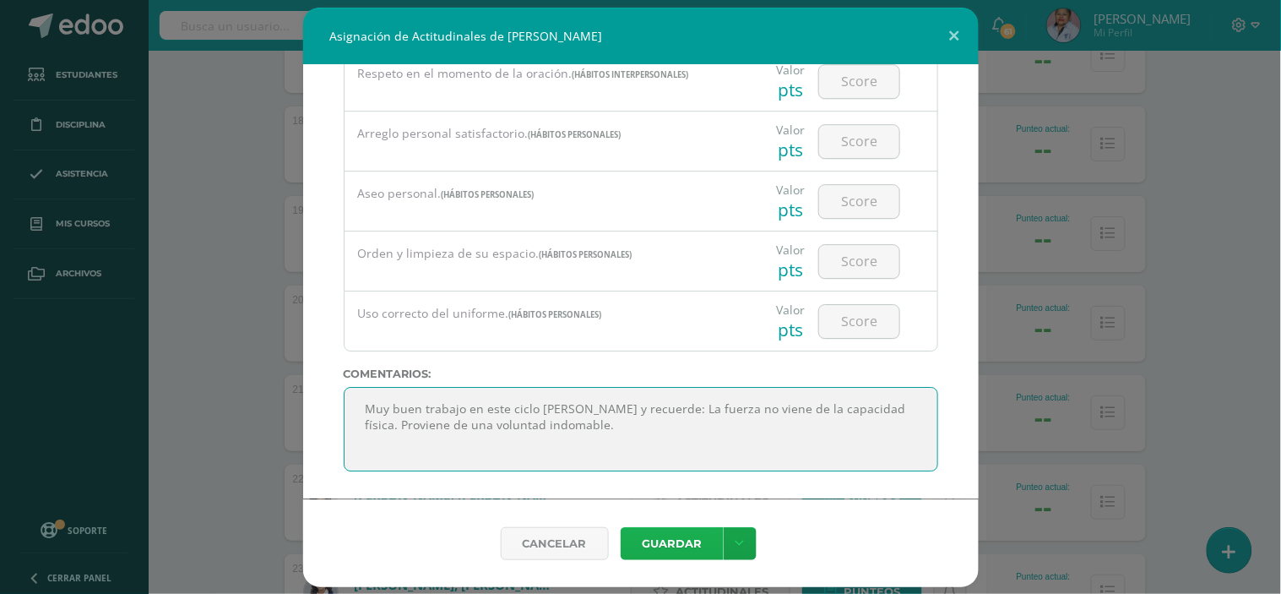
type textarea "Muy buen trabajo en este ciclo escolar Tania y recuerde: La fuerza no viene de …"
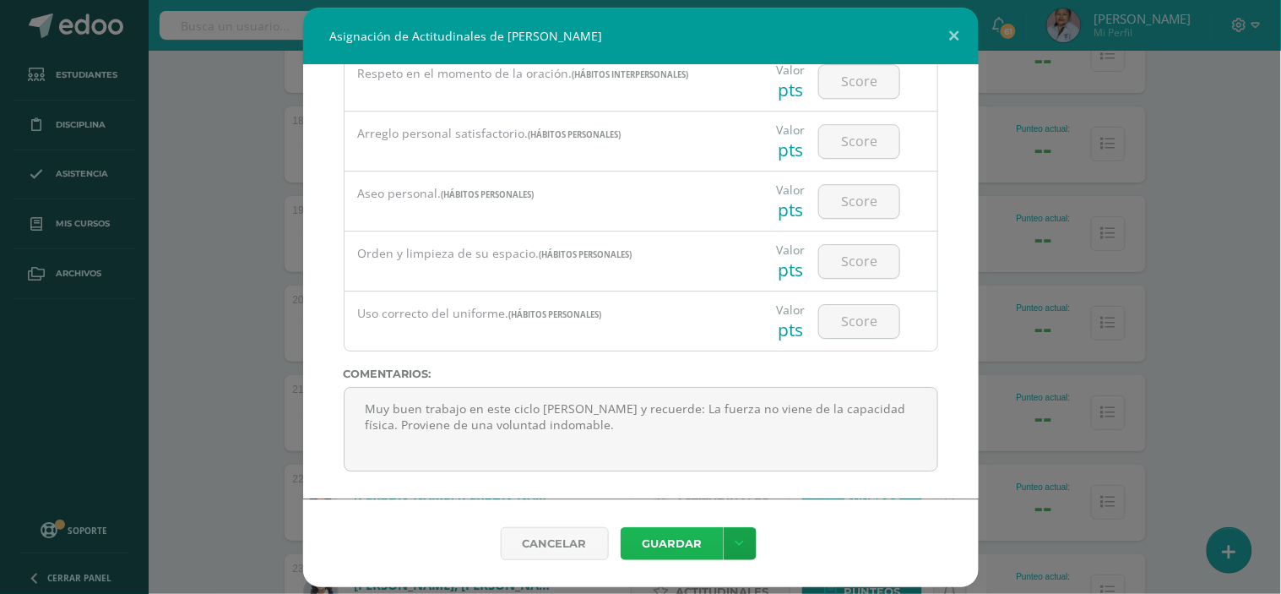
click at [662, 536] on button "Guardar" at bounding box center [672, 543] width 103 height 33
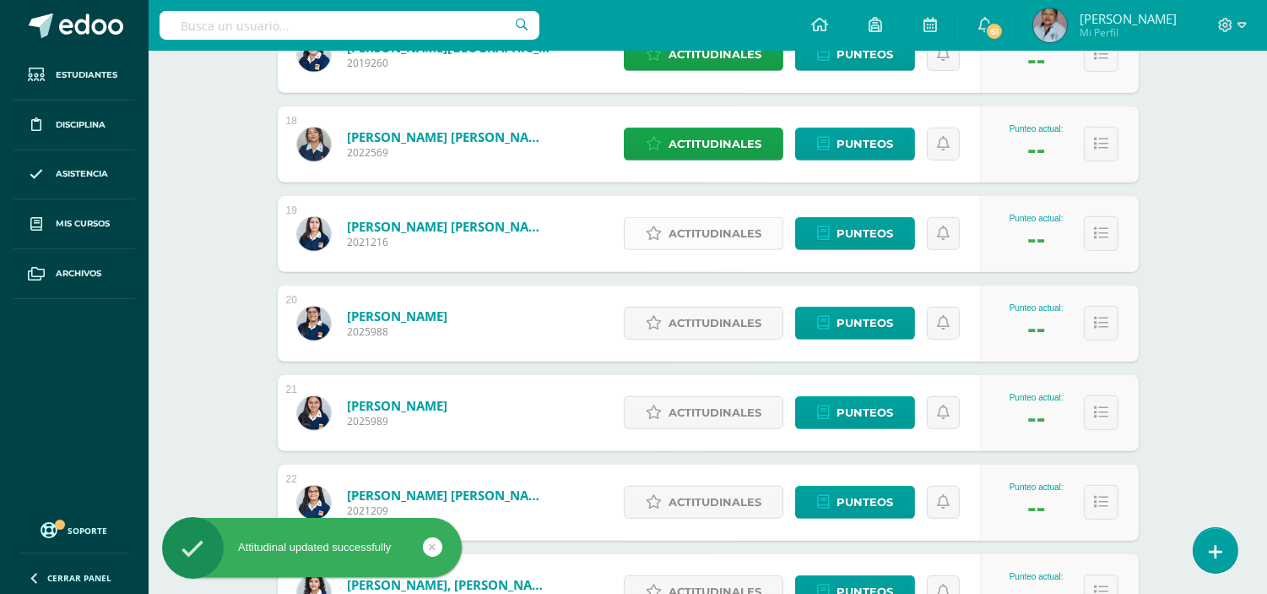
click at [696, 237] on span "Actitudinales" at bounding box center [715, 233] width 93 height 31
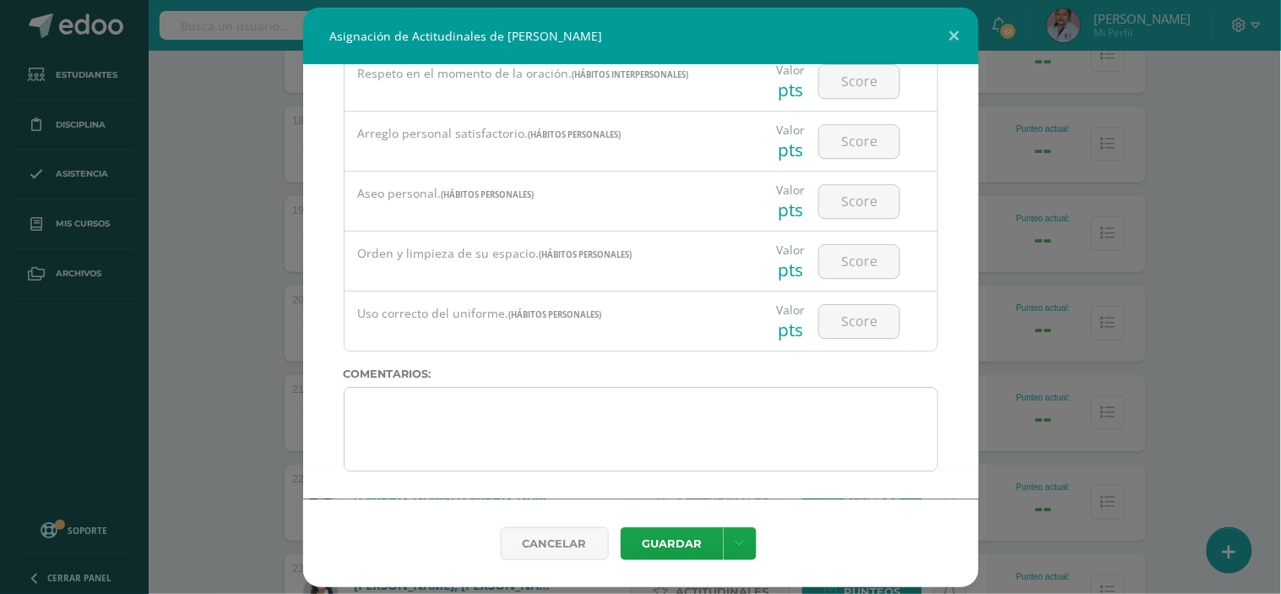
scroll to position [176, 0]
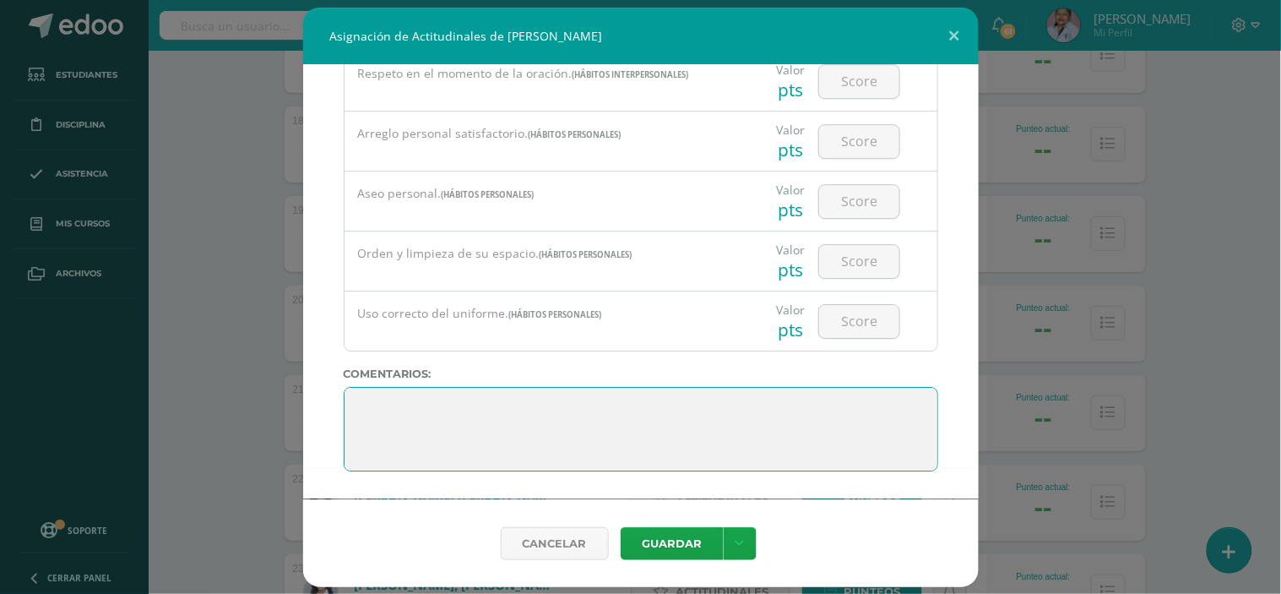
click at [357, 406] on textarea at bounding box center [641, 429] width 594 height 84
paste textarea "Esfuérzate al máximo. Lo que siembres hoy dará sus frutos mañana"
click at [781, 415] on textarea at bounding box center [641, 429] width 594 height 84
click at [858, 414] on textarea at bounding box center [641, 429] width 594 height 84
click at [597, 431] on textarea at bounding box center [641, 429] width 594 height 84
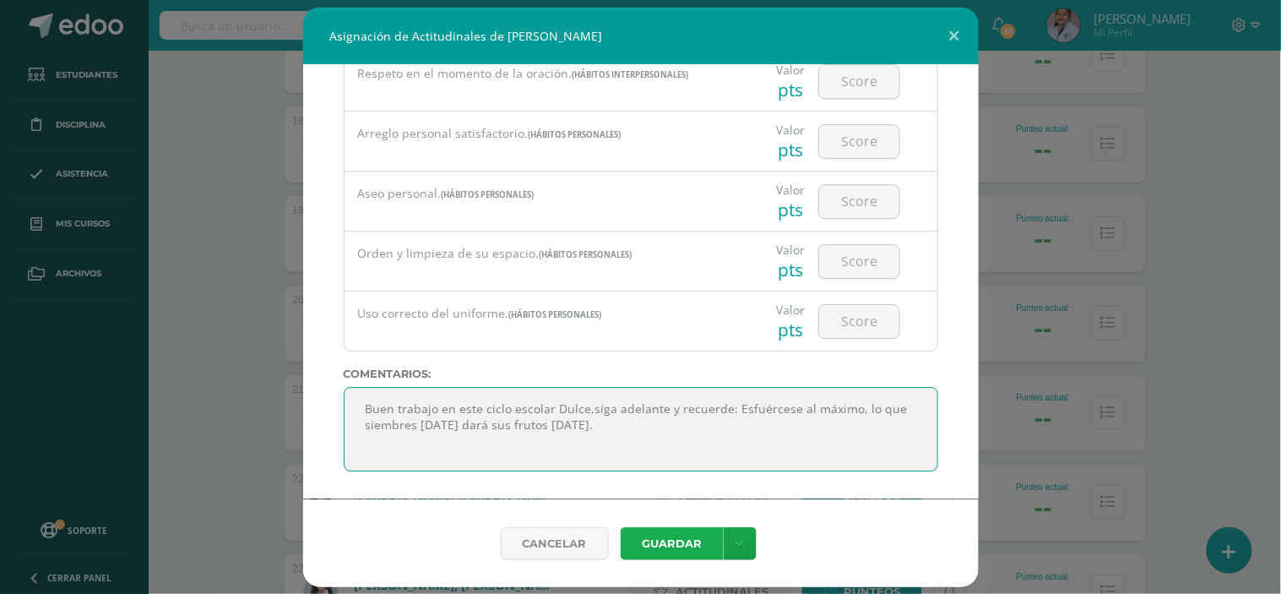
type textarea "Buen trabajo en este ciclo escolar Dulce,siga adelante y recuerde: Esfuércese a…"
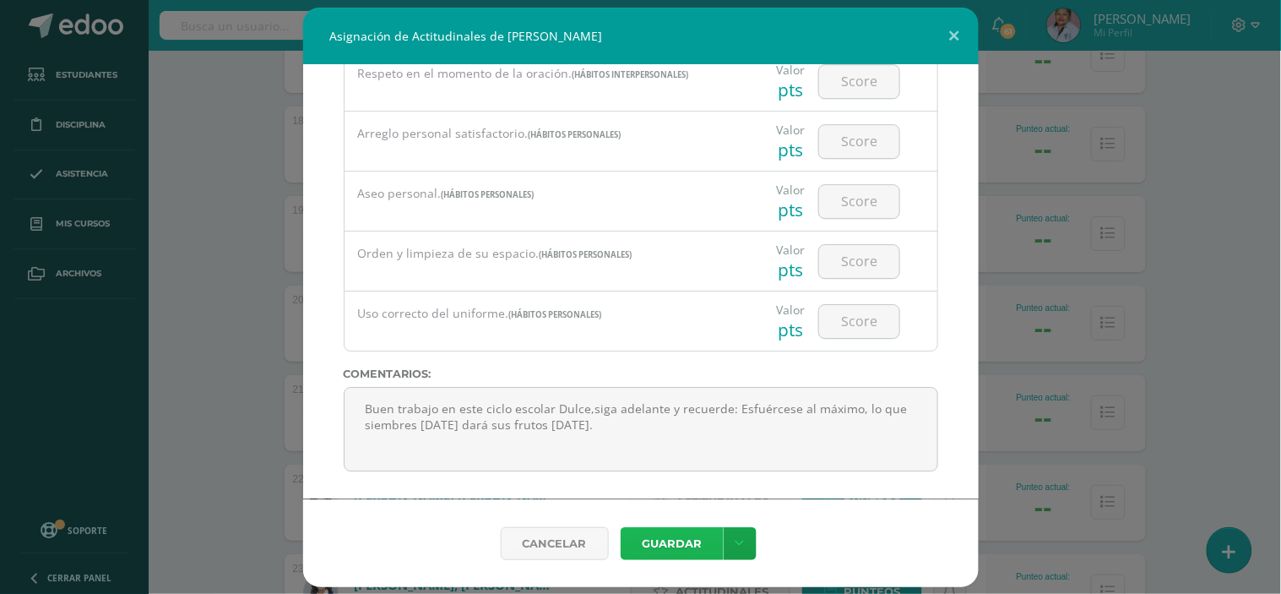
click at [662, 537] on button "Guardar" at bounding box center [672, 543] width 103 height 33
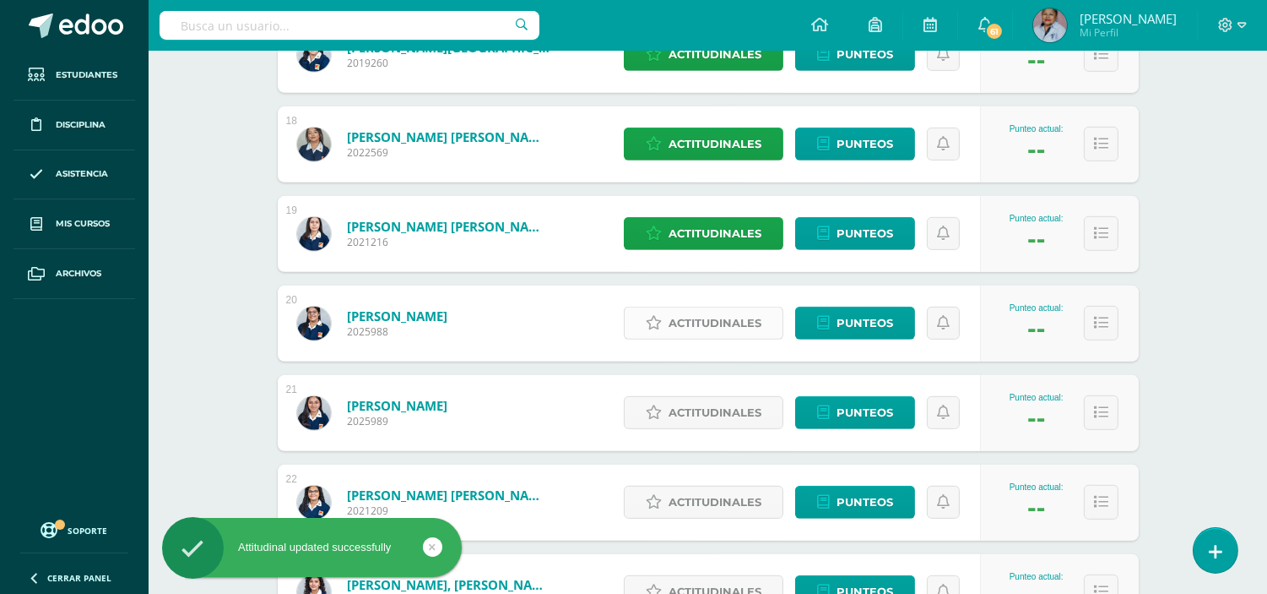
click at [719, 313] on span "Actitudinales" at bounding box center [715, 322] width 93 height 31
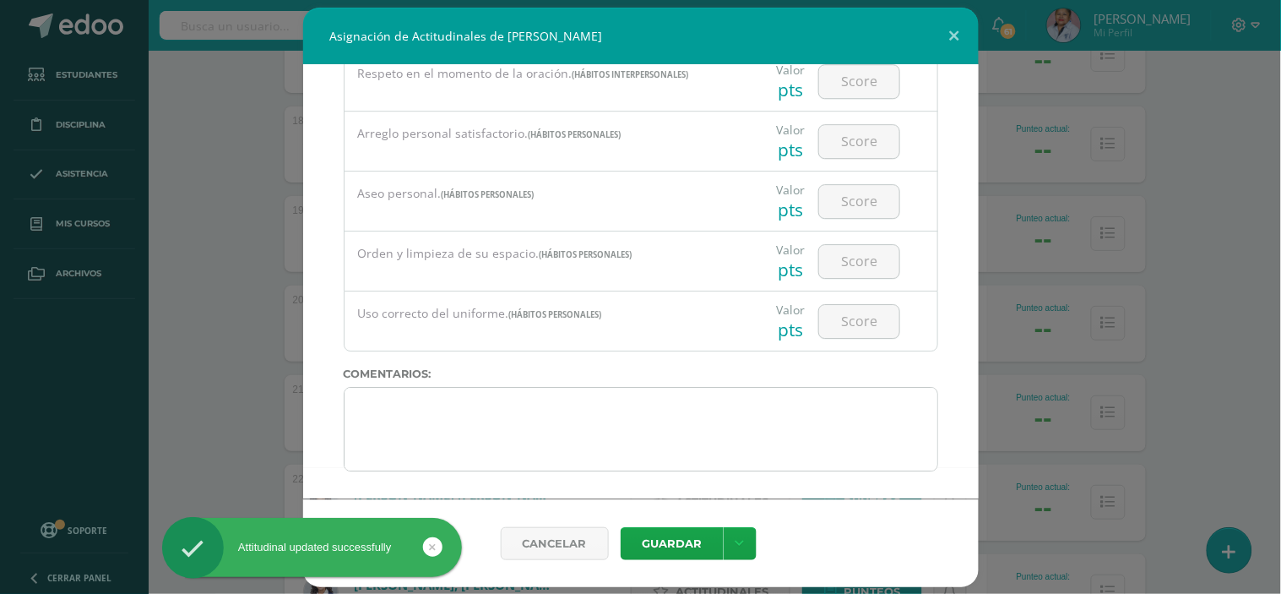
scroll to position [6, 0]
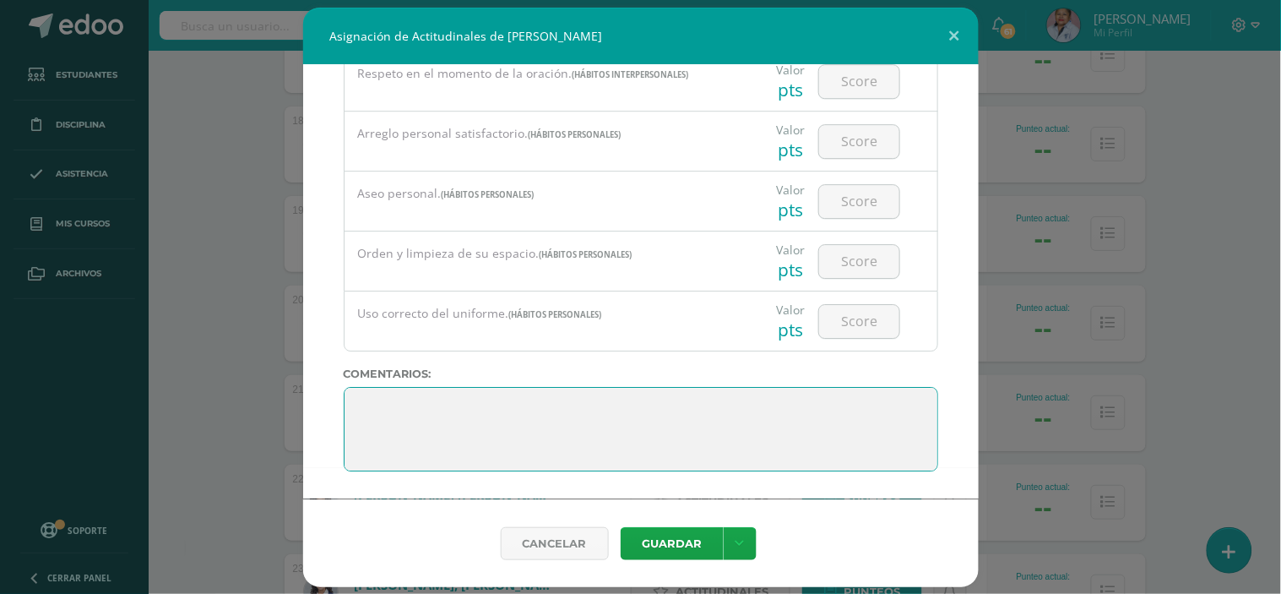
click at [361, 400] on textarea at bounding box center [641, 429] width 594 height 84
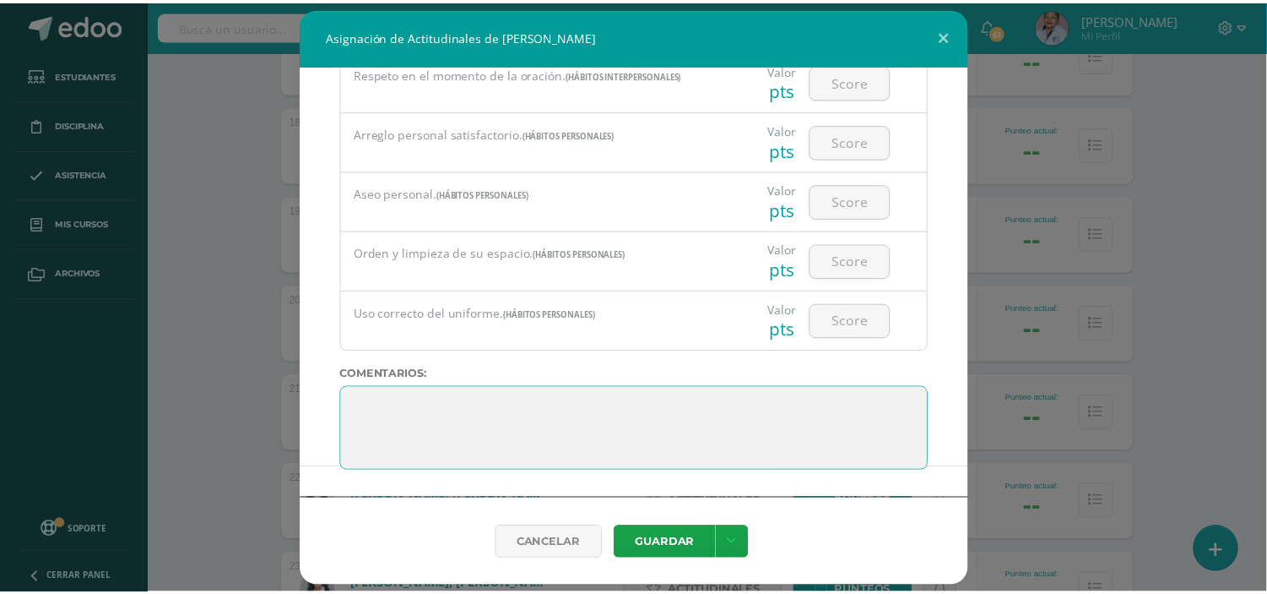
scroll to position [0, 0]
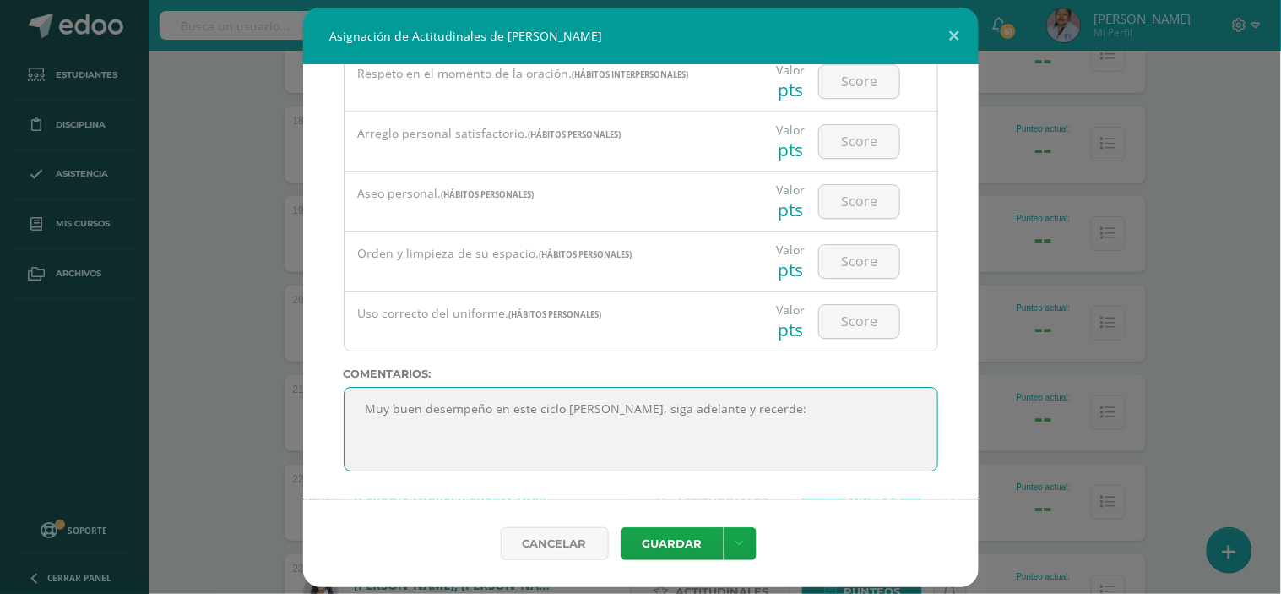
click at [765, 410] on textarea at bounding box center [641, 429] width 594 height 84
click at [806, 409] on textarea at bounding box center [641, 429] width 594 height 84
click at [804, 412] on textarea at bounding box center [641, 429] width 594 height 84
paste textarea "Los campeones siguen jugando hasta que lo hacen bien"
click at [649, 426] on textarea at bounding box center [641, 429] width 594 height 84
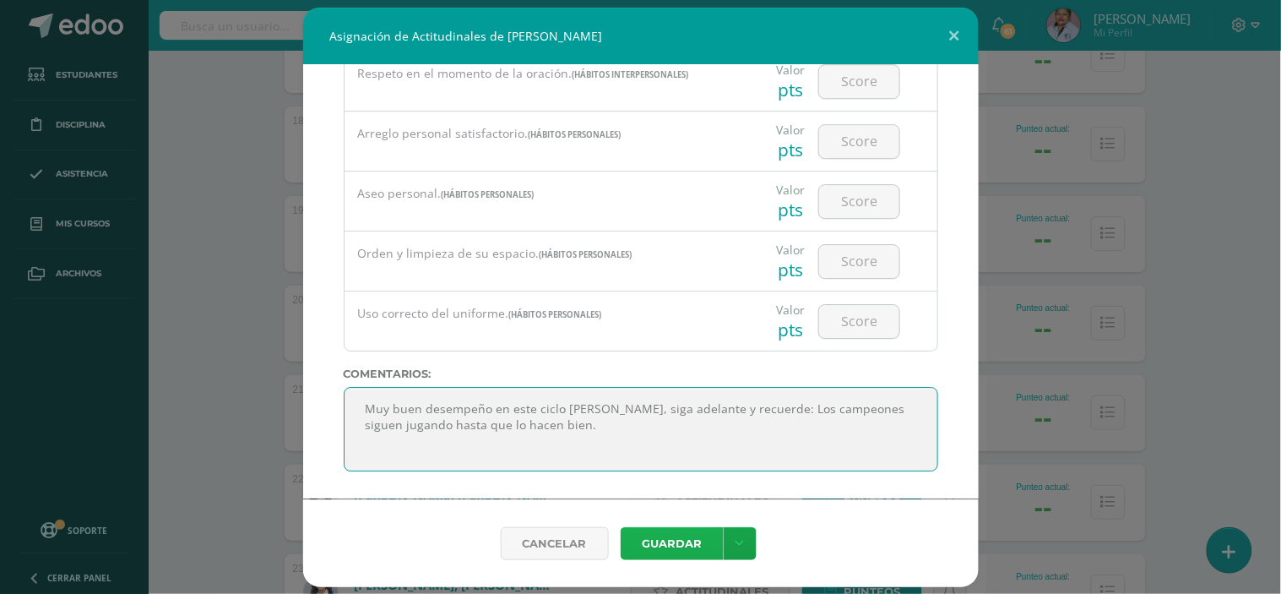
type textarea "Muy buen desempeño en este ciclo escolar Valentina, siga adelante y recuerde: L…"
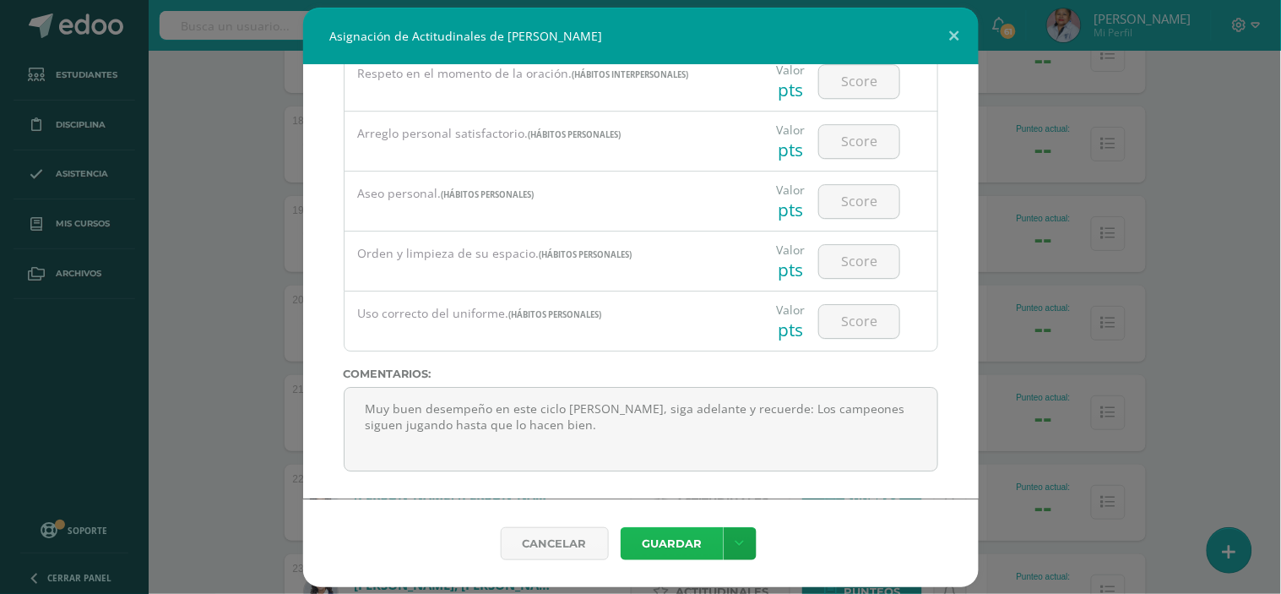
click at [685, 545] on button "Guardar" at bounding box center [672, 543] width 103 height 33
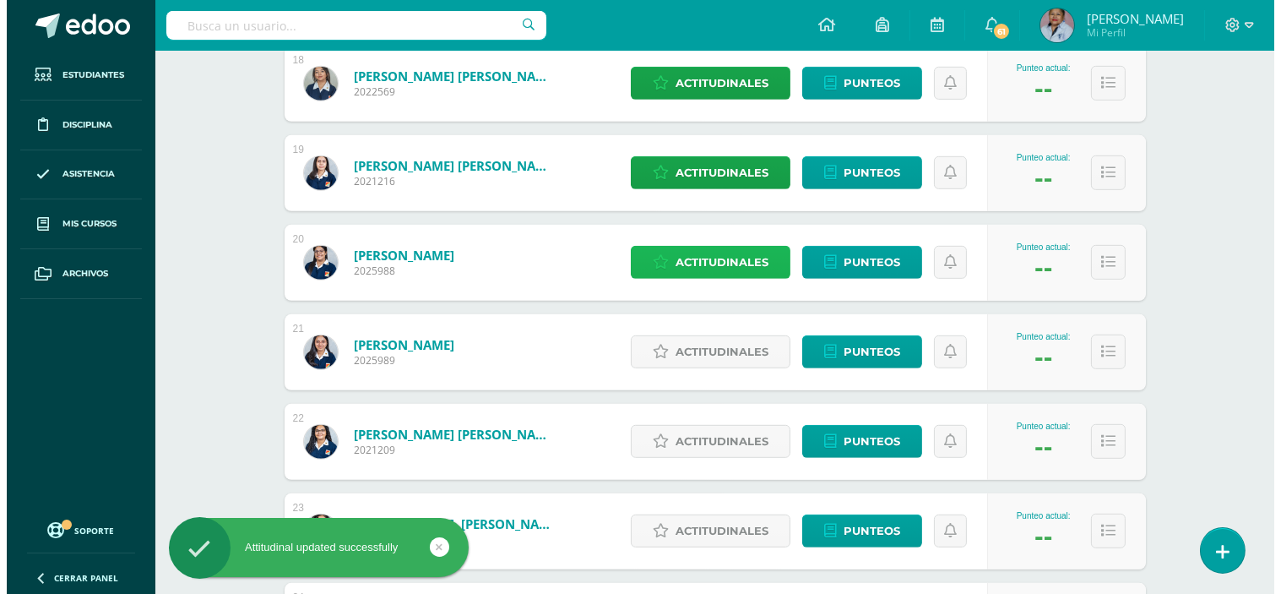
scroll to position [1876, 0]
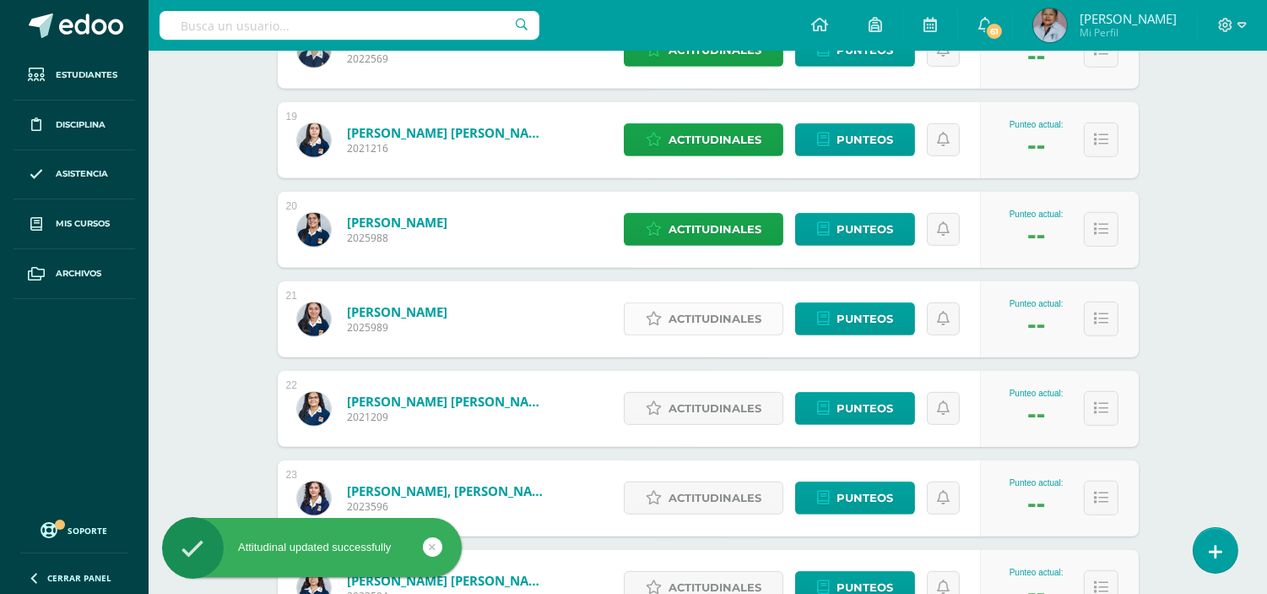
click at [709, 313] on span "Actitudinales" at bounding box center [715, 318] width 93 height 31
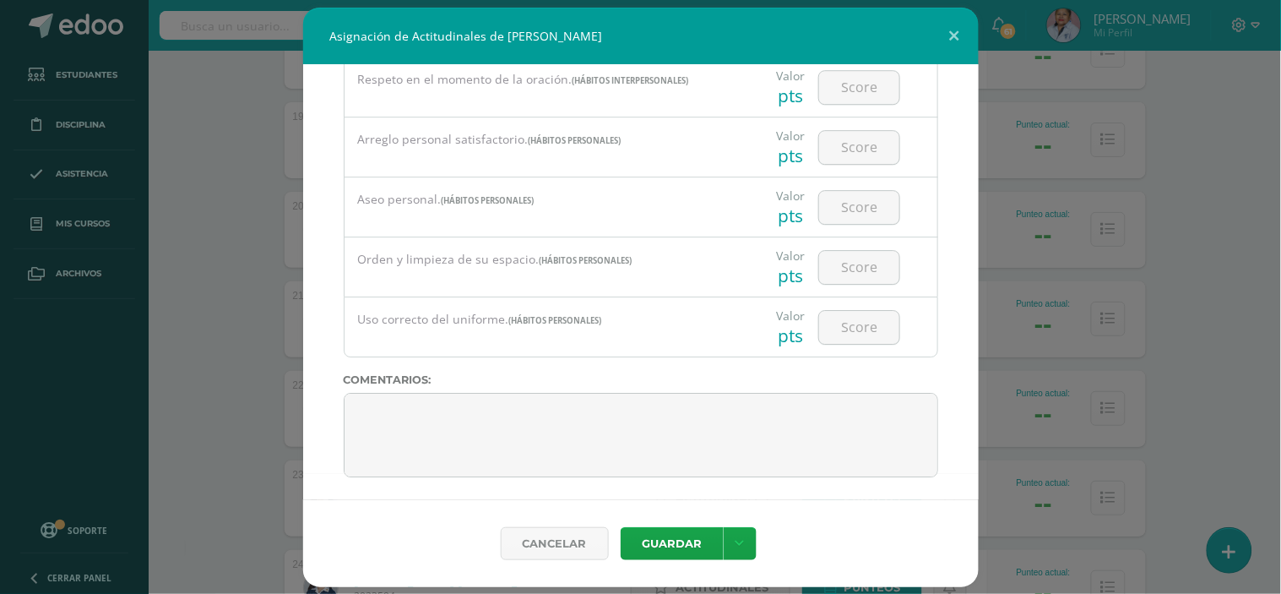
scroll to position [1317, 0]
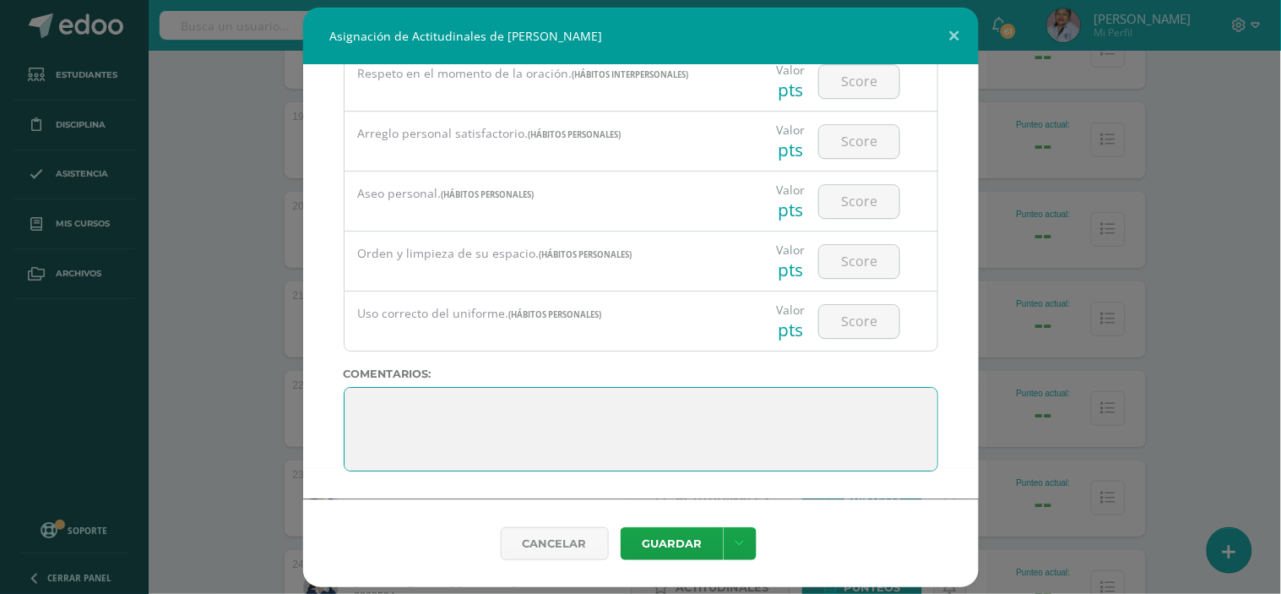
click at [361, 403] on textarea at bounding box center [641, 429] width 594 height 84
click at [377, 392] on textarea at bounding box center [641, 429] width 594 height 84
click at [369, 399] on textarea at bounding box center [641, 429] width 594 height 84
paste textarea "Solo los que corren el riesgo de avanzar, pueden saber hasta dónde pueden llega…"
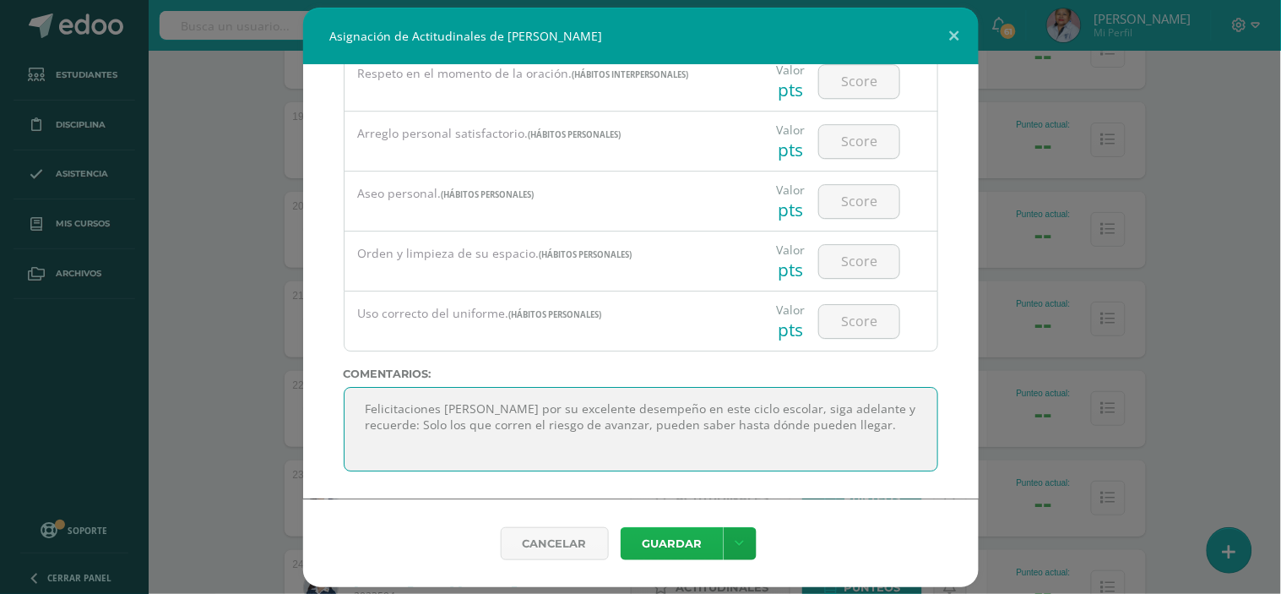
type textarea "Felicitaciones Haydée por su excelente desempeño en este ciclo escolar, siga ad…"
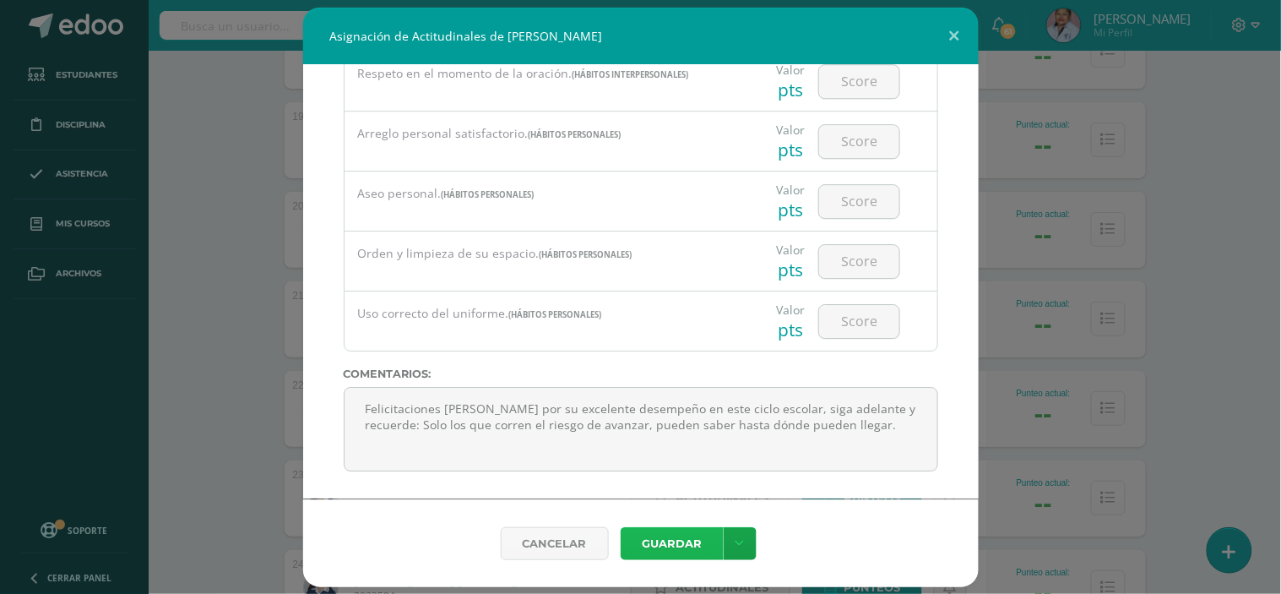
click at [684, 546] on button "Guardar" at bounding box center [672, 543] width 103 height 33
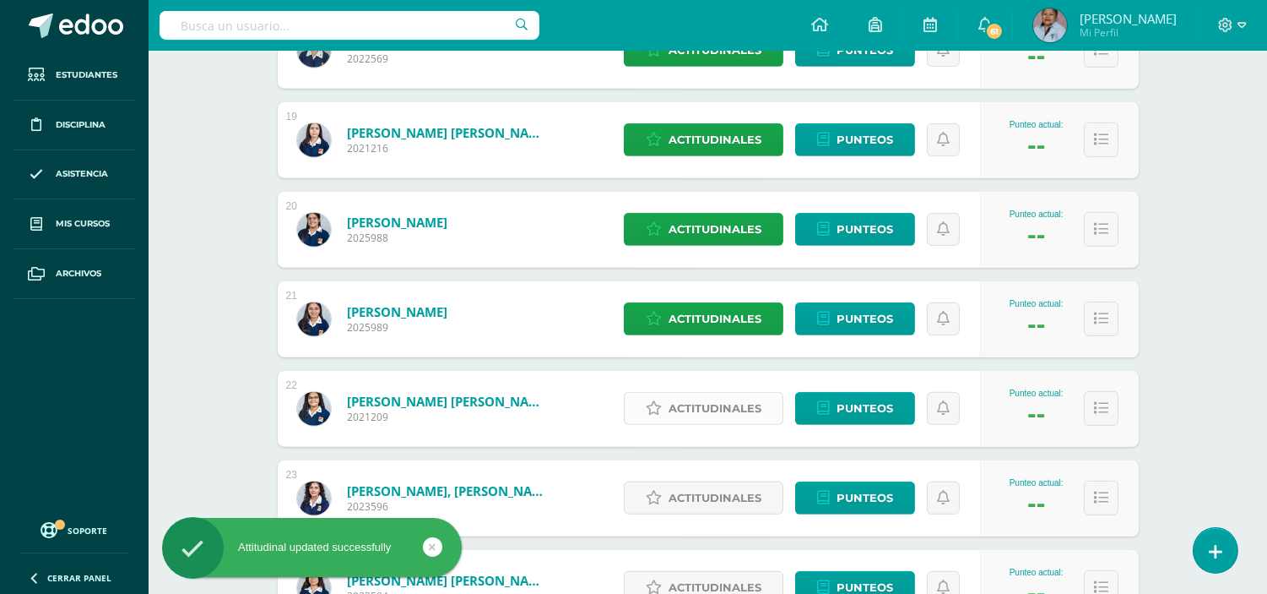
click at [693, 404] on span "Actitudinales" at bounding box center [715, 408] width 93 height 31
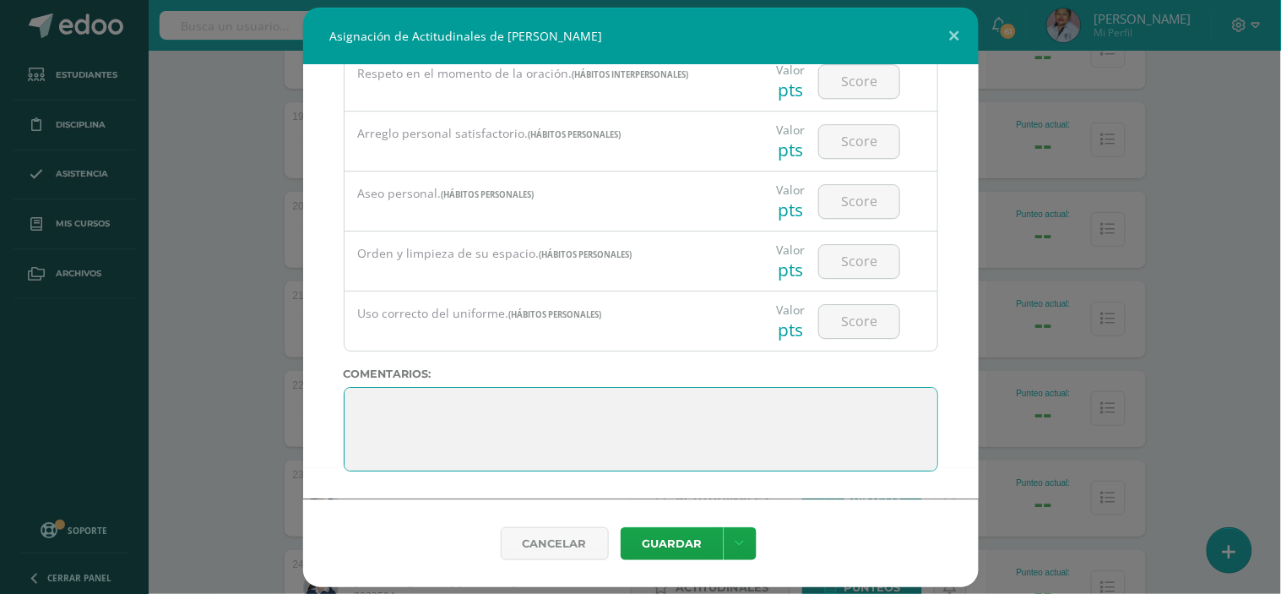
click at [366, 402] on textarea at bounding box center [641, 429] width 594 height 84
type textarea "F"
click at [427, 426] on textarea at bounding box center [641, 429] width 594 height 84
click at [423, 426] on textarea at bounding box center [641, 429] width 594 height 84
paste textarea "Es difícil superar a una persona que nunca se rinde."
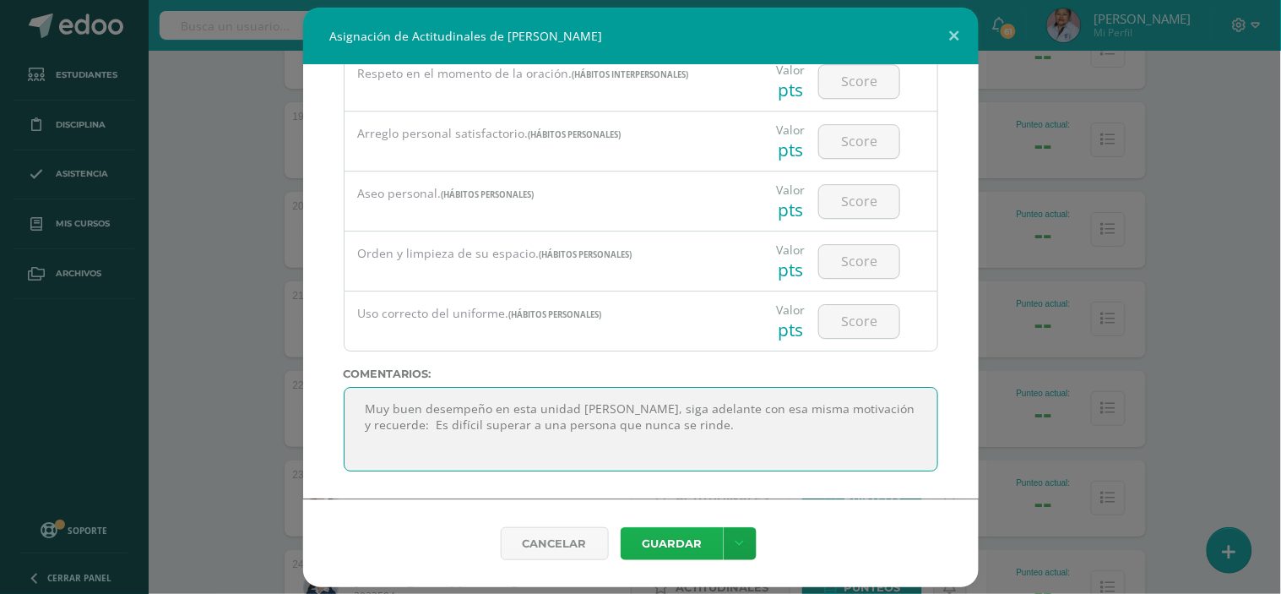
type textarea "Muy buen desempeño en esta unidad Ashley, siga adelante con esa misma motivació…"
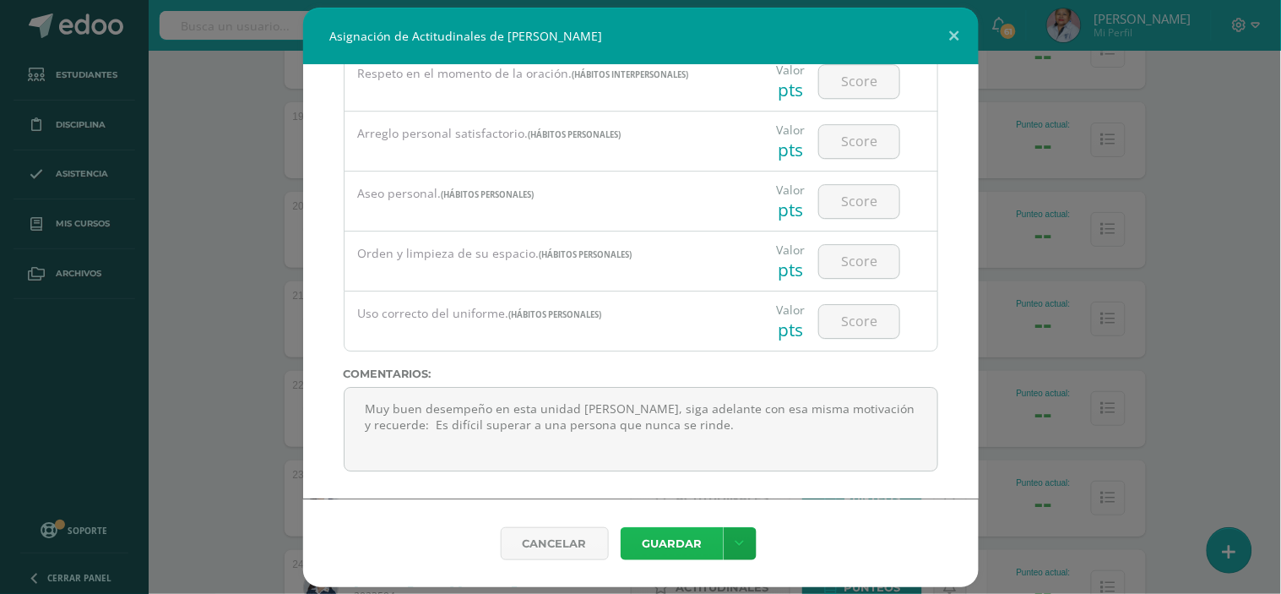
click at [670, 545] on button "Guardar" at bounding box center [672, 543] width 103 height 33
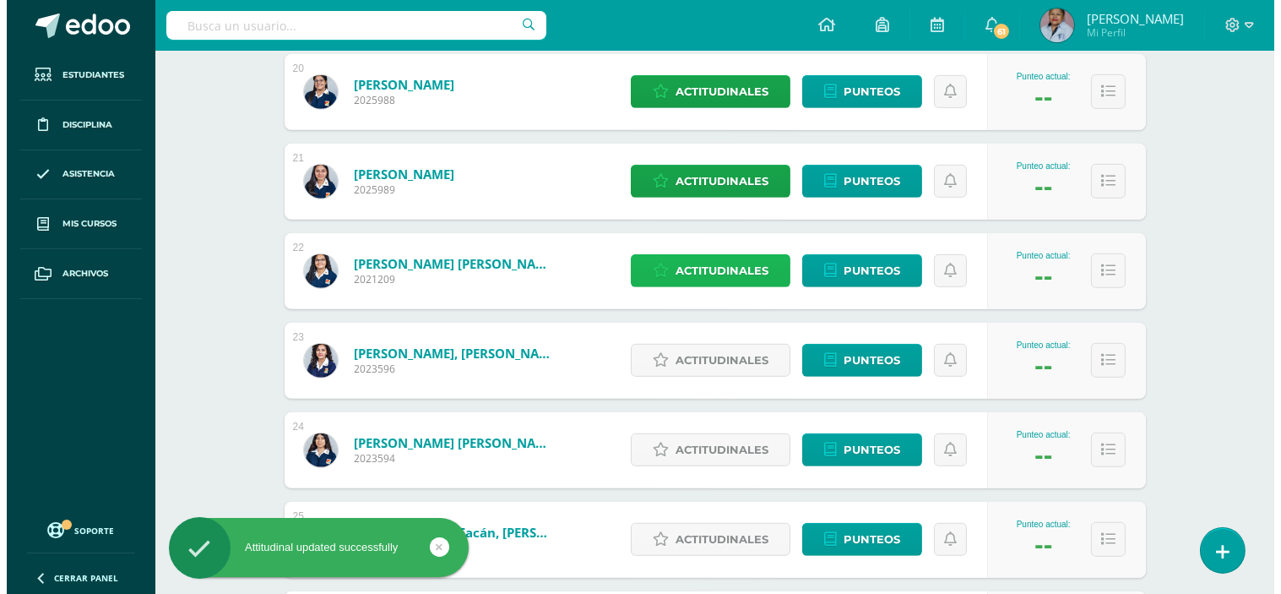
scroll to position [2064, 0]
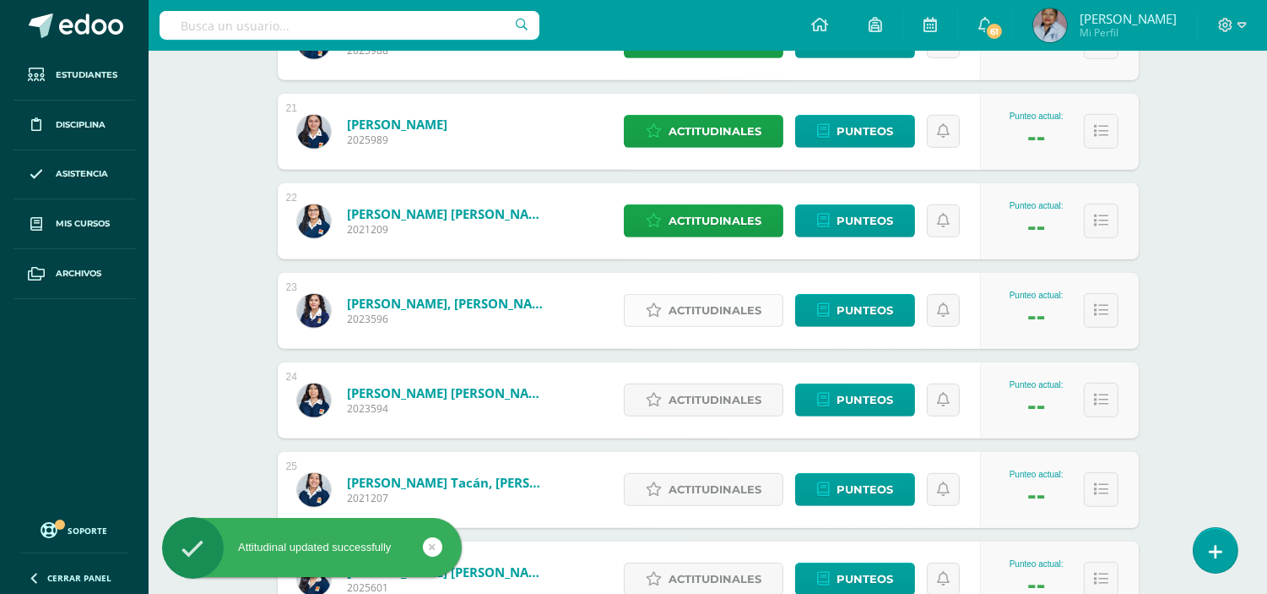
click at [732, 311] on span "Actitudinales" at bounding box center [715, 310] width 93 height 31
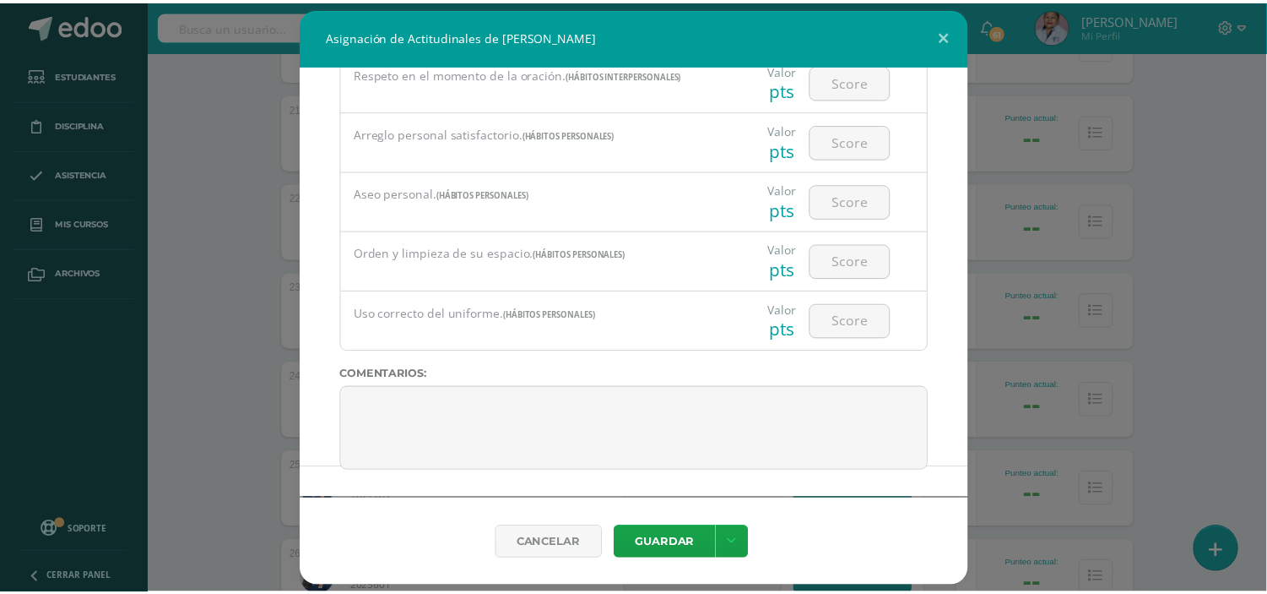
scroll to position [1317, 0]
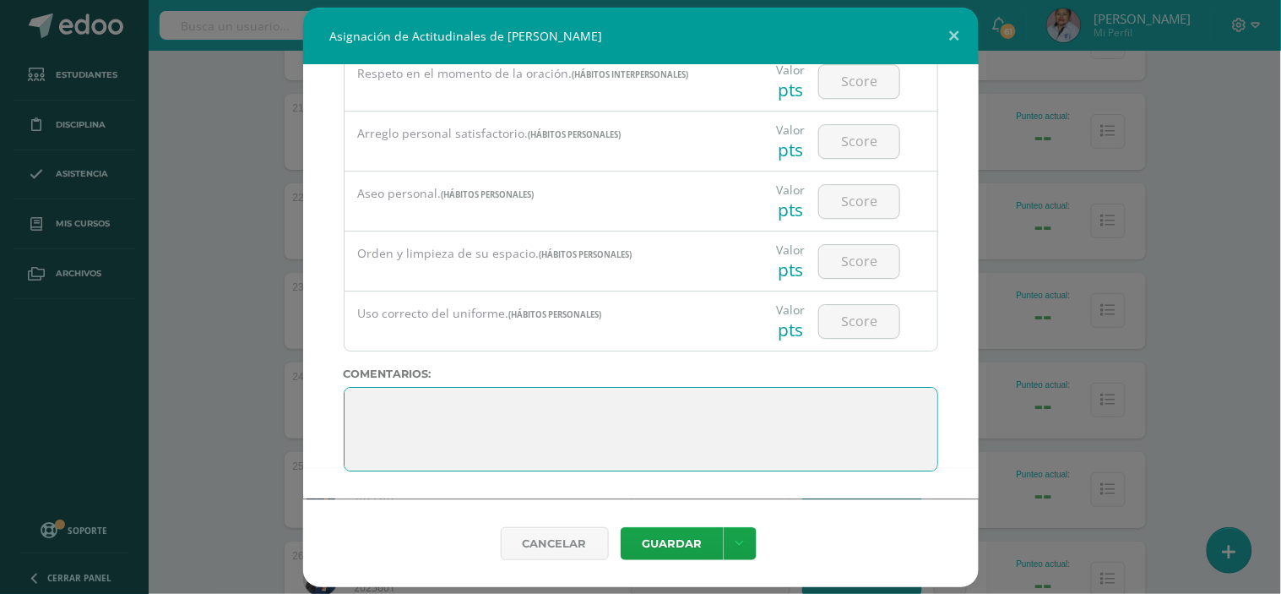
click at [369, 402] on textarea at bounding box center [641, 429] width 594 height 84
paste textarea "Esfuérzate al máximo. Lo que siembres hoy dará sus frutos mañana"
click at [825, 409] on textarea at bounding box center [641, 429] width 594 height 84
click at [421, 428] on textarea at bounding box center [641, 429] width 594 height 84
click at [662, 426] on textarea at bounding box center [641, 429] width 594 height 84
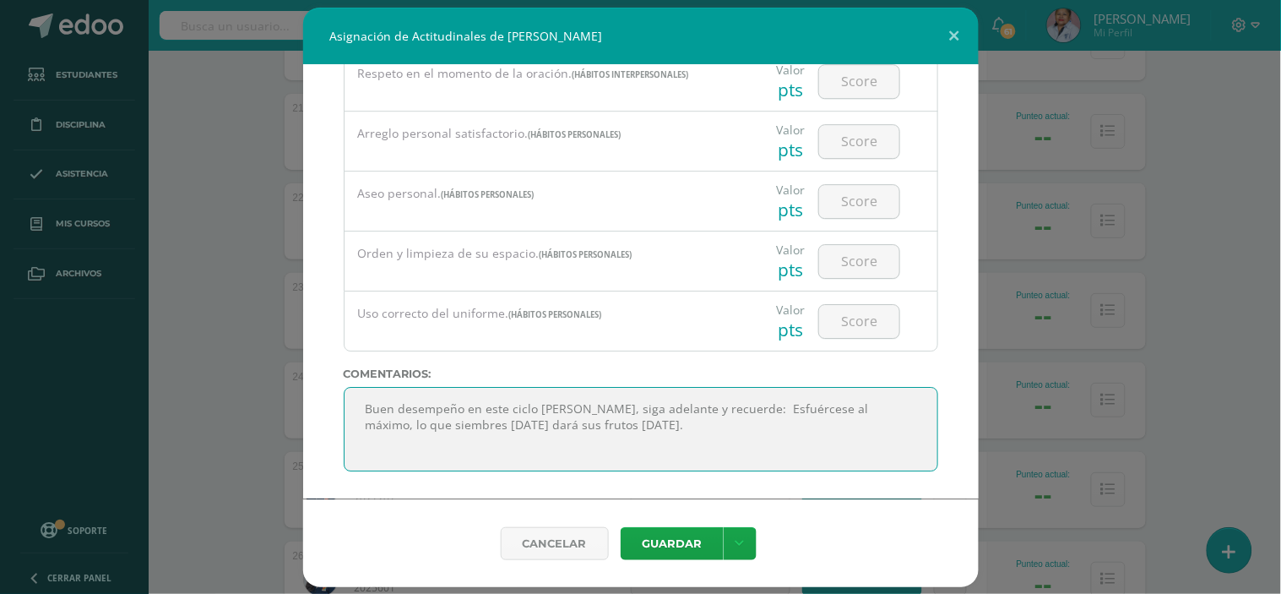
click at [503, 426] on textarea at bounding box center [641, 429] width 594 height 84
type textarea "Buen desempeño en este ciclo escolar Marcela, siga adelante y recuerde: Esfuérc…"
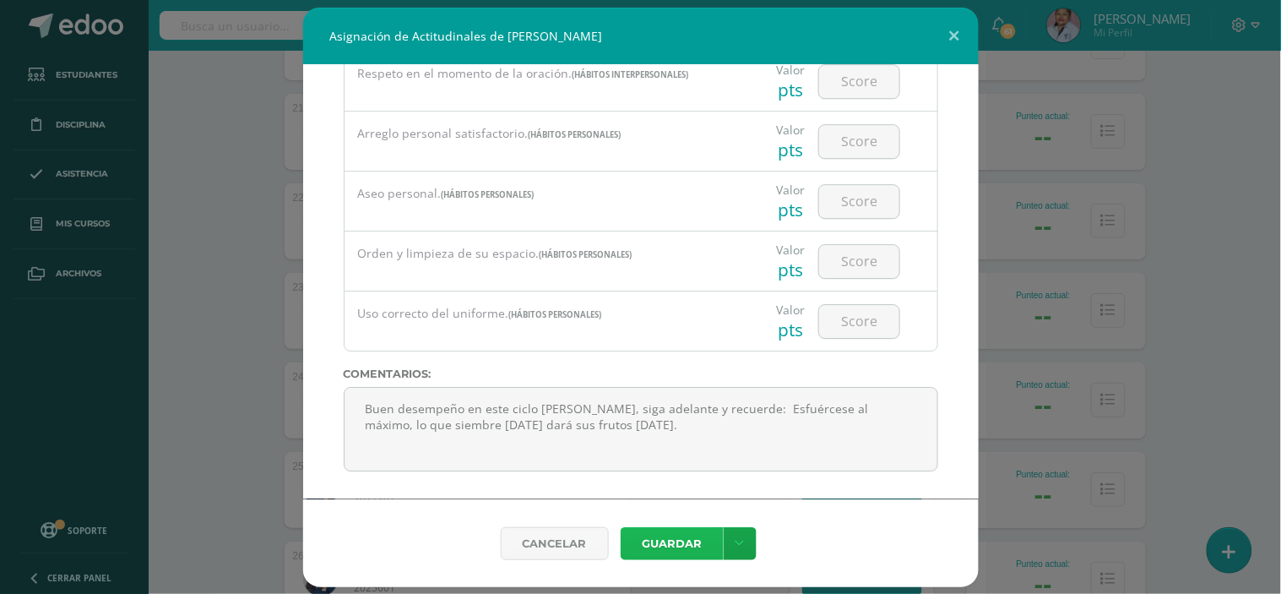
click at [672, 535] on button "Guardar" at bounding box center [672, 543] width 103 height 33
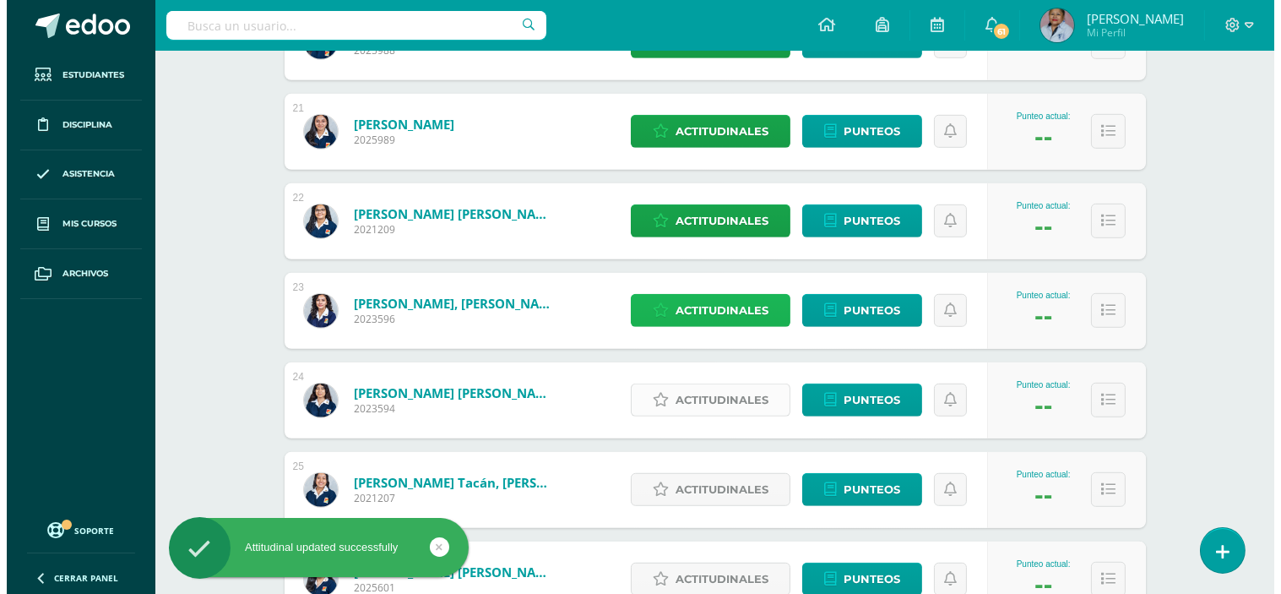
scroll to position [2157, 0]
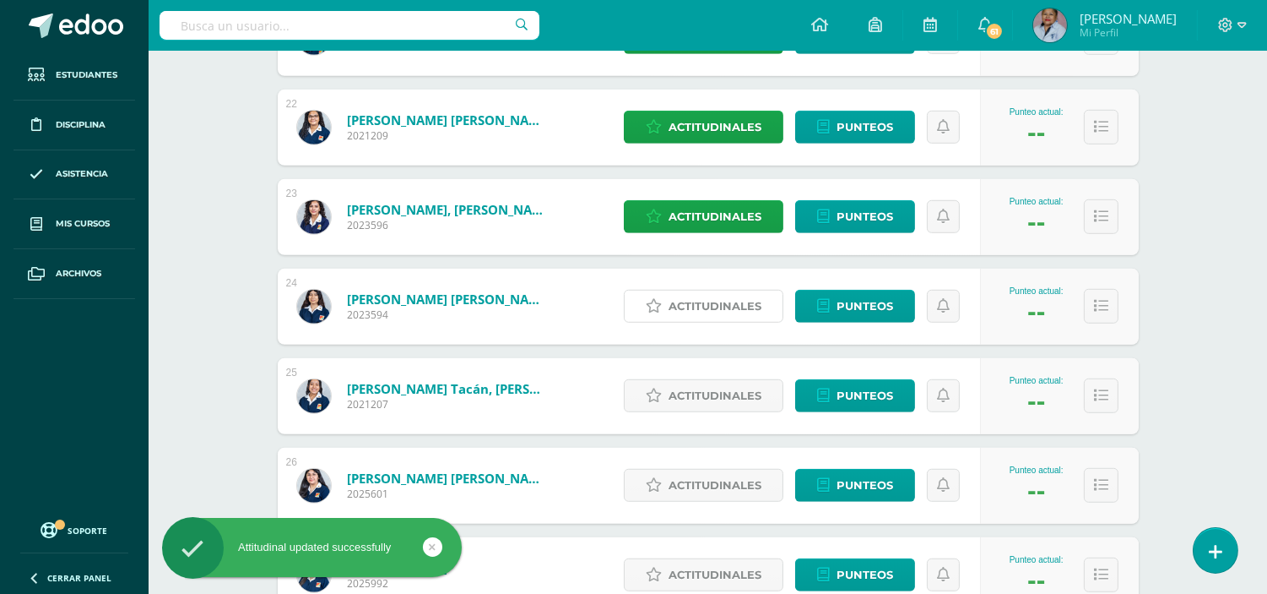
click at [702, 304] on span "Actitudinales" at bounding box center [715, 305] width 93 height 31
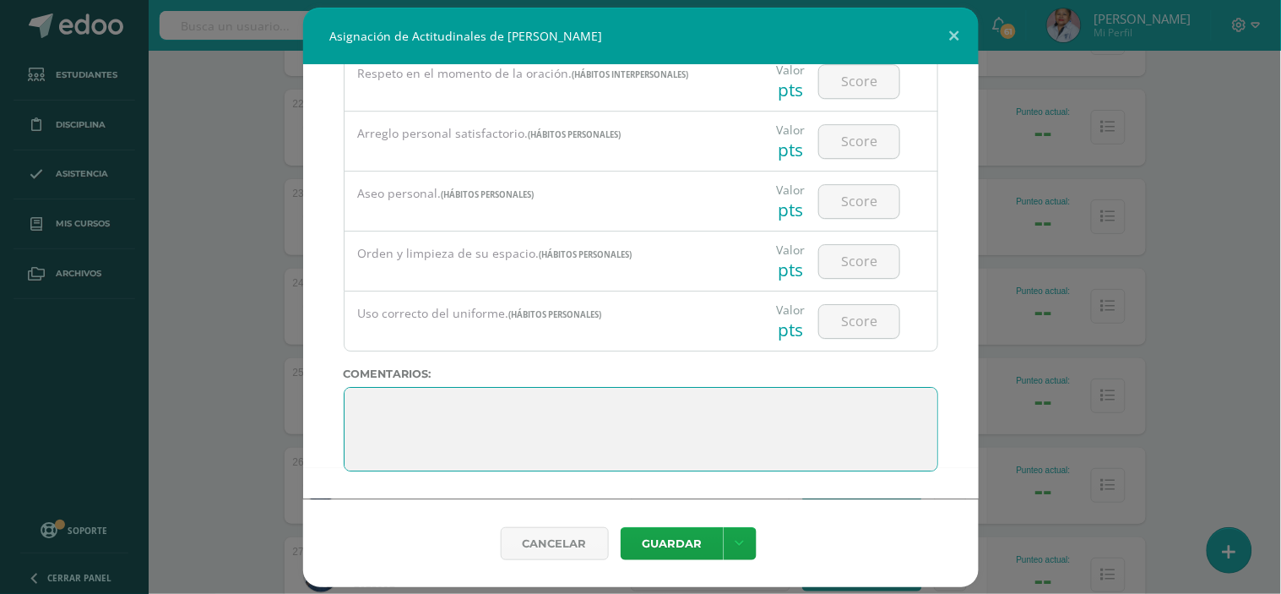
scroll to position [0, 0]
click at [361, 401] on textarea at bounding box center [641, 429] width 594 height 84
paste textarea "Siempre he creído que si uno se pone a trabajar, los resultados llegarán tarde …"
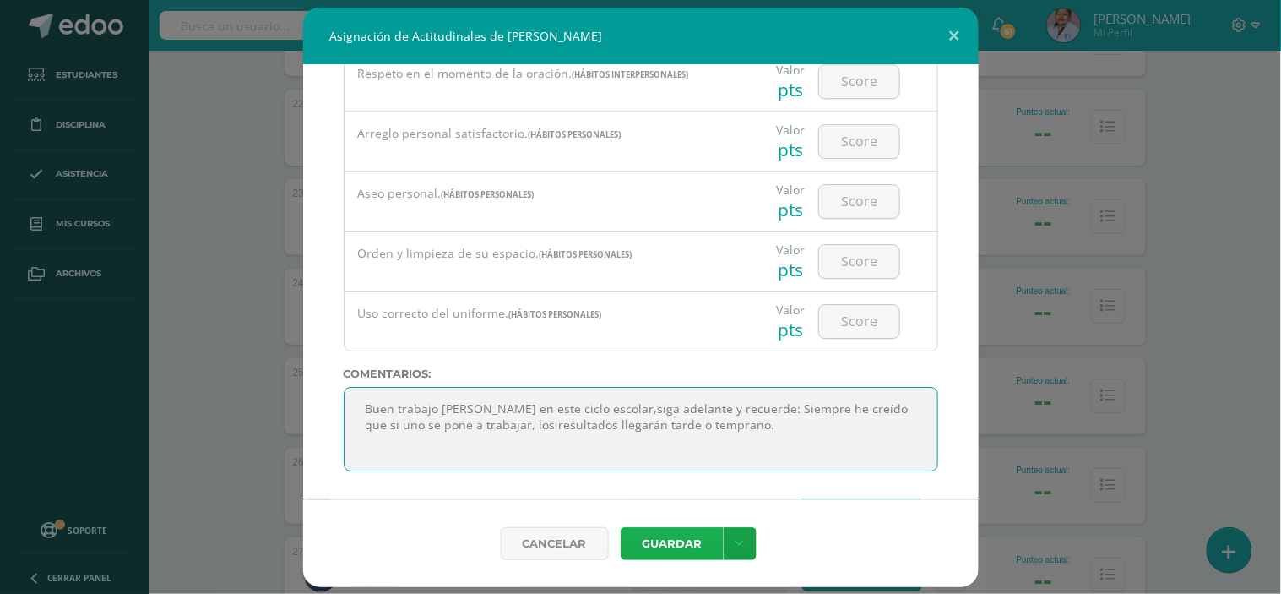
type textarea "Buen trabajo Paola en este ciclo escolar,siga adelante y recuerde: Siempre he c…"
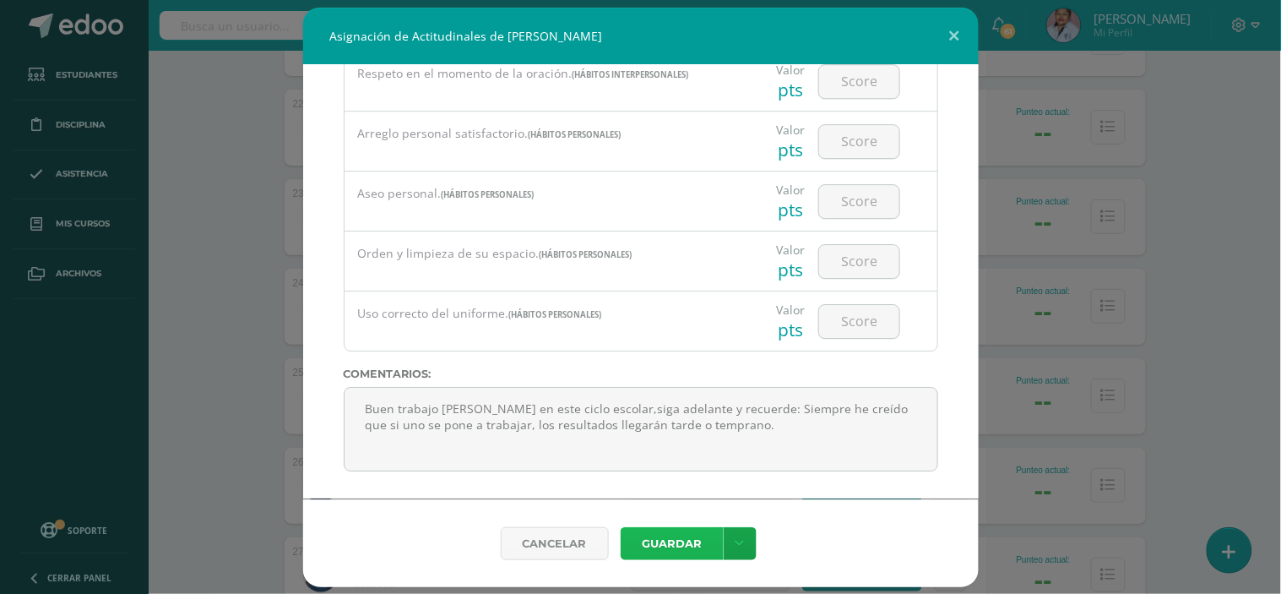
click at [688, 540] on button "Guardar" at bounding box center [672, 543] width 103 height 33
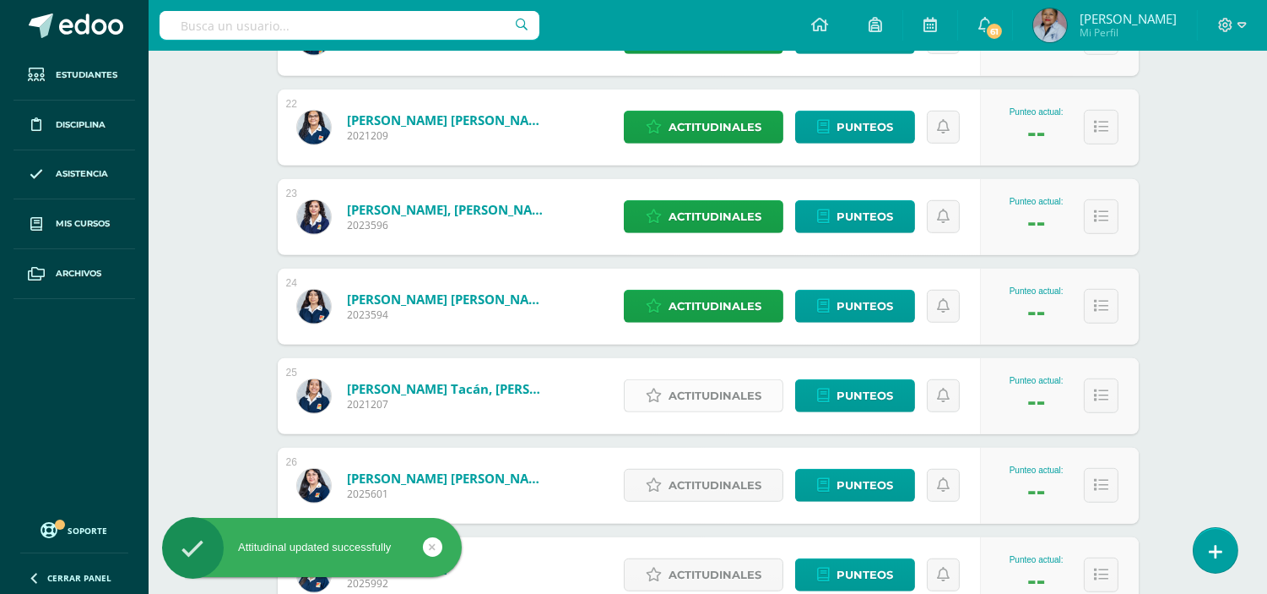
click at [705, 393] on span "Actitudinales" at bounding box center [715, 395] width 93 height 31
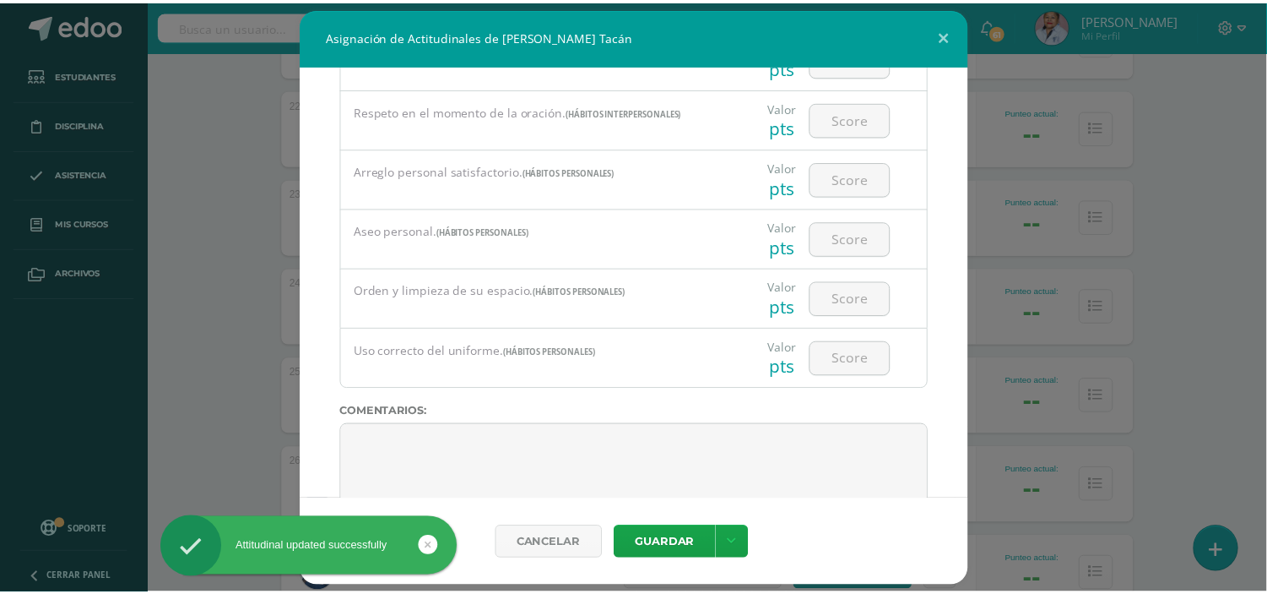
scroll to position [1317, 0]
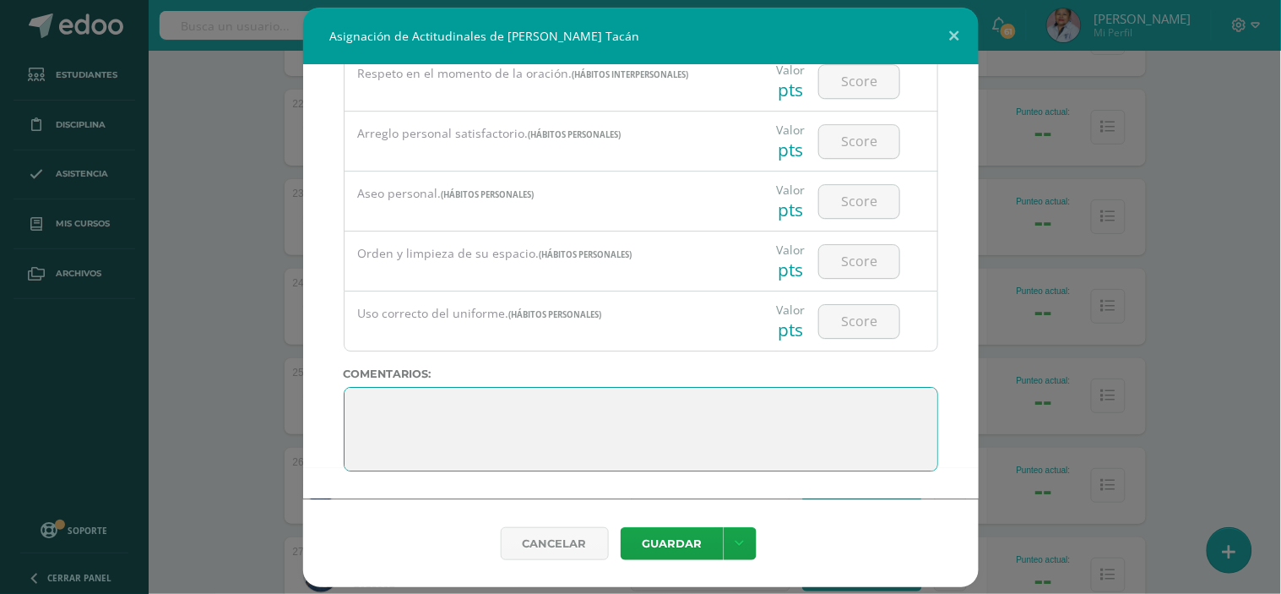
click at [368, 401] on textarea at bounding box center [641, 429] width 594 height 84
paste textarea "El futuro pertenece a los que creen en la belleza de sus sueños."
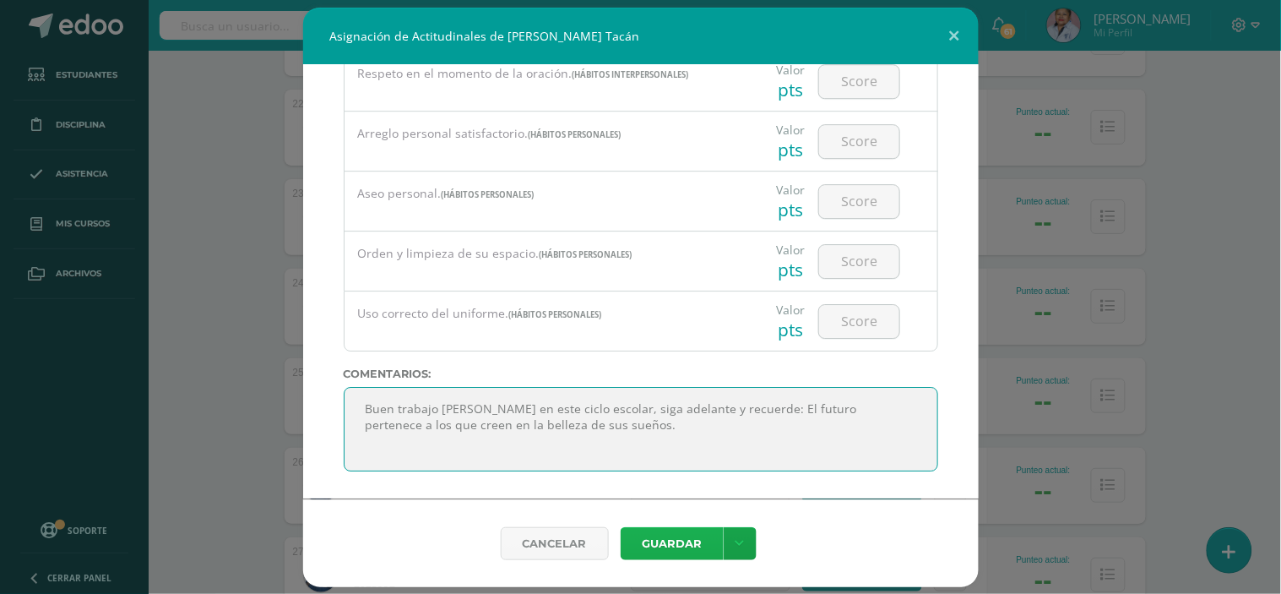
type textarea "Buen trabajo Juanita en este ciclo escolar, siga adelante y recuerde: El futuro…"
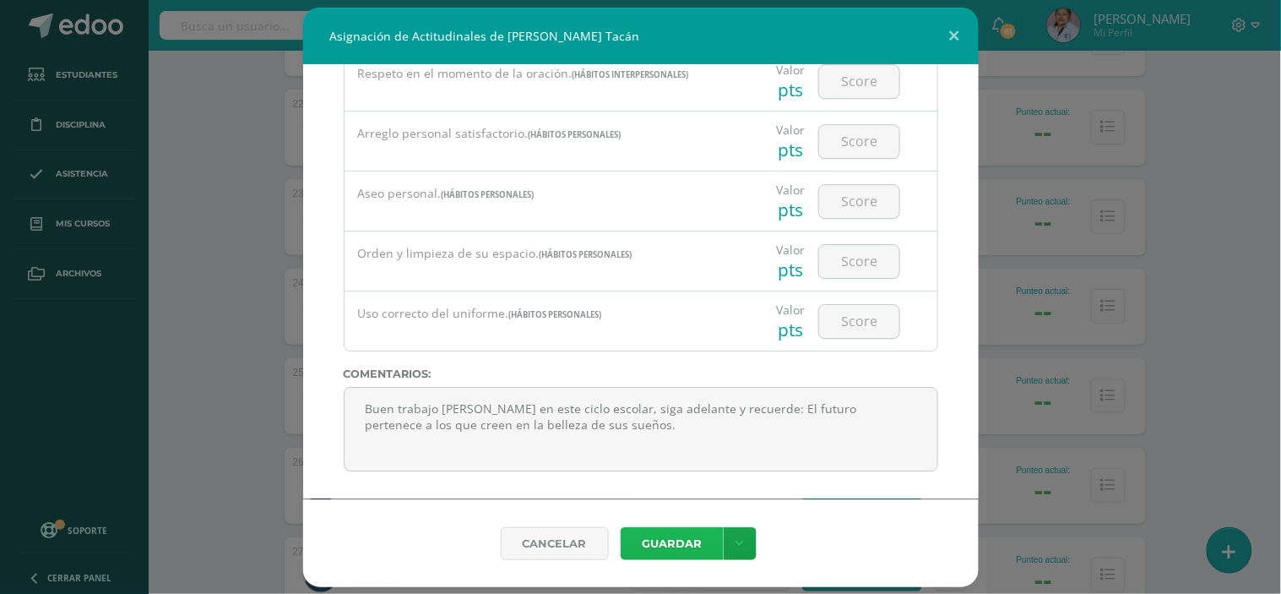
click at [679, 545] on button "Guardar" at bounding box center [672, 543] width 103 height 33
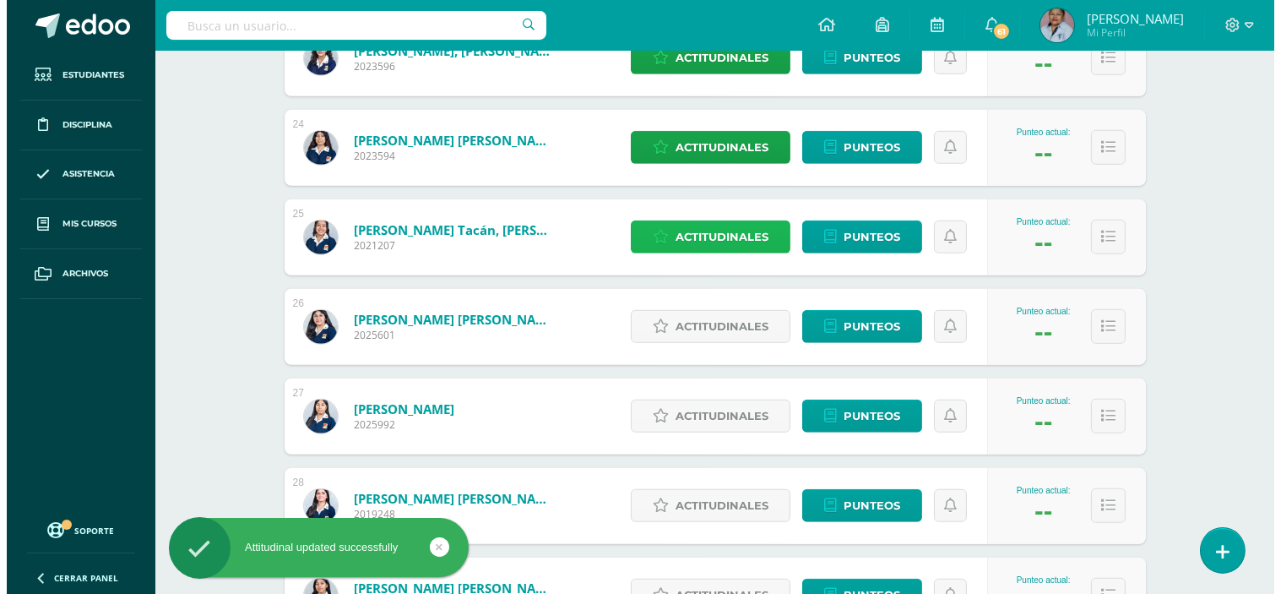
scroll to position [2345, 0]
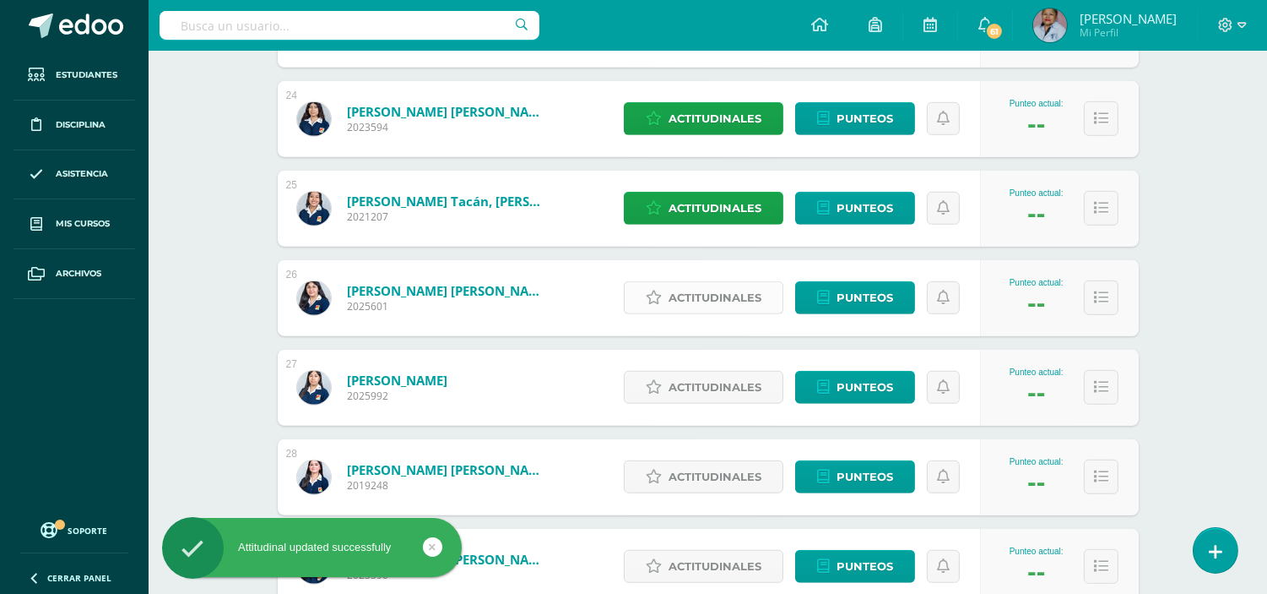
click at [719, 293] on span "Actitudinales" at bounding box center [715, 297] width 93 height 31
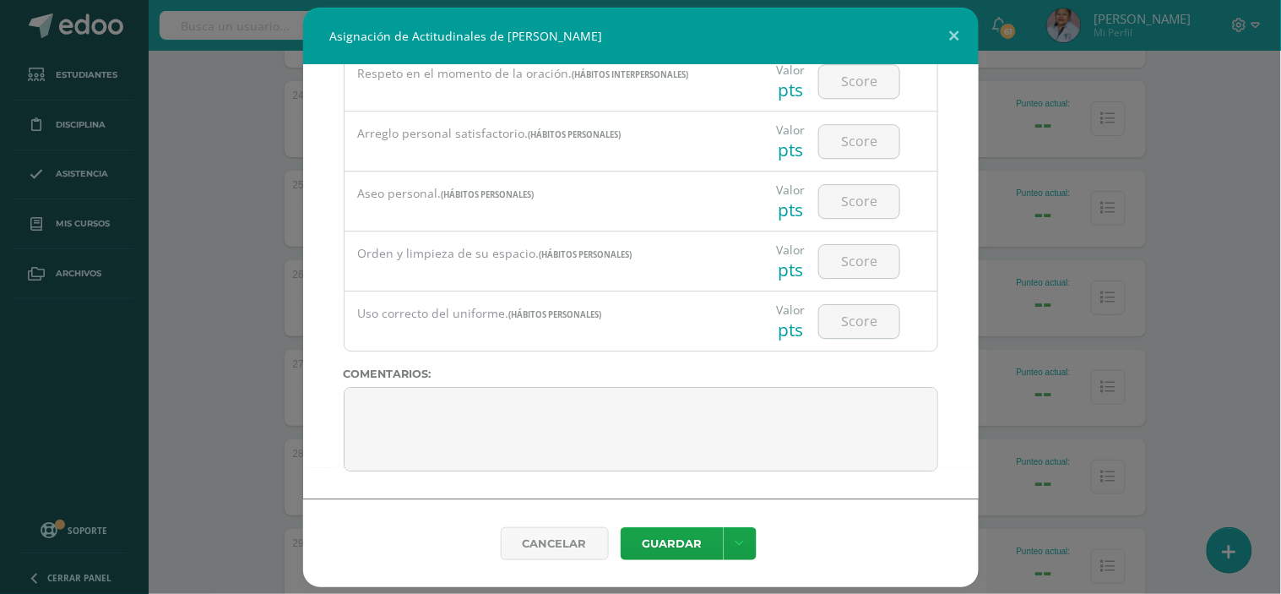
scroll to position [1317, 0]
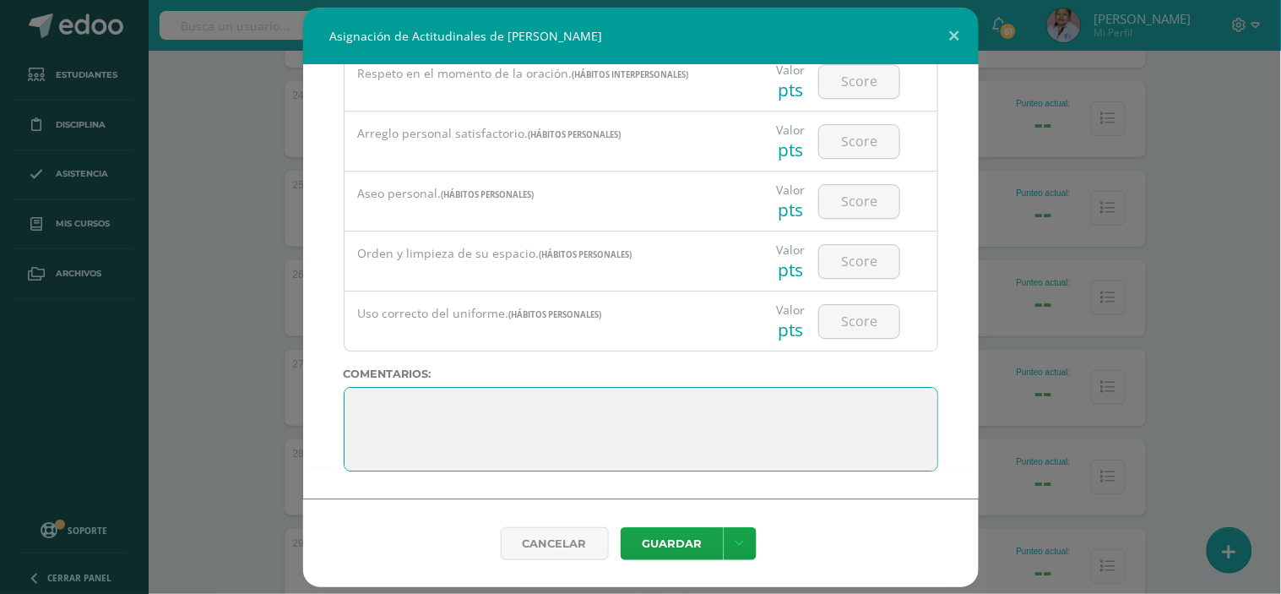
click at [372, 393] on textarea at bounding box center [641, 429] width 594 height 84
paste textarea "La mejor forma de predecir el futuro es creándolo."
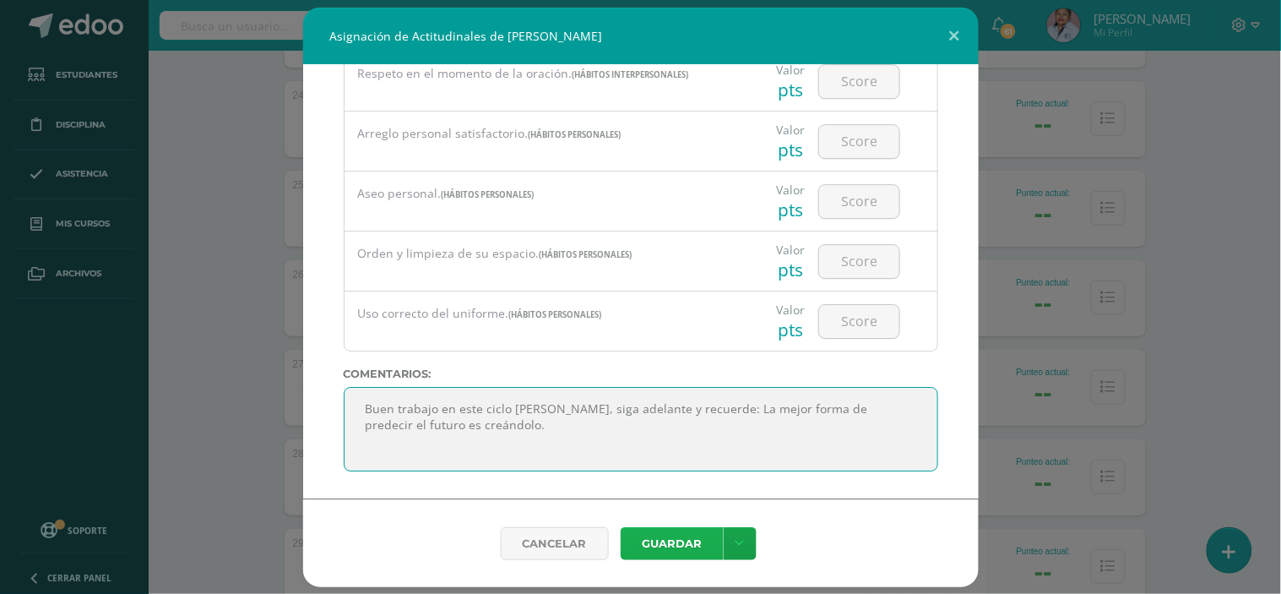
type textarea "Buen trabajo en este ciclo escolar Karla, siga adelante y recuerde: La mejor fo…"
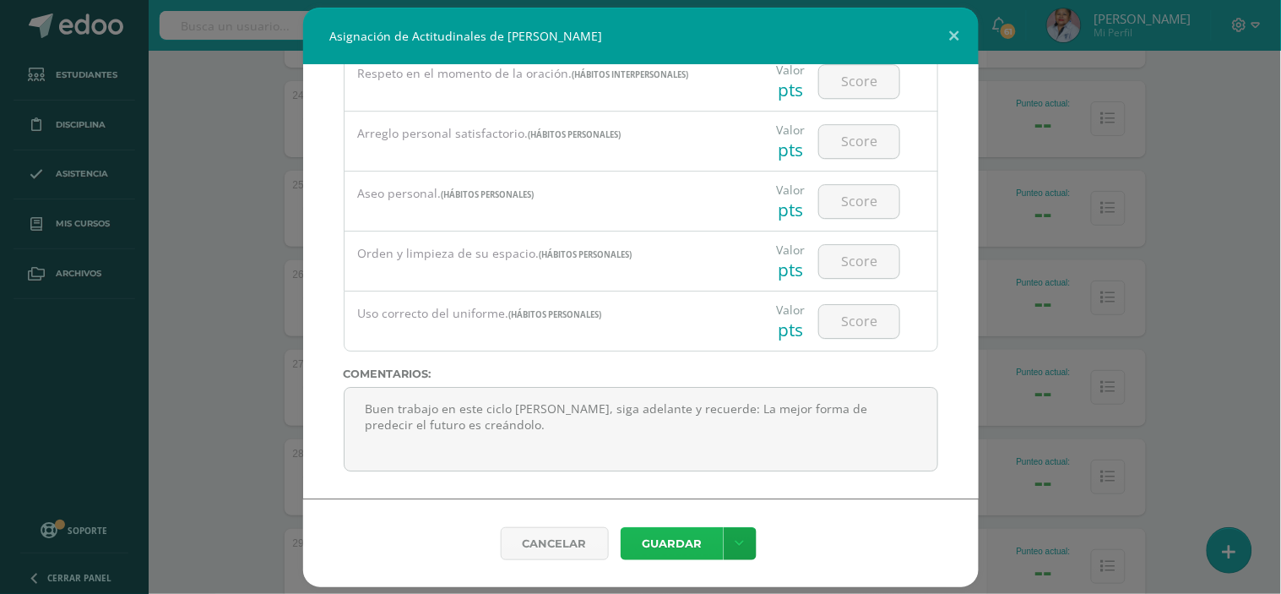
click at [664, 545] on button "Guardar" at bounding box center [672, 543] width 103 height 33
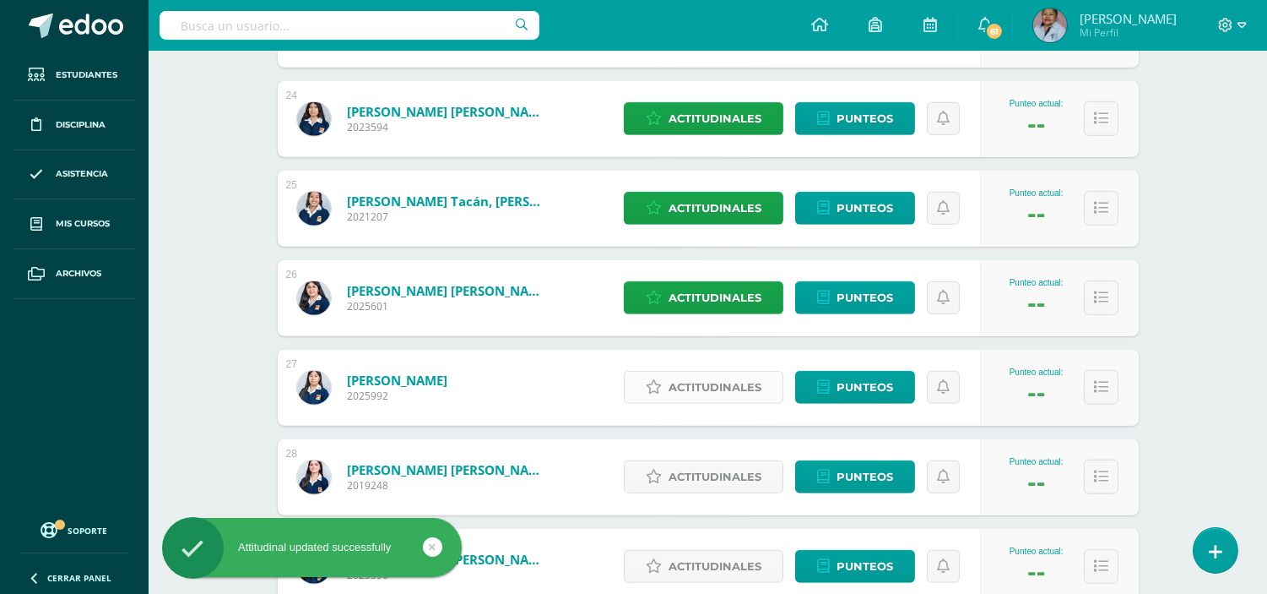
click at [693, 385] on span "Actitudinales" at bounding box center [715, 387] width 93 height 31
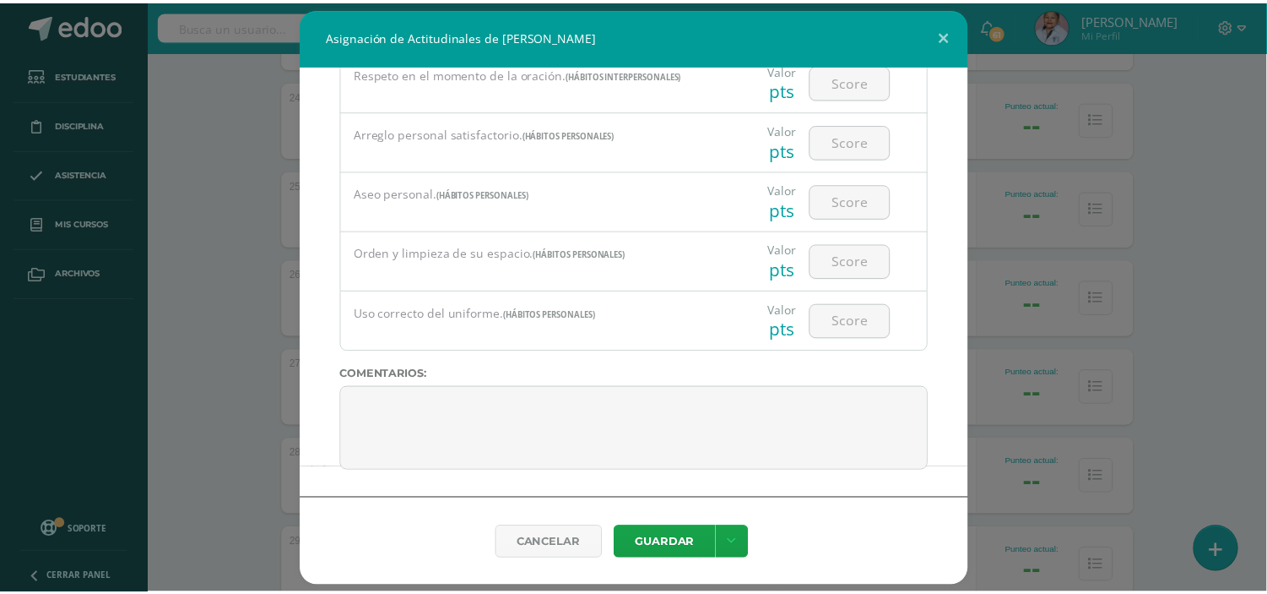
scroll to position [6, 0]
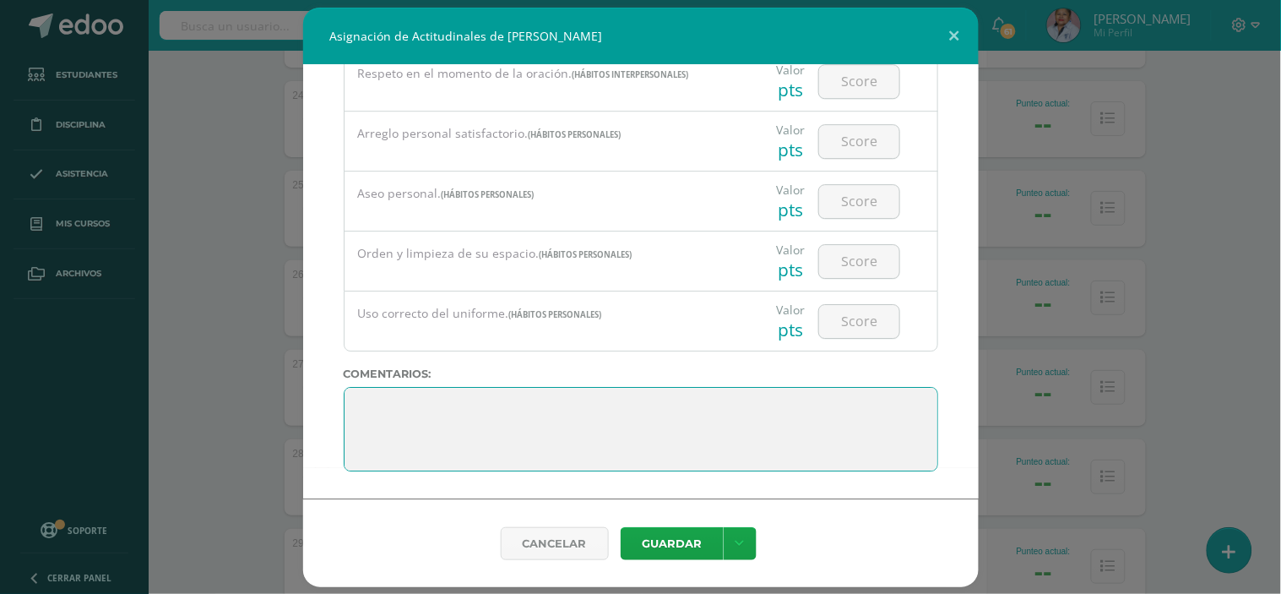
click at [361, 406] on textarea at bounding box center [641, 429] width 594 height 84
paste textarea "Todos nuestros sueños pueden hacerse realidad si tenemos el valor de perseguirl…"
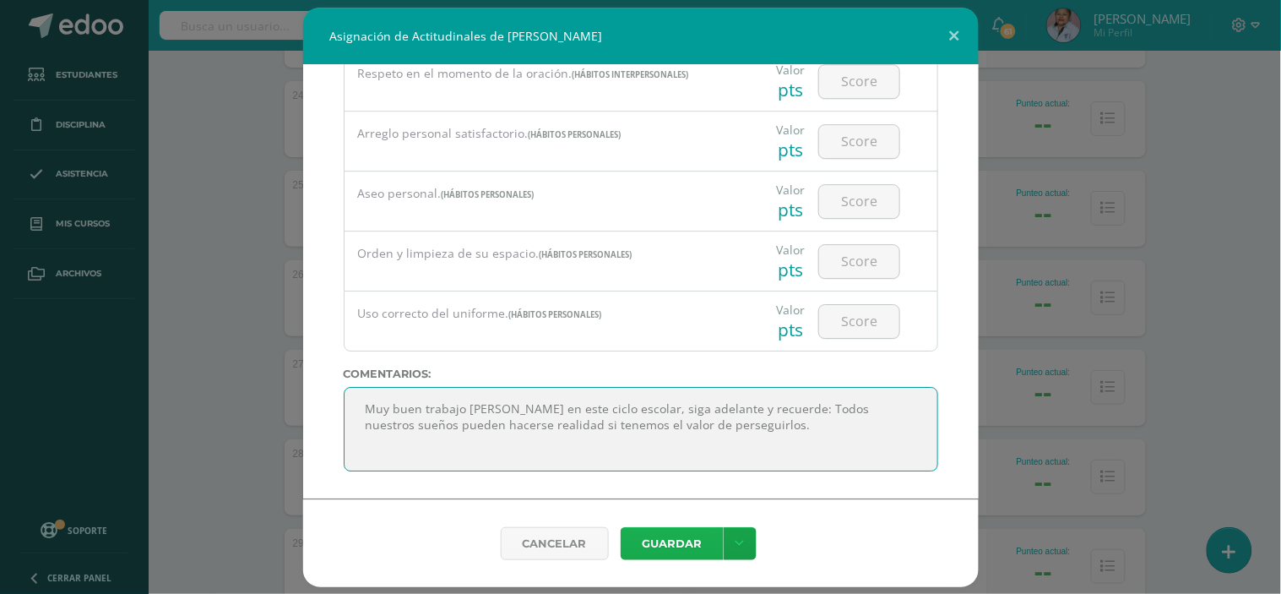
type textarea "Muy buen trabajo Valeria en este ciclo escolar, siga adelante y recuerde: Todos…"
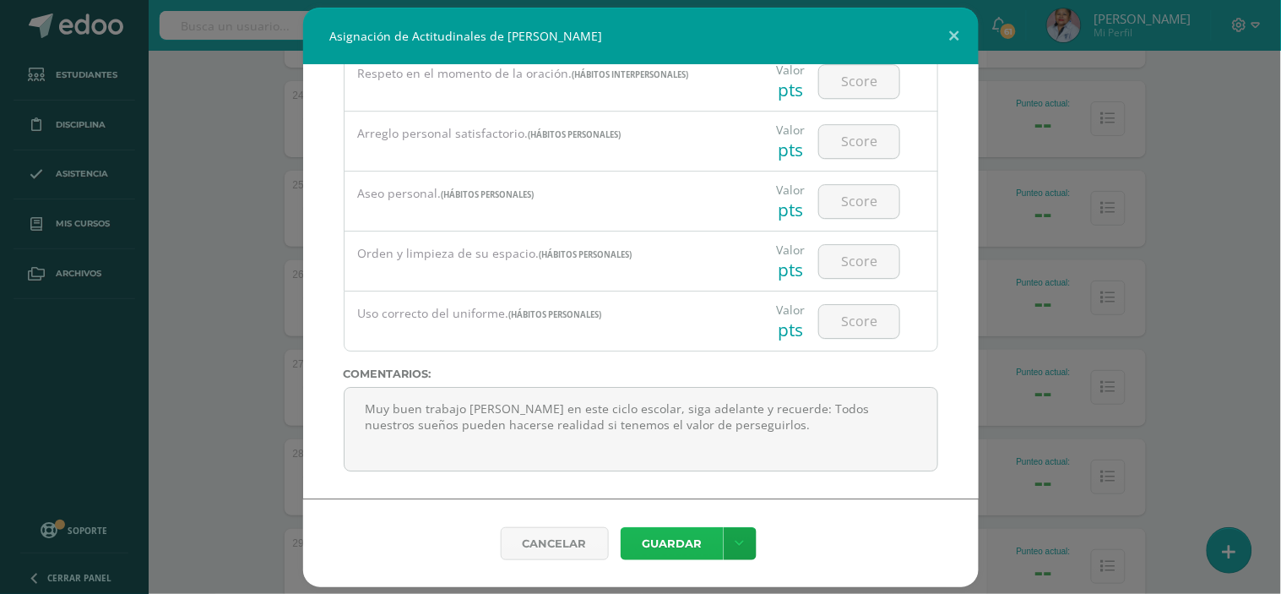
click at [706, 541] on button "Guardar" at bounding box center [672, 543] width 103 height 33
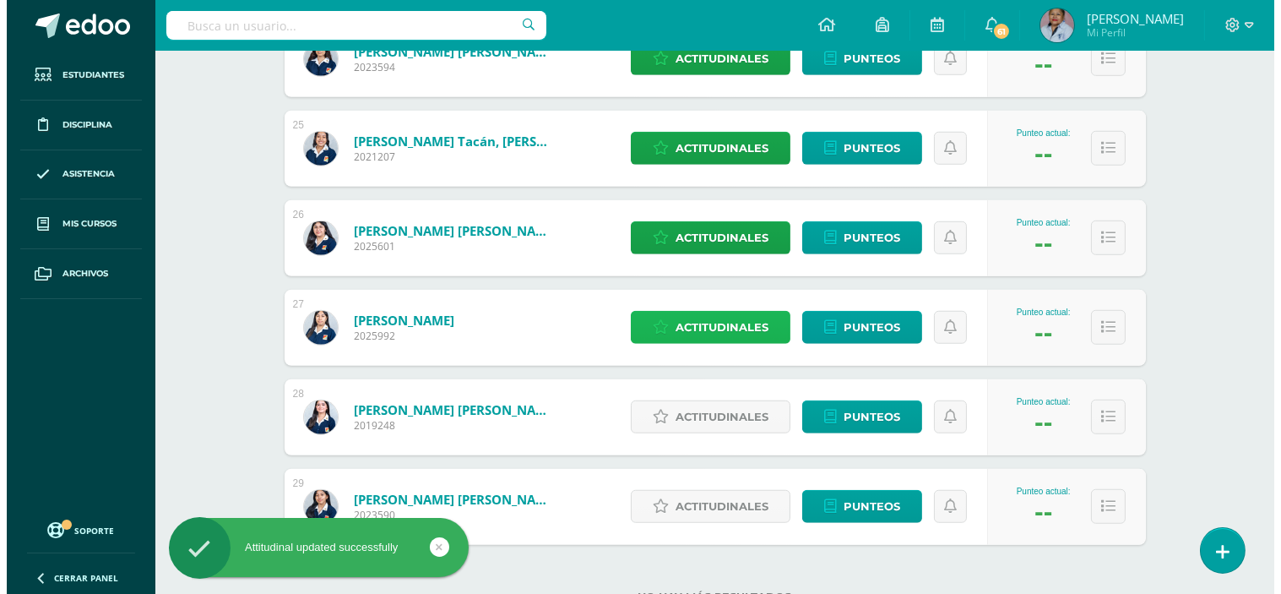
scroll to position [2466, 0]
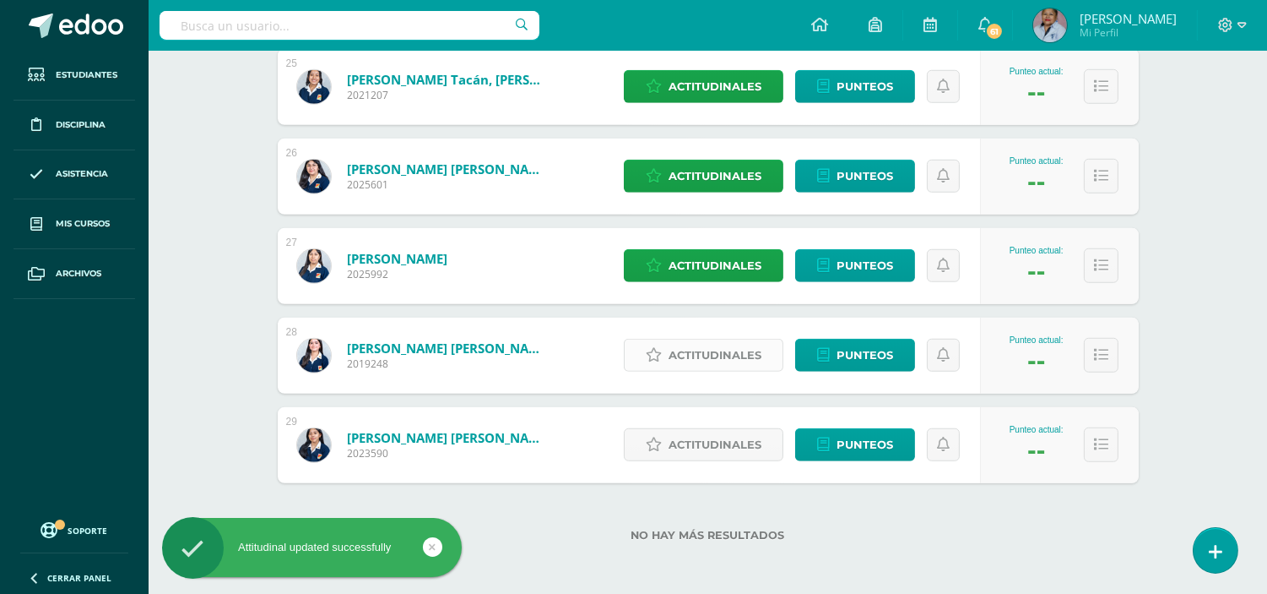
click at [715, 357] on span "Actitudinales" at bounding box center [715, 354] width 93 height 31
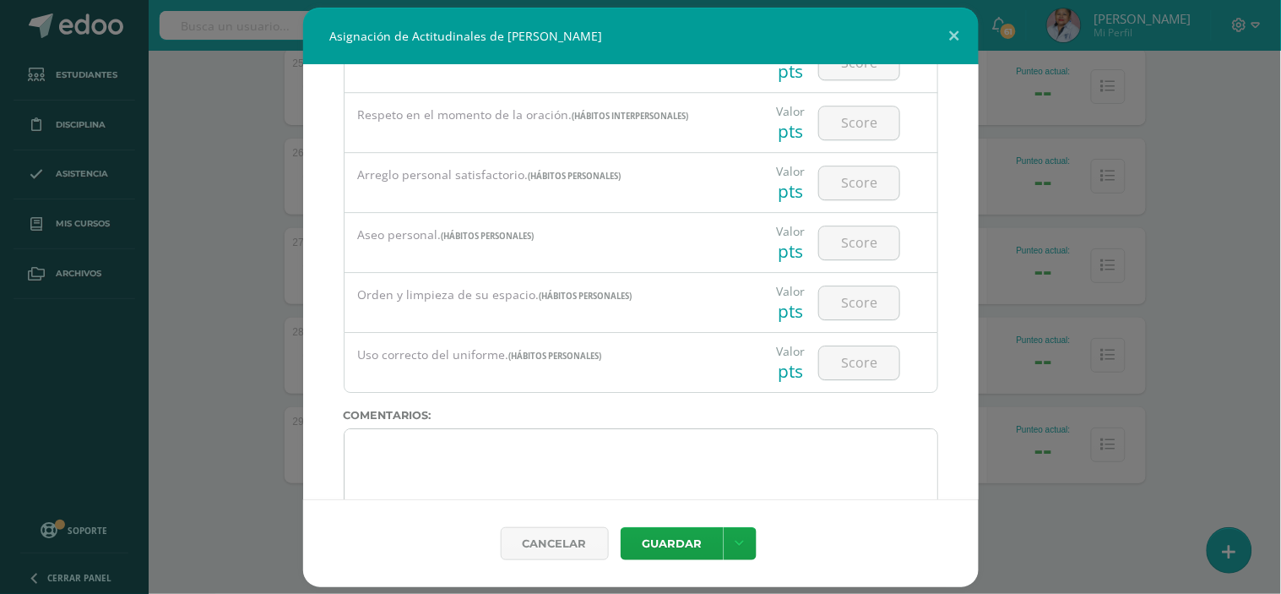
scroll to position [1317, 0]
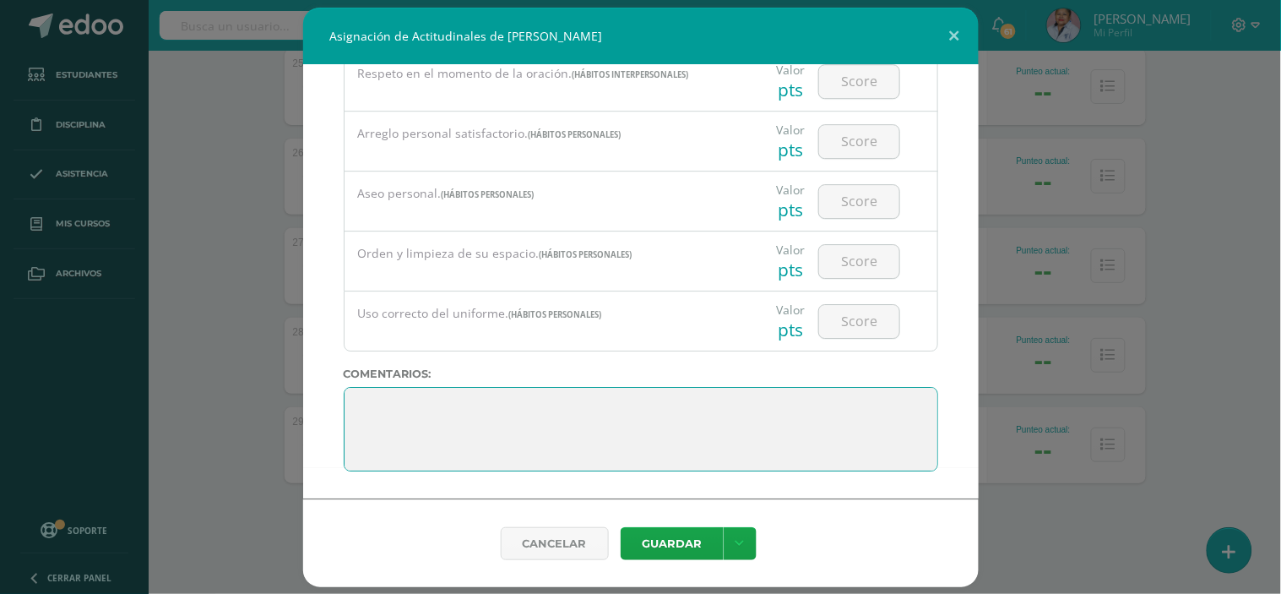
click at [360, 401] on textarea at bounding box center [641, 429] width 594 height 84
paste textarea "Solo los que corren el riesgo de avanzar, pueden saber hasta dónde pueden llega…"
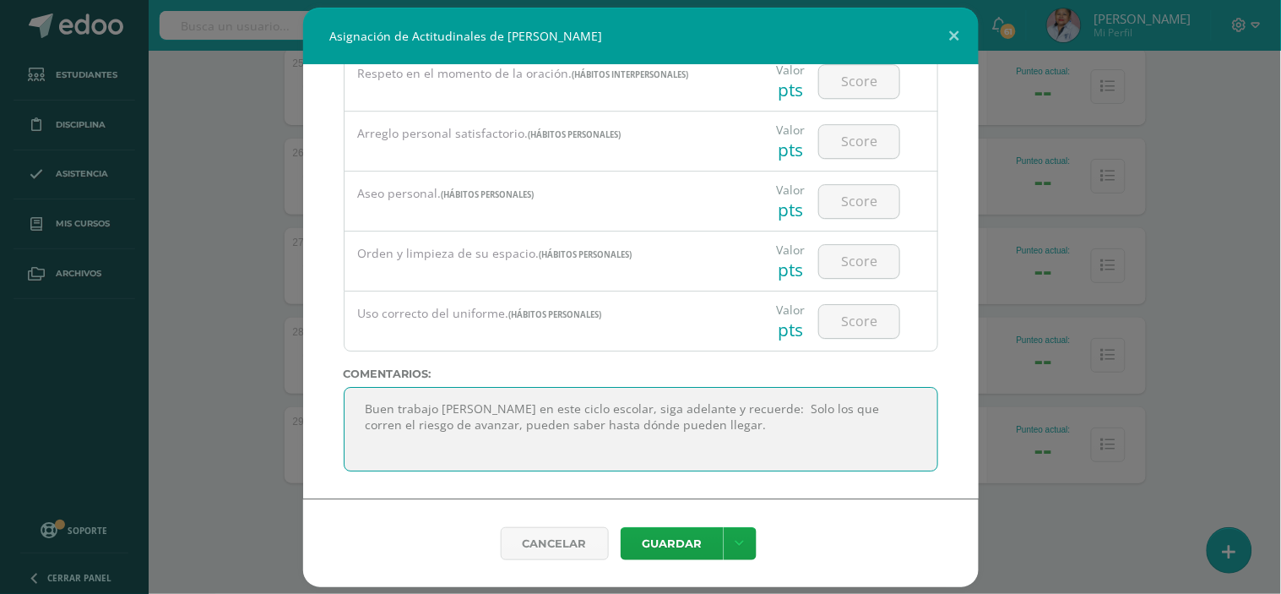
click at [741, 410] on textarea at bounding box center [641, 429] width 594 height 84
type textarea "Buen trabajo Angela en este ciclo escolar, siga adelante y recuerde: Solo los q…"
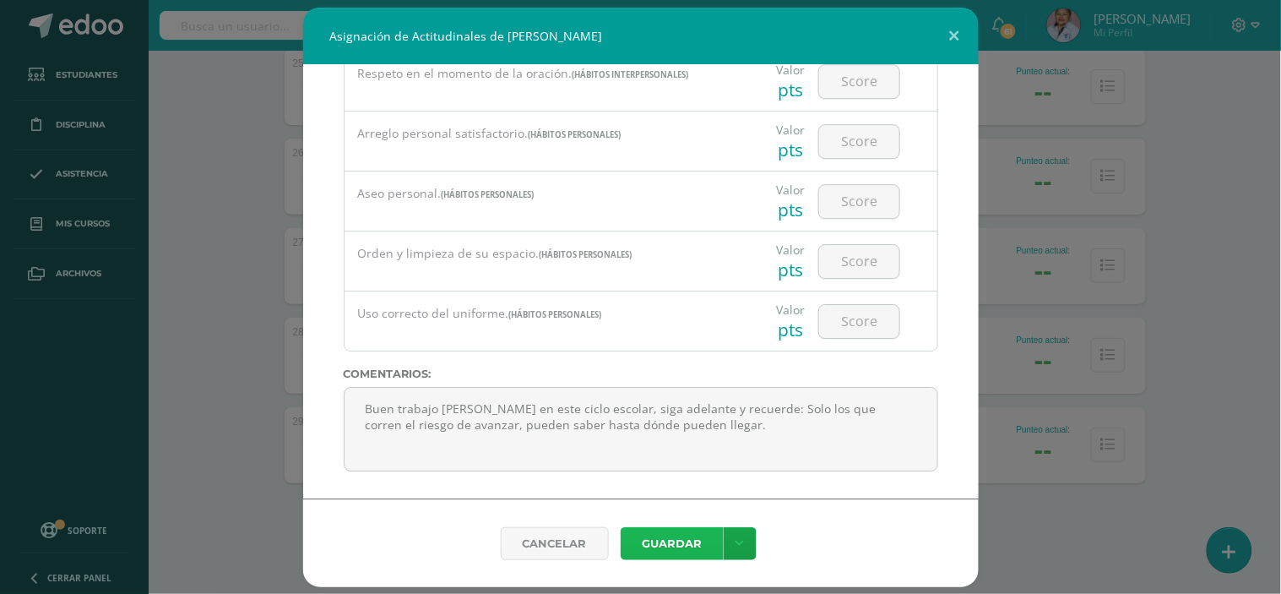
click at [685, 549] on button "Guardar" at bounding box center [672, 543] width 103 height 33
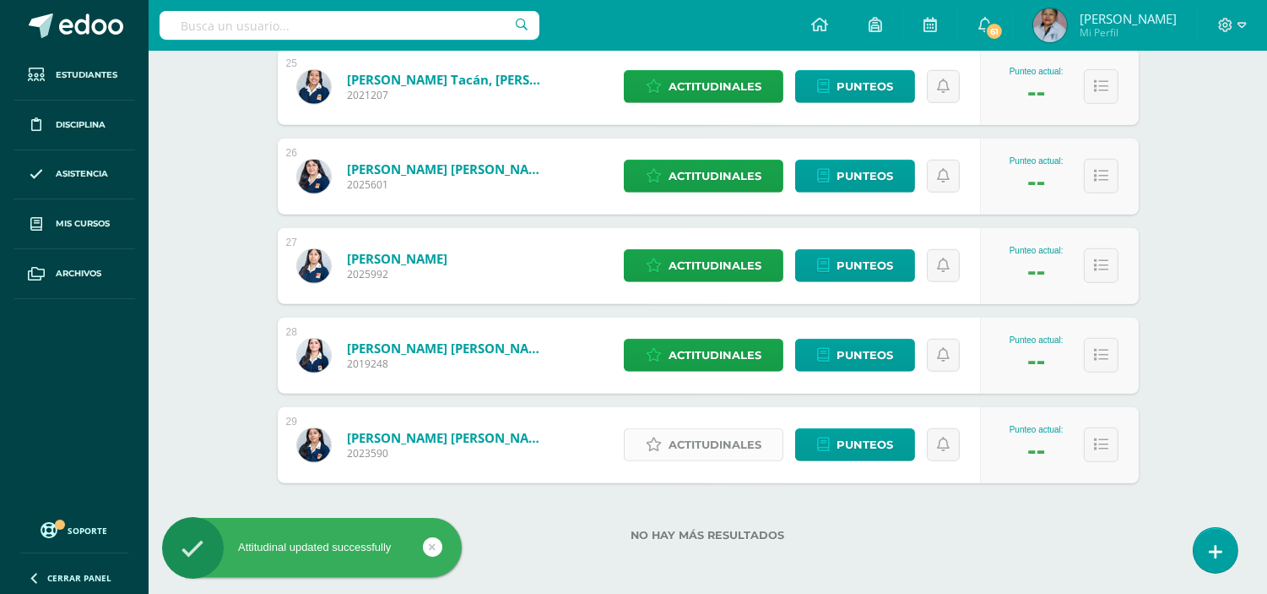
click at [716, 446] on span "Actitudinales" at bounding box center [715, 444] width 93 height 31
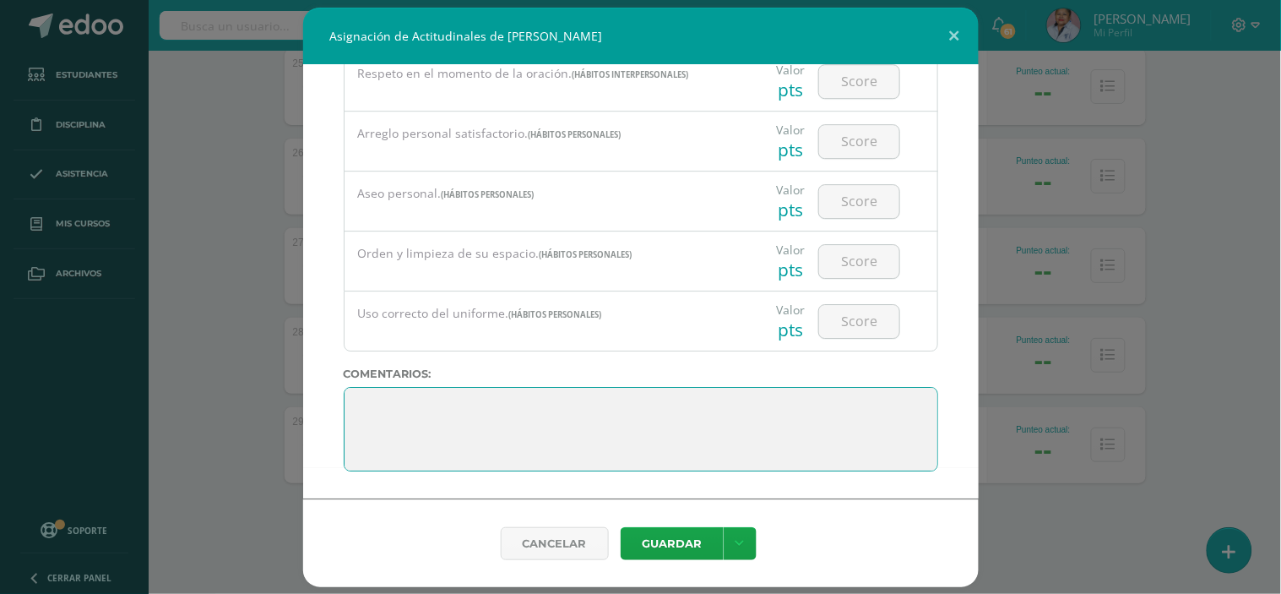
click at [361, 403] on textarea at bounding box center [641, 429] width 594 height 84
paste textarea "La mejor forma de predecir el futuro es creándolo."
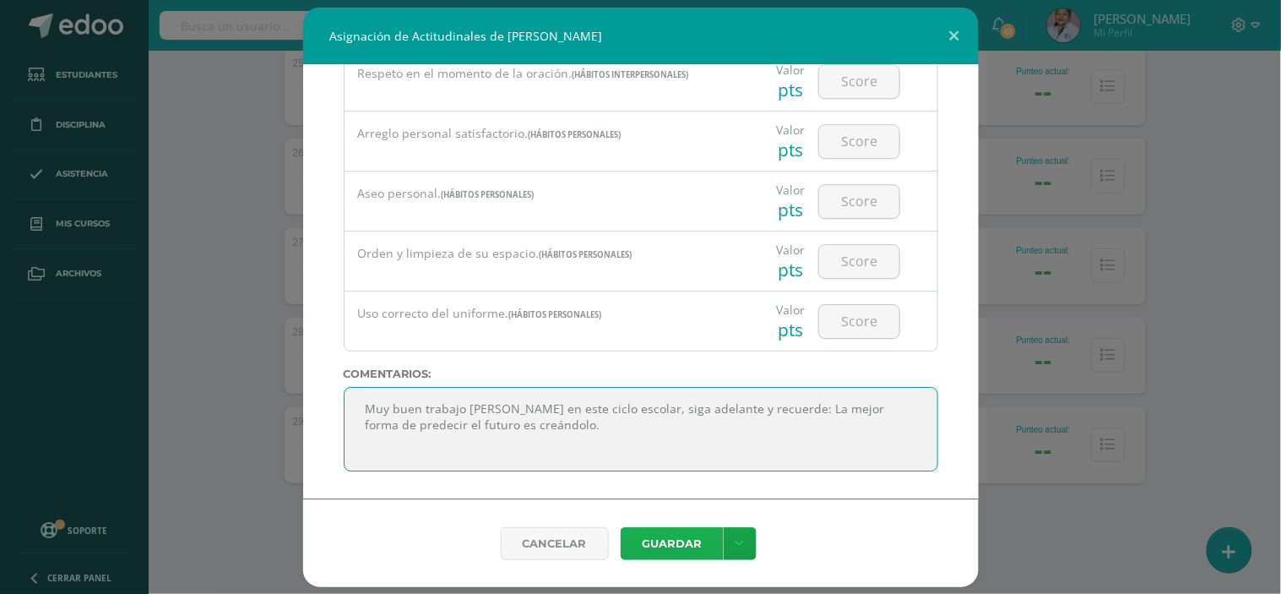
type textarea "Muy buen trabajo Alejandra en este ciclo escolar, siga adelante y recuerde: La …"
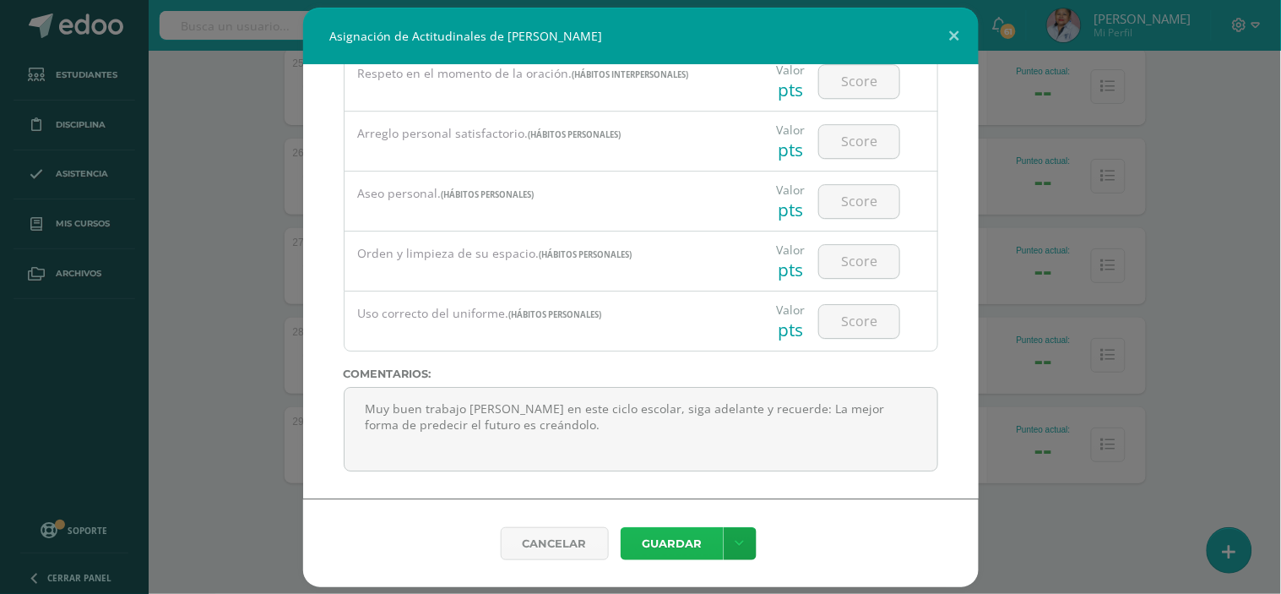
click at [681, 535] on button "Guardar" at bounding box center [672, 543] width 103 height 33
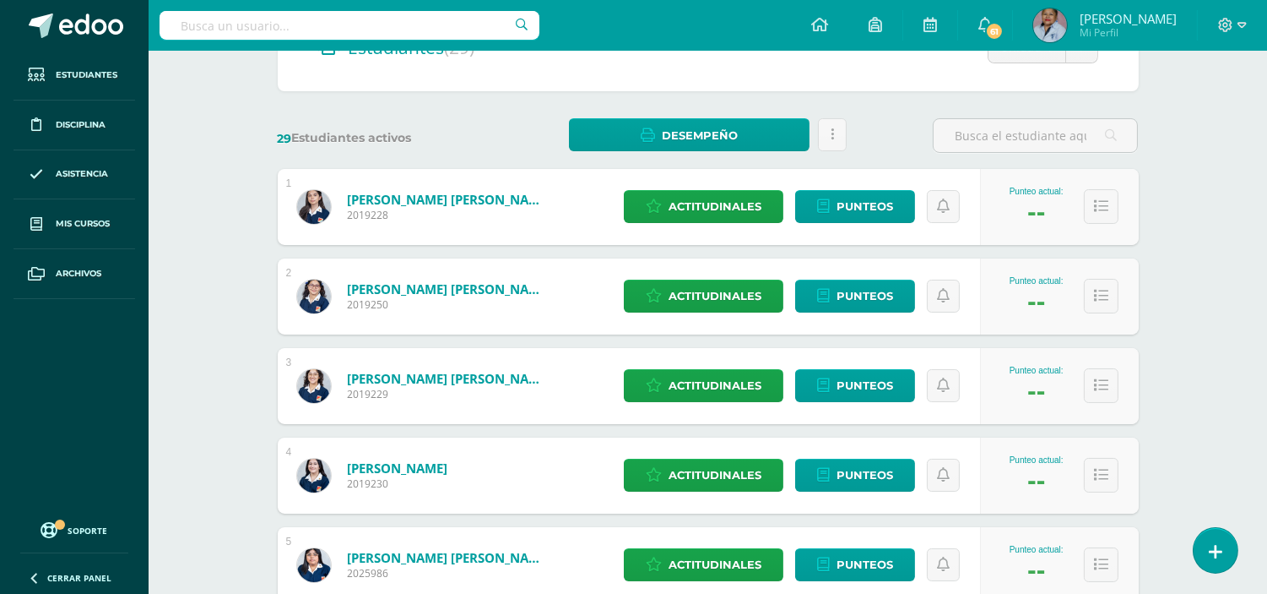
scroll to position [0, 0]
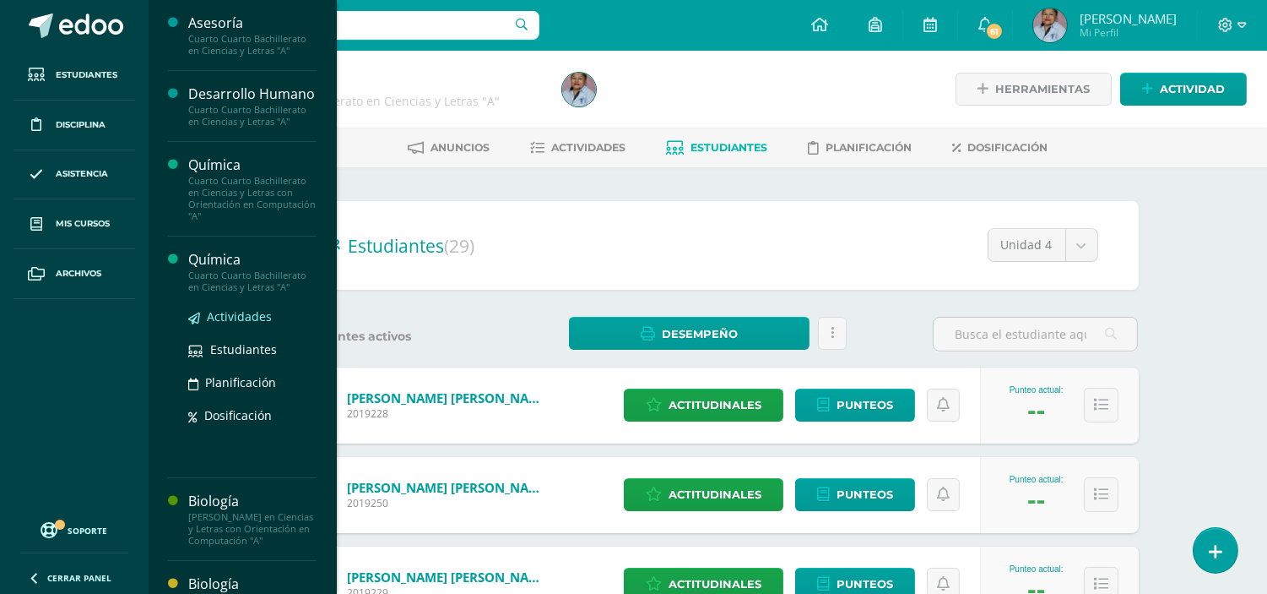
click at [239, 324] on span "Actividades" at bounding box center [239, 316] width 65 height 16
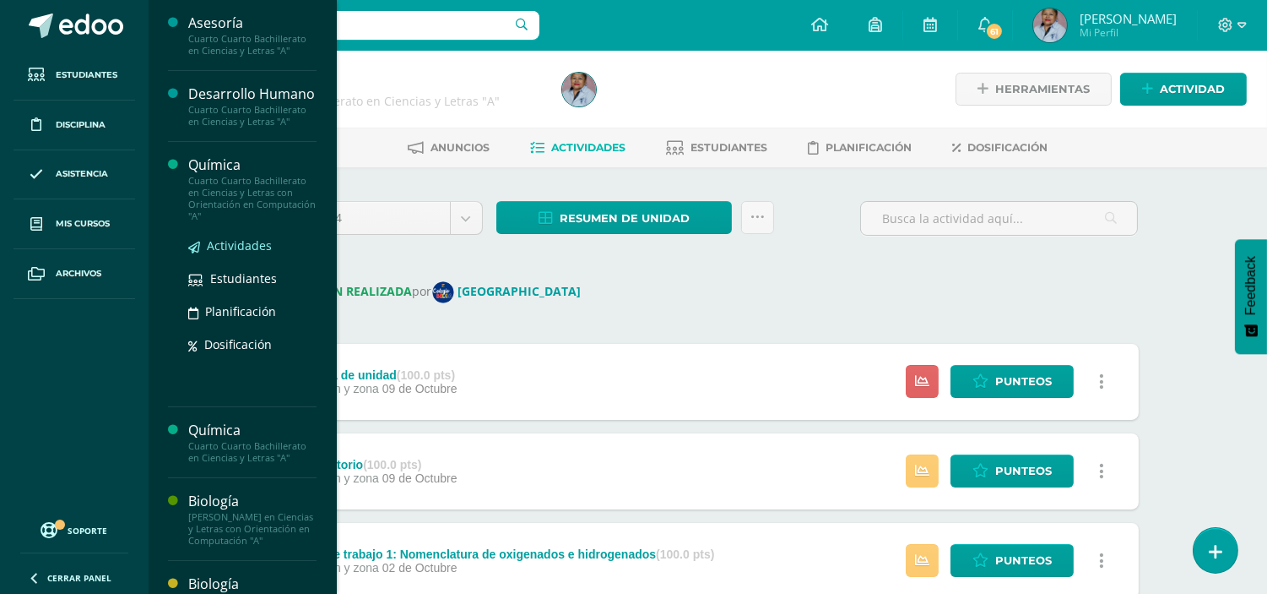
click at [220, 253] on span "Actividades" at bounding box center [239, 245] width 65 height 16
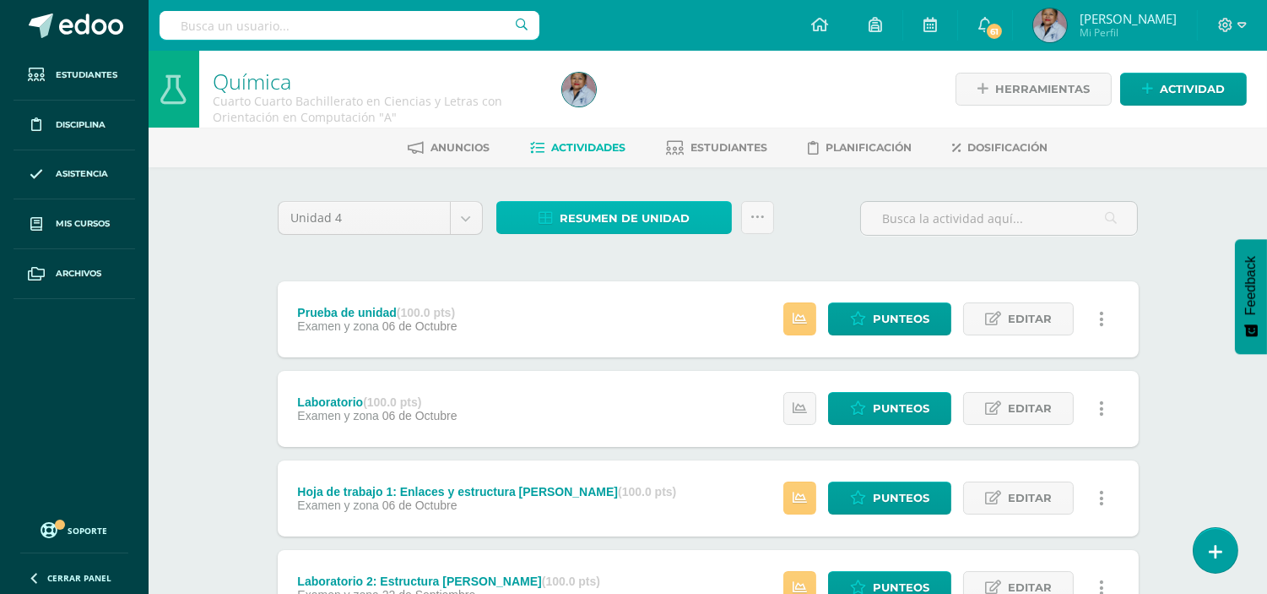
click at [613, 216] on span "Resumen de unidad" at bounding box center [625, 218] width 130 height 31
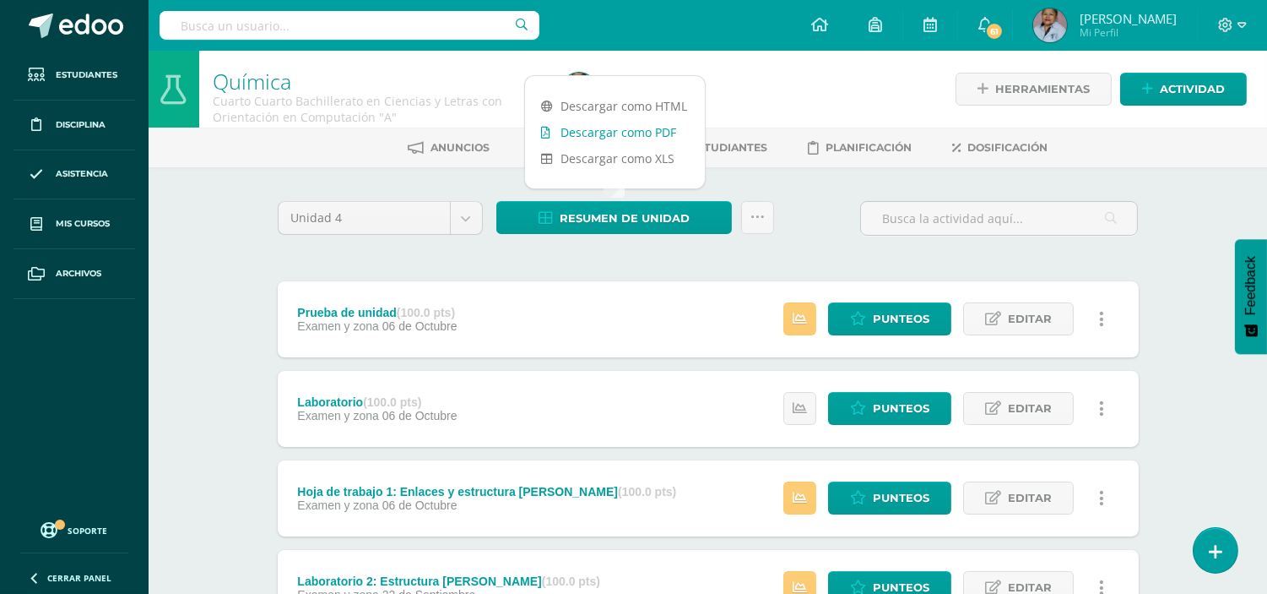
click at [604, 135] on link "Descargar como PDF" at bounding box center [615, 132] width 180 height 26
click at [467, 218] on body "Estudiantes Disciplina Asistencia Mis cursos Archivos Soporte Ayuda Reportar un…" at bounding box center [633, 414] width 1267 height 828
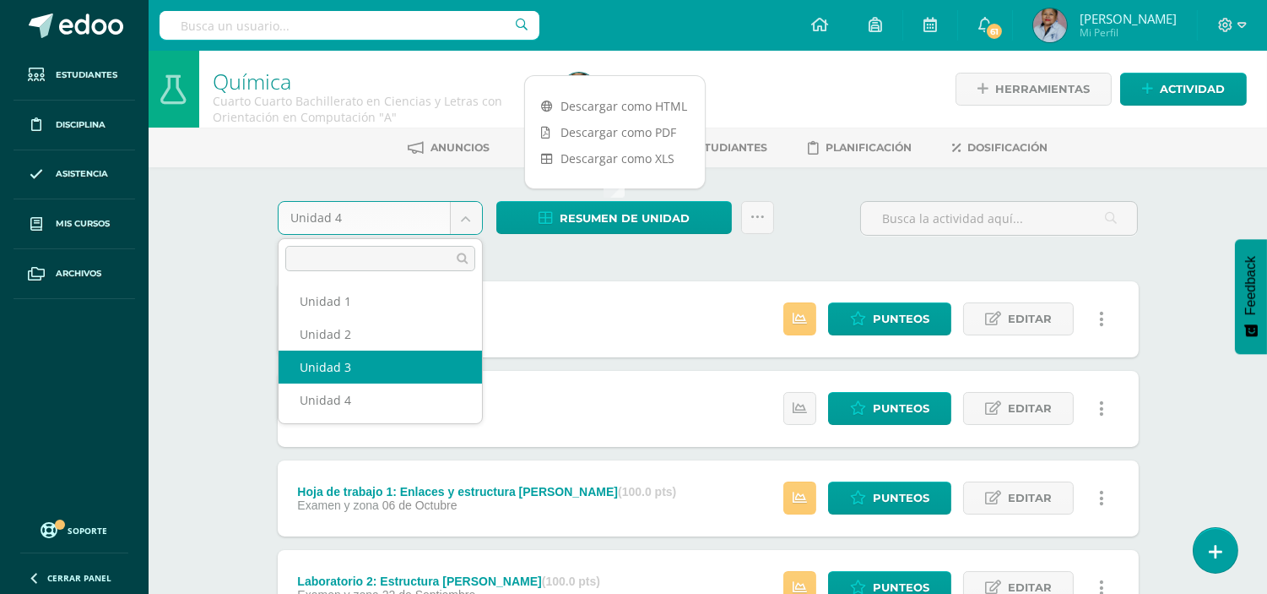
select select "Unidad 3"
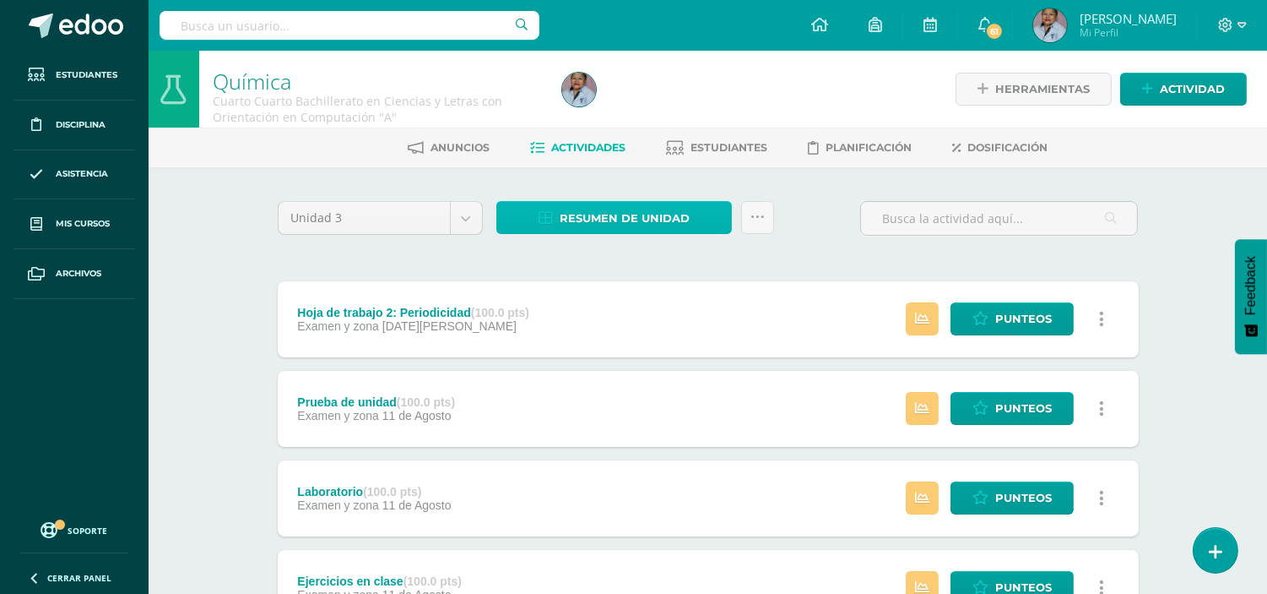
click at [620, 221] on span "Resumen de unidad" at bounding box center [625, 218] width 130 height 31
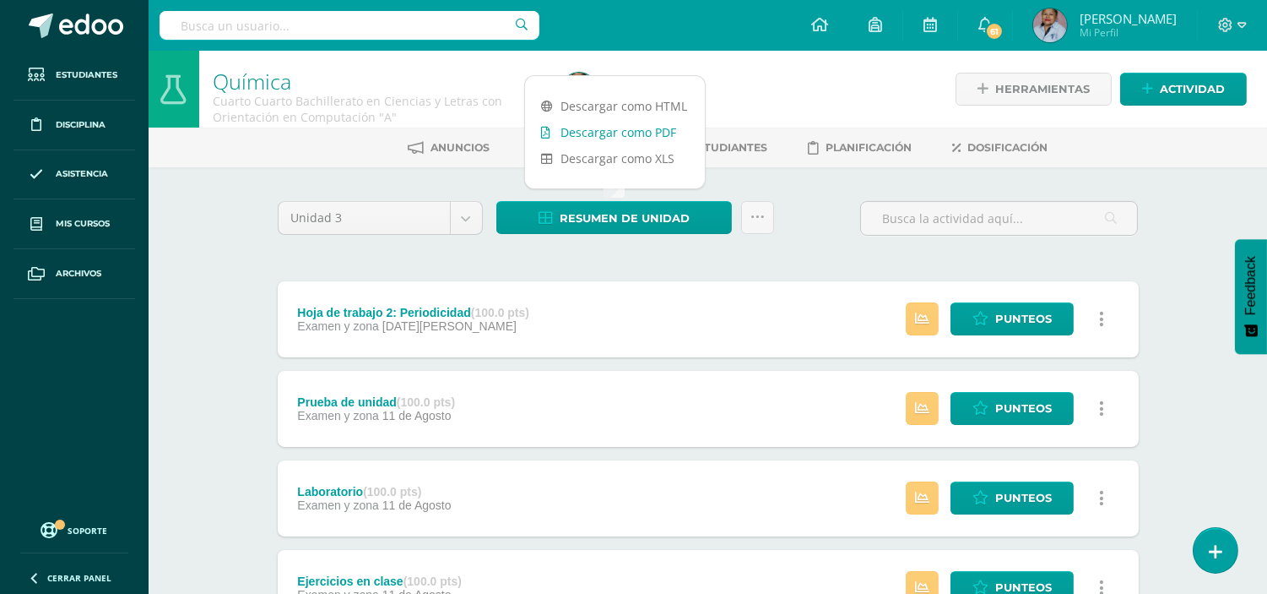
click at [609, 135] on link "Descargar como PDF" at bounding box center [615, 132] width 180 height 26
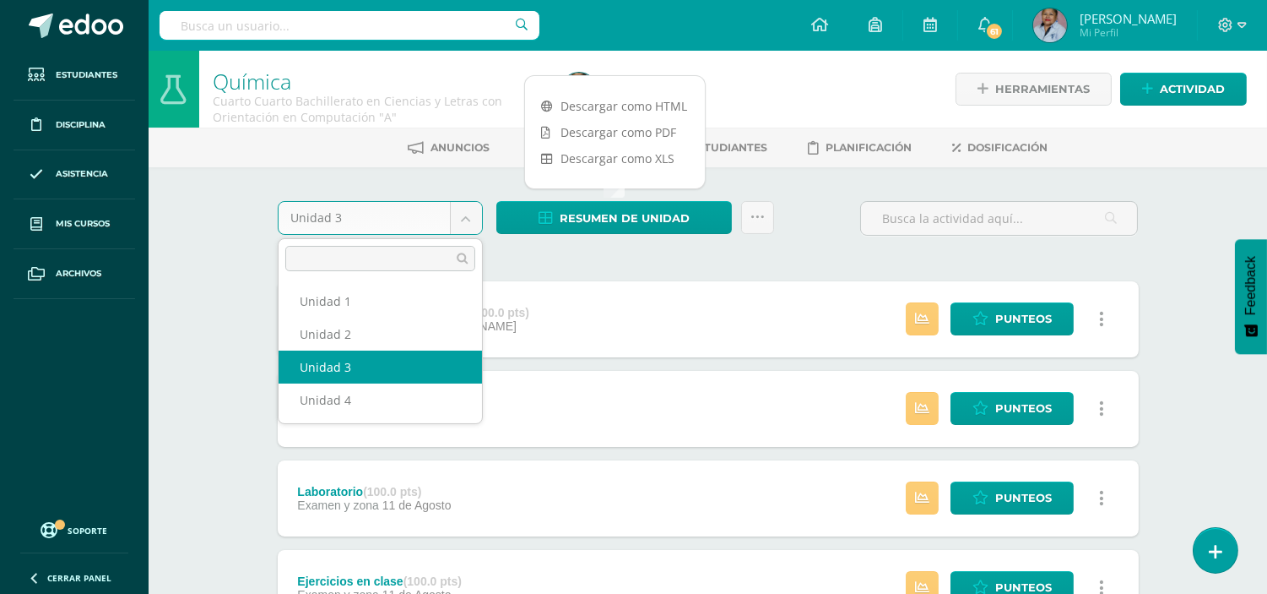
click at [466, 216] on body "Estudiantes Disciplina Asistencia Mis cursos Archivos Soporte Ayuda Reportar un…" at bounding box center [633, 503] width 1267 height 1007
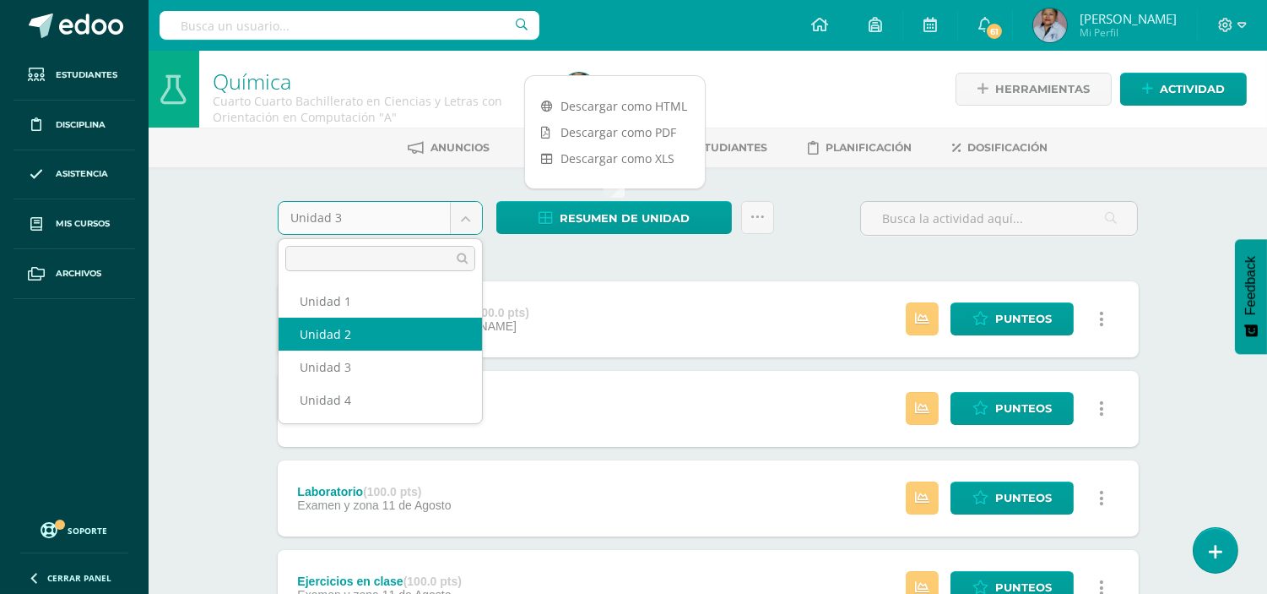
select select "Unidad 2"
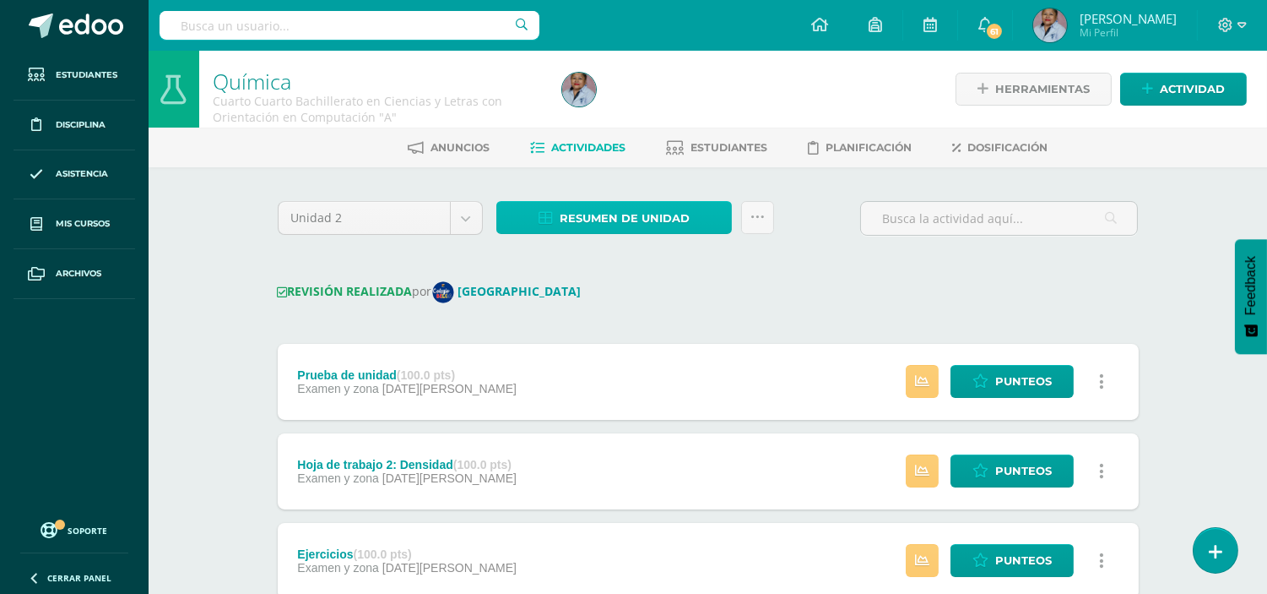
click at [605, 218] on span "Resumen de unidad" at bounding box center [625, 218] width 130 height 31
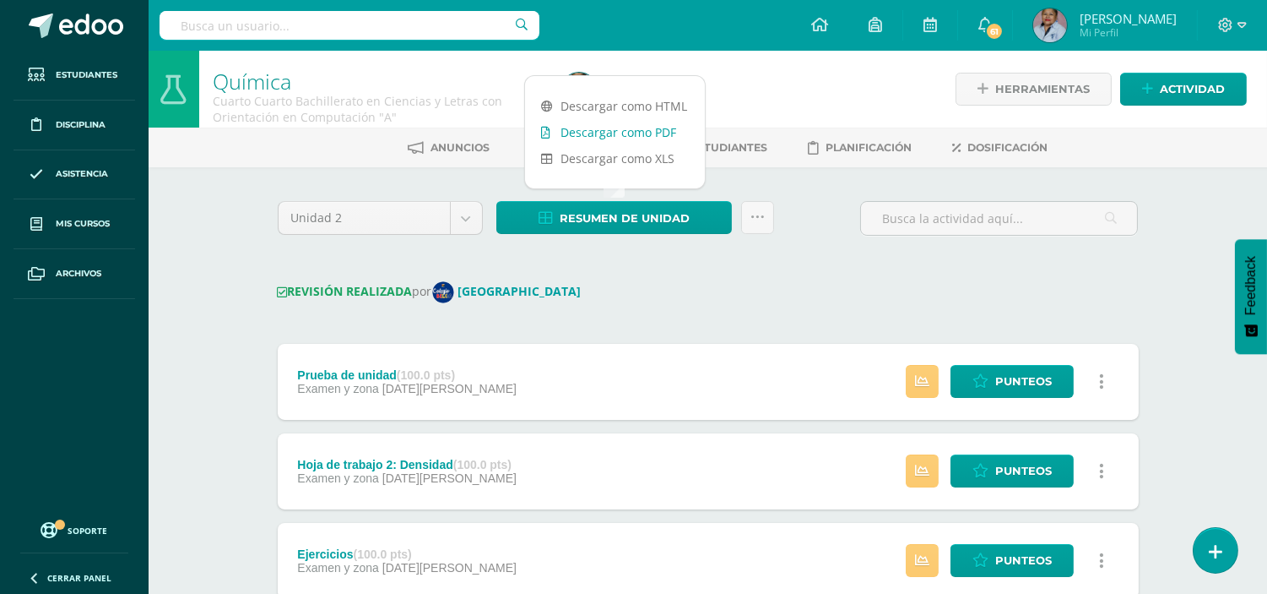
click at [608, 132] on link "Descargar como PDF" at bounding box center [615, 132] width 180 height 26
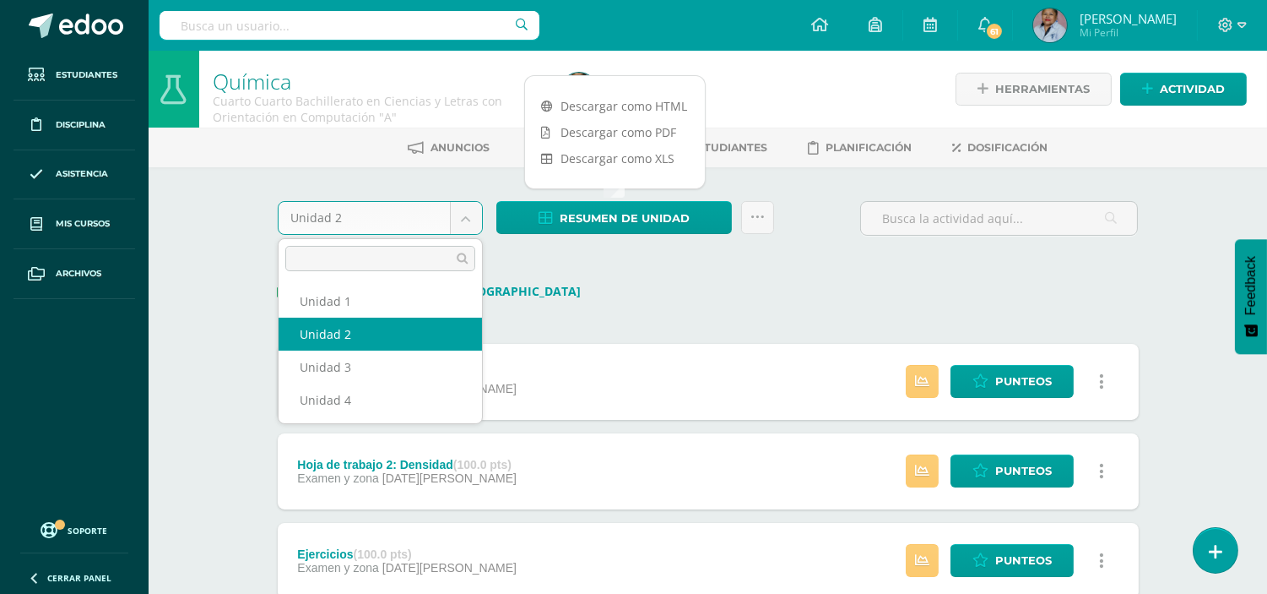
click at [463, 213] on body "Estudiantes Disciplina Asistencia Mis cursos Archivos Soporte Ayuda Reportar un…" at bounding box center [633, 490] width 1267 height 980
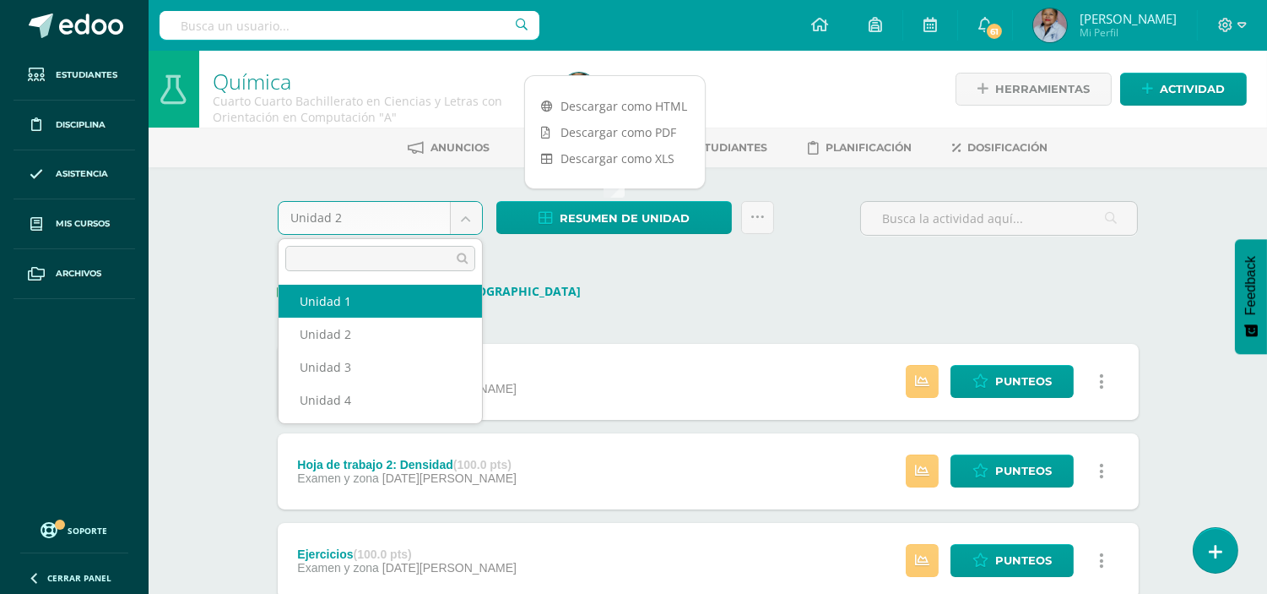
select select "Unidad 1"
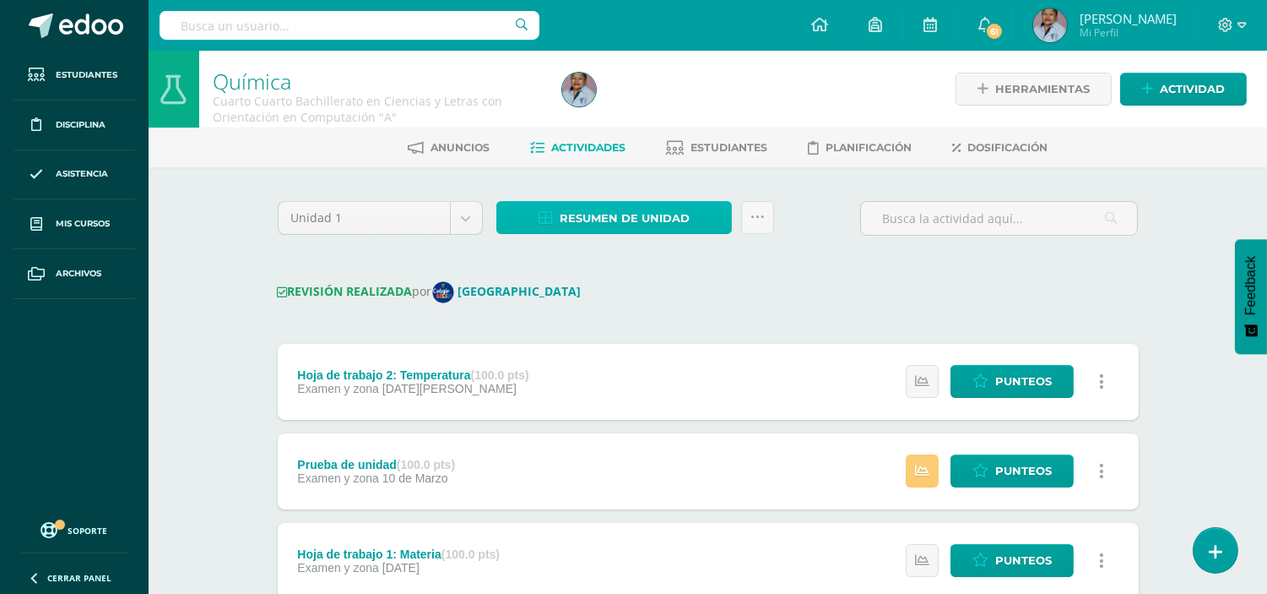
click at [593, 214] on span "Resumen de unidad" at bounding box center [625, 218] width 130 height 31
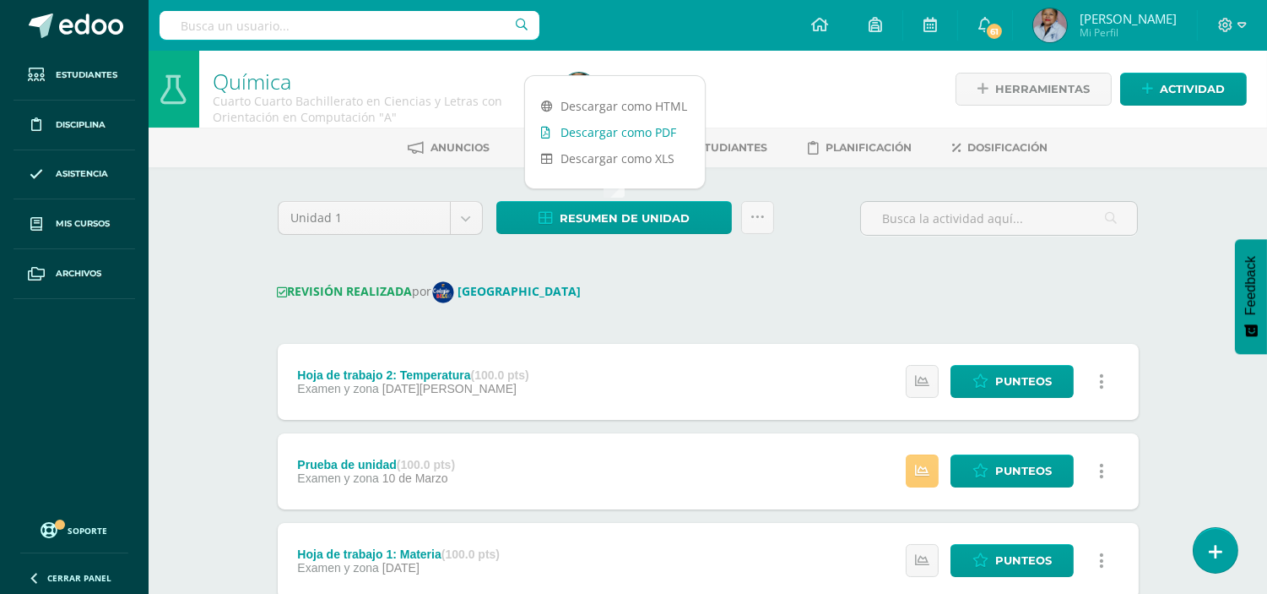
click at [602, 133] on link "Descargar como PDF" at bounding box center [615, 132] width 180 height 26
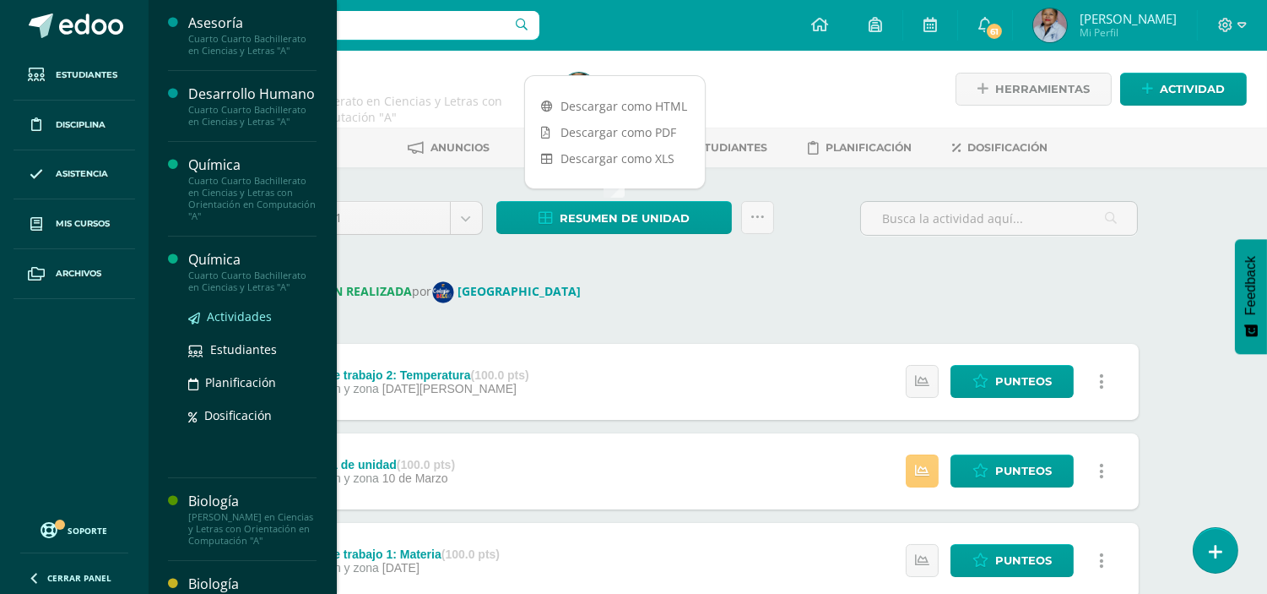
click at [235, 324] on span "Actividades" at bounding box center [239, 316] width 65 height 16
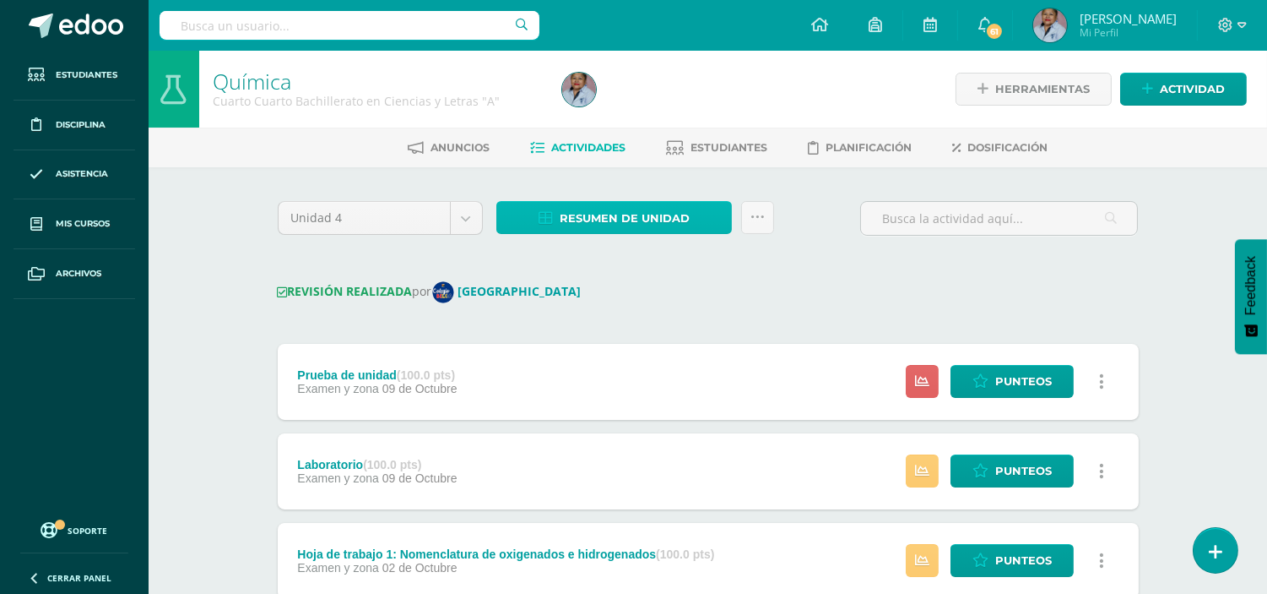
click at [593, 215] on span "Resumen de unidad" at bounding box center [625, 218] width 130 height 31
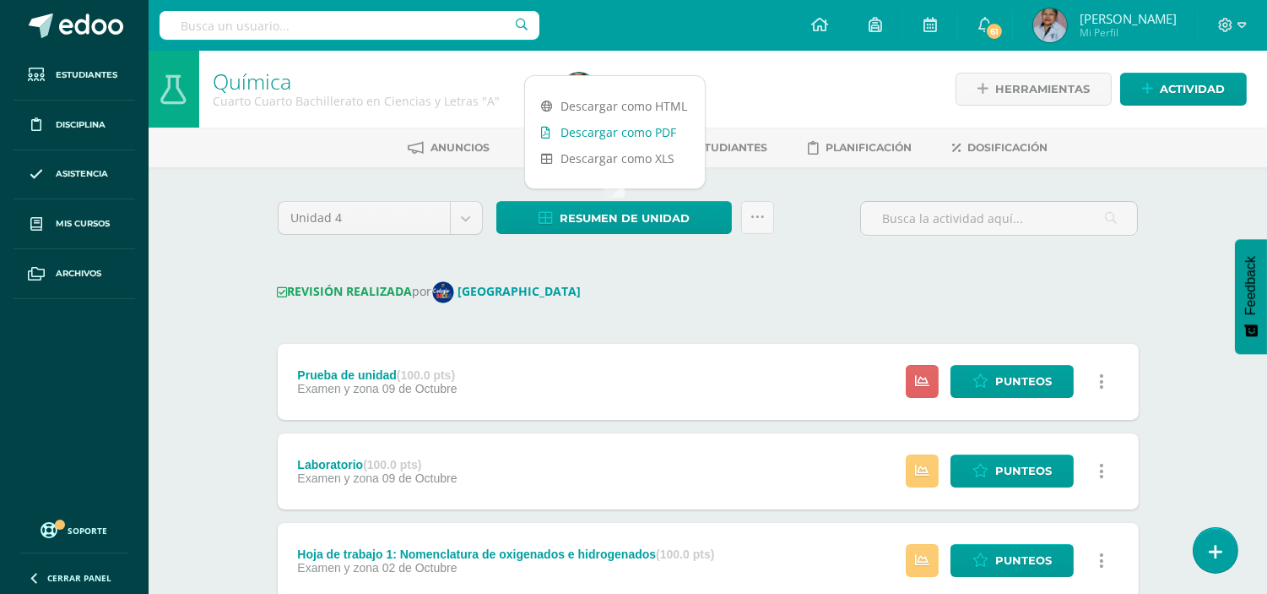
click at [611, 135] on link "Descargar como PDF" at bounding box center [615, 132] width 180 height 26
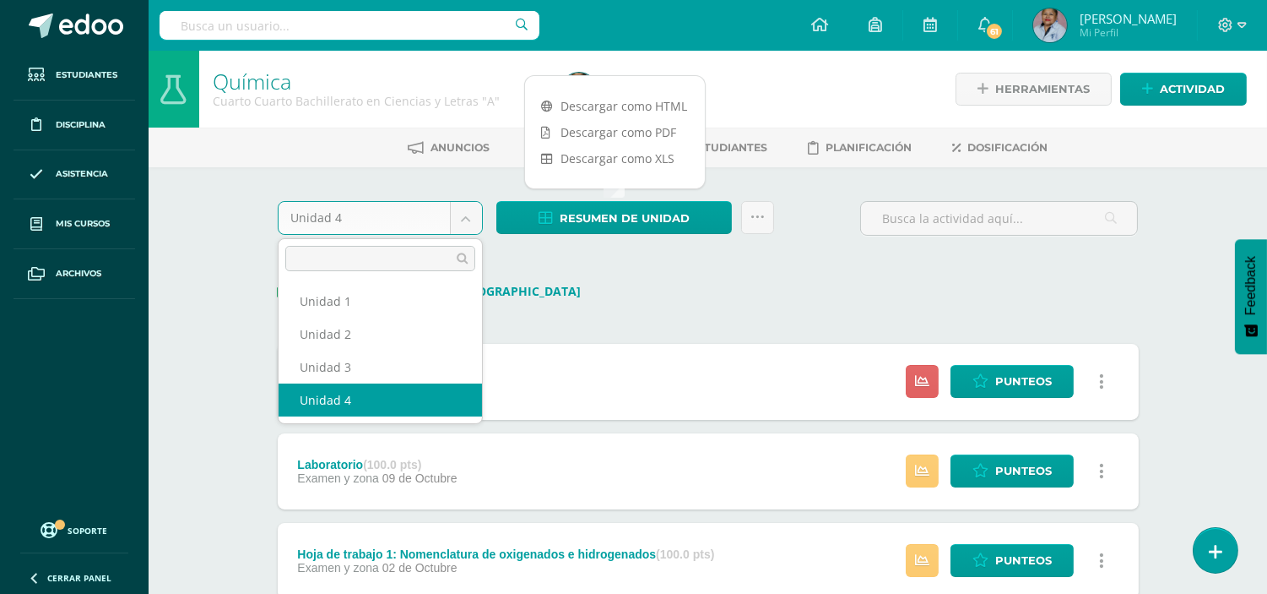
click at [462, 216] on body "Estudiantes Disciplina Asistencia Mis cursos Archivos Soporte Ayuda Reportar un…" at bounding box center [633, 445] width 1267 height 890
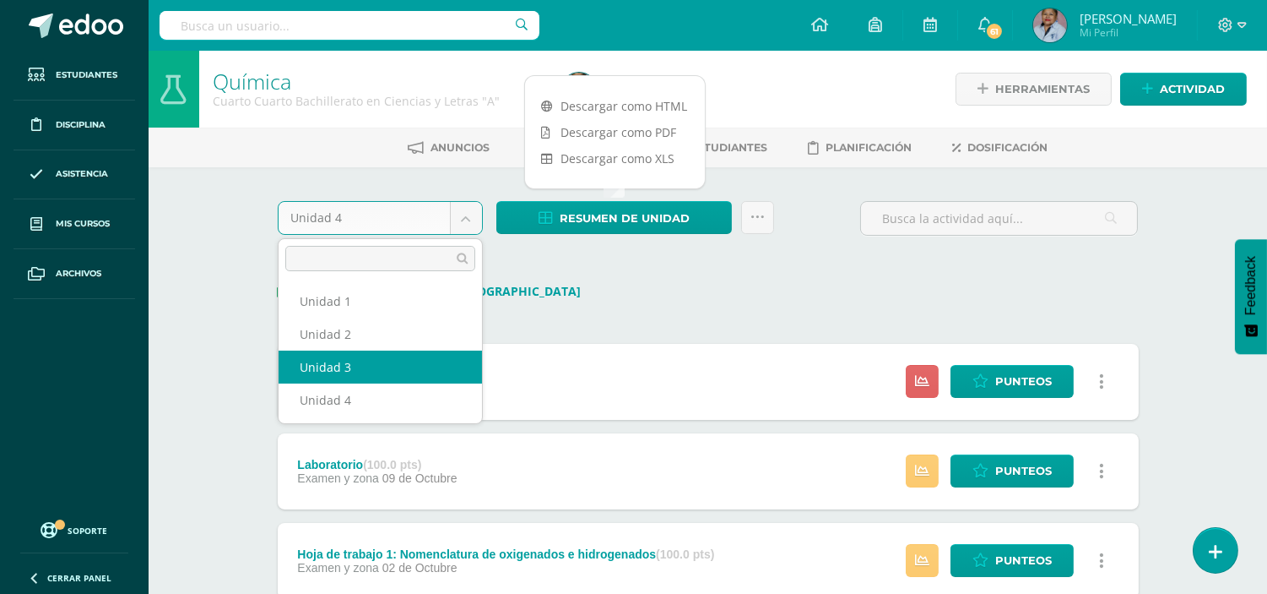
select select "Unidad 3"
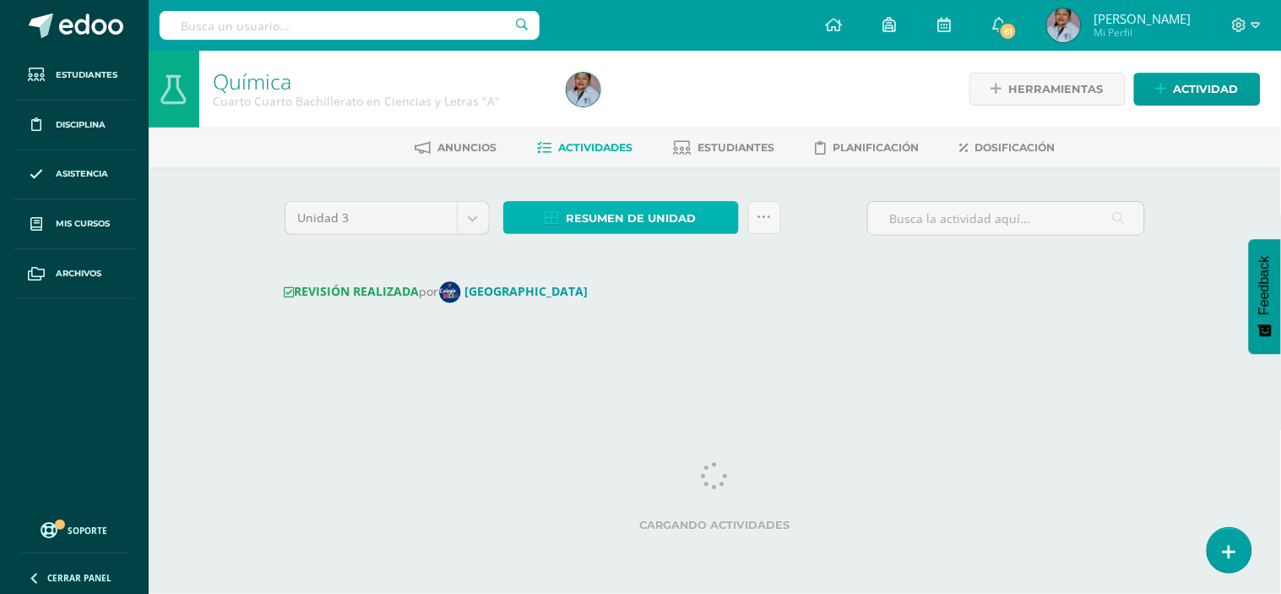
click at [615, 222] on span "Resumen de unidad" at bounding box center [632, 218] width 130 height 31
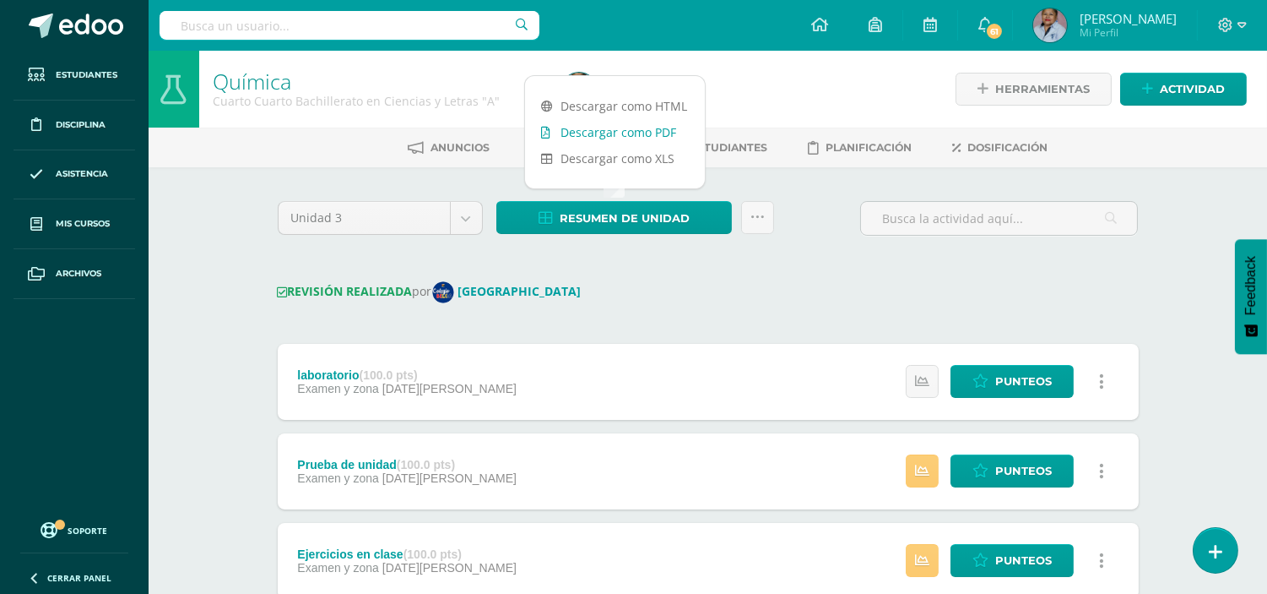
click at [602, 133] on link "Descargar como PDF" at bounding box center [615, 132] width 180 height 26
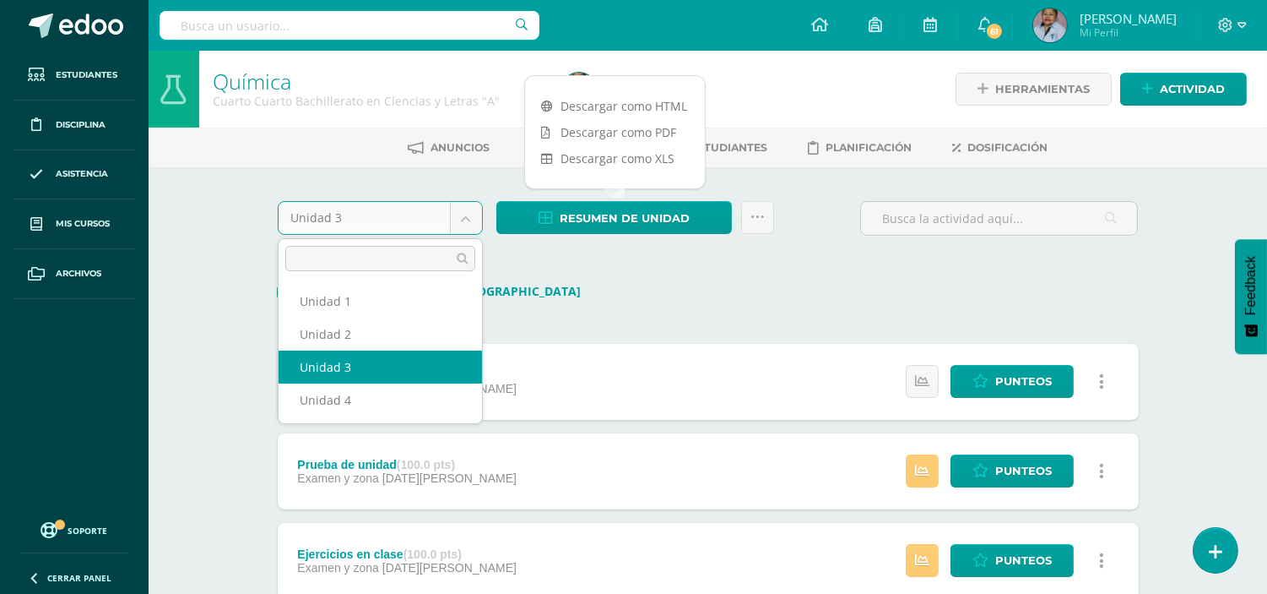
click at [466, 212] on body "Estudiantes Disciplina Asistencia Mis cursos Archivos Soporte Ayuda Reportar un…" at bounding box center [633, 534] width 1267 height 1069
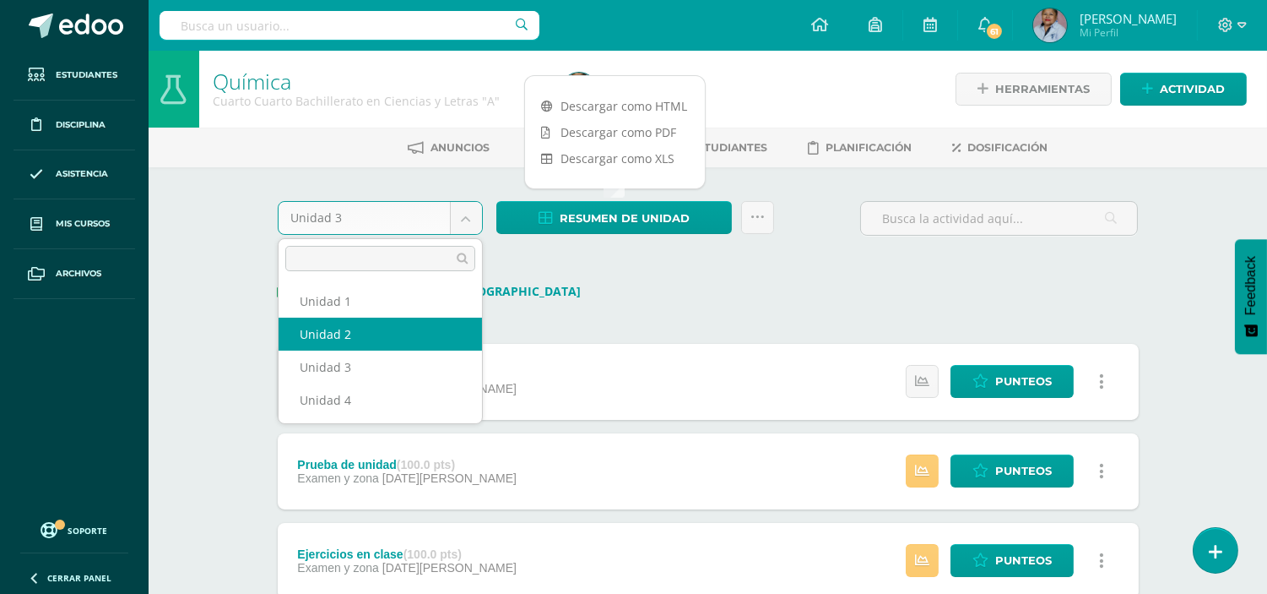
select select "Unidad 2"
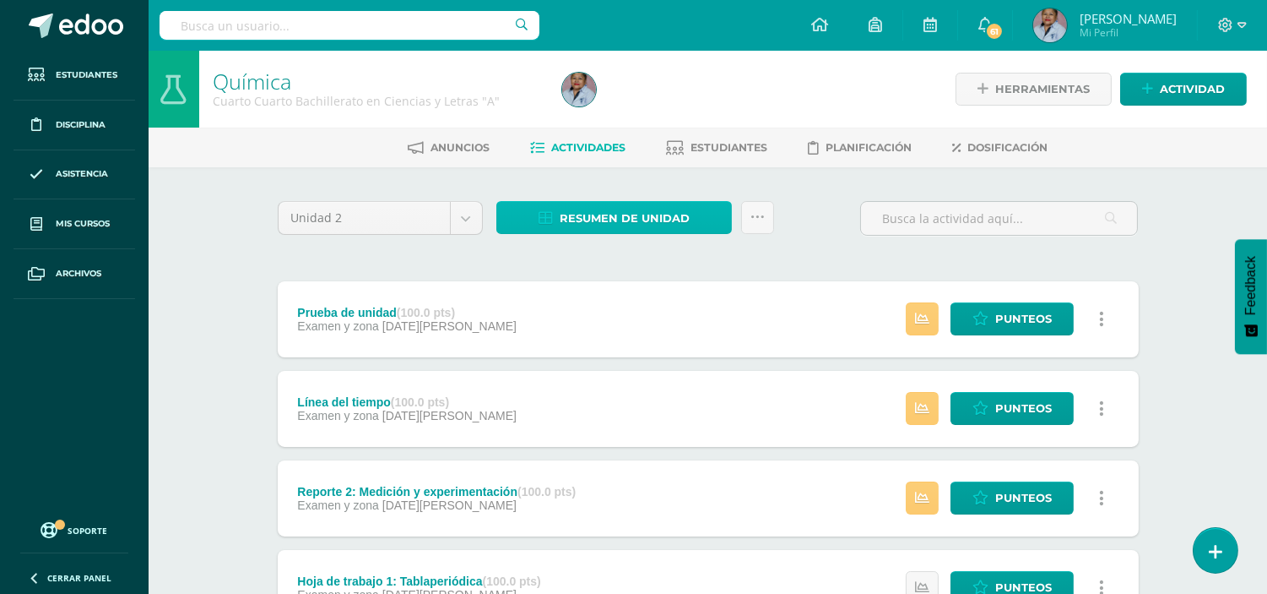
click at [627, 217] on span "Resumen de unidad" at bounding box center [625, 218] width 130 height 31
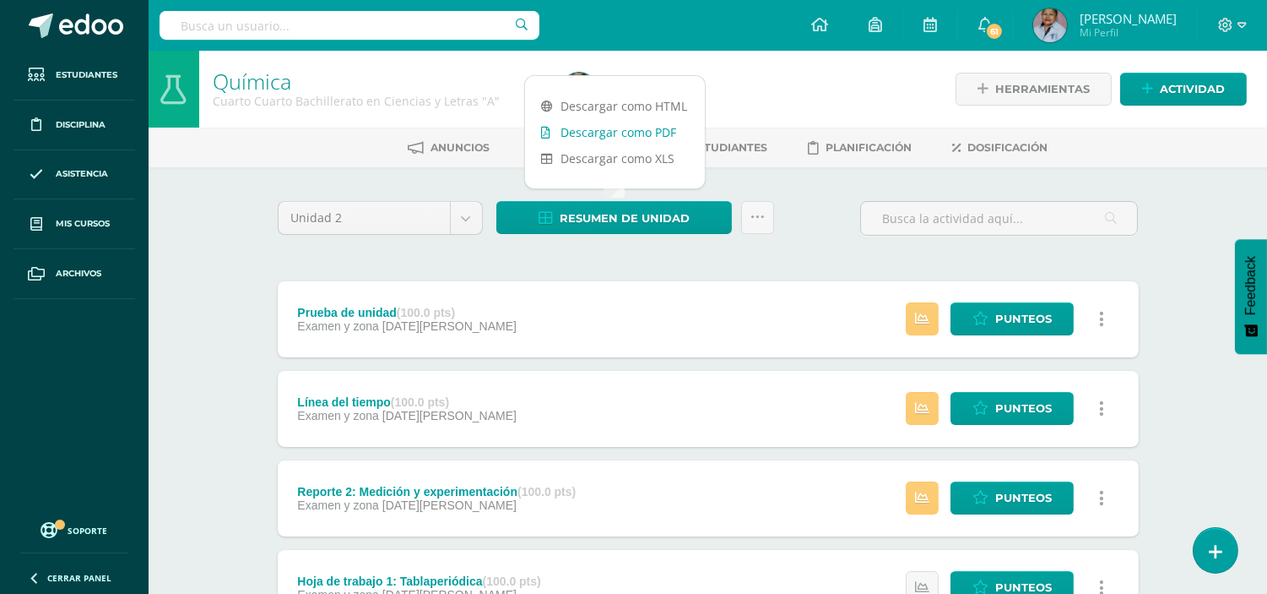
click at [620, 133] on link "Descargar como PDF" at bounding box center [615, 132] width 180 height 26
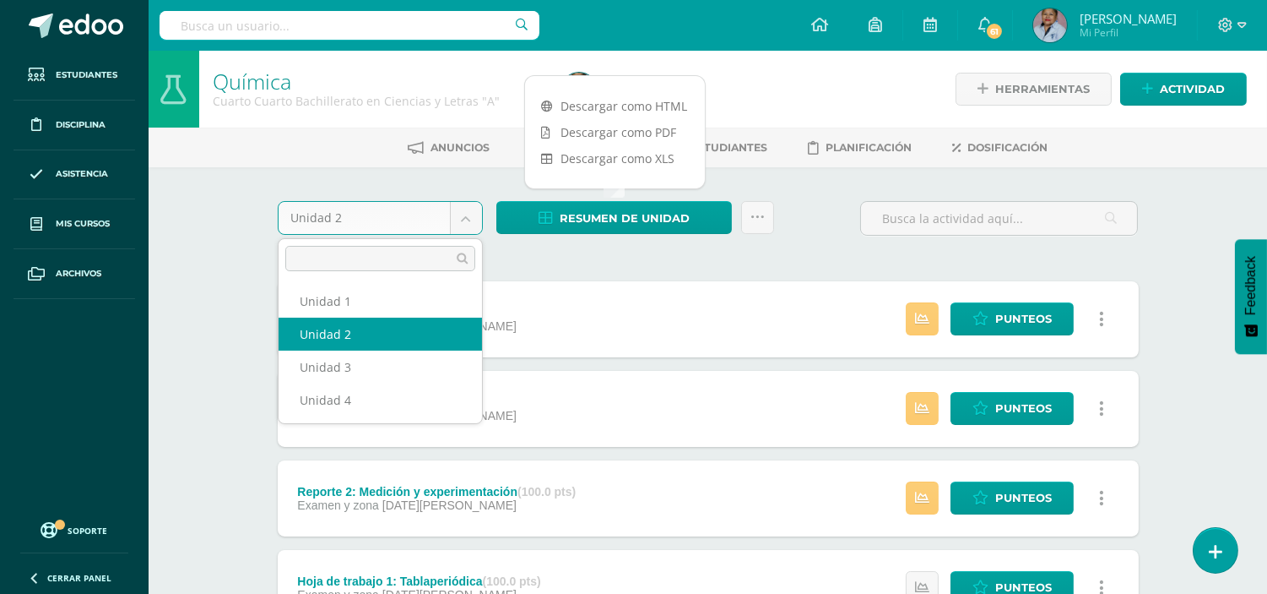
click at [469, 214] on body "Estudiantes Disciplina Asistencia Mis cursos Archivos Soporte Ayuda Reportar un…" at bounding box center [633, 414] width 1267 height 828
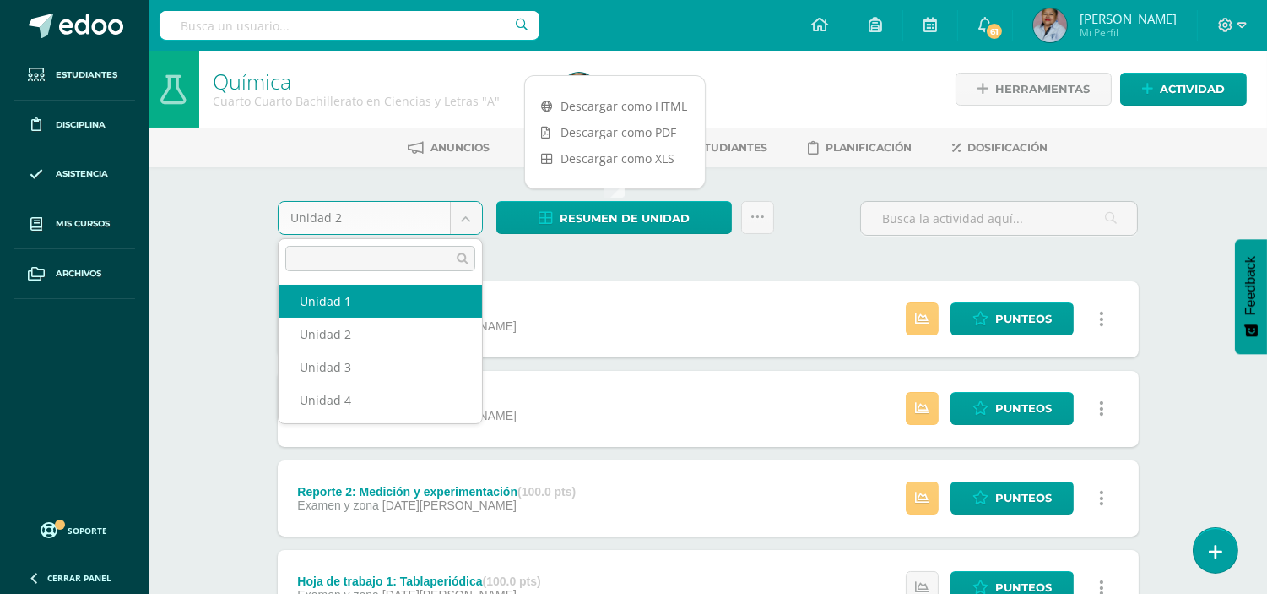
select select "Unidad 1"
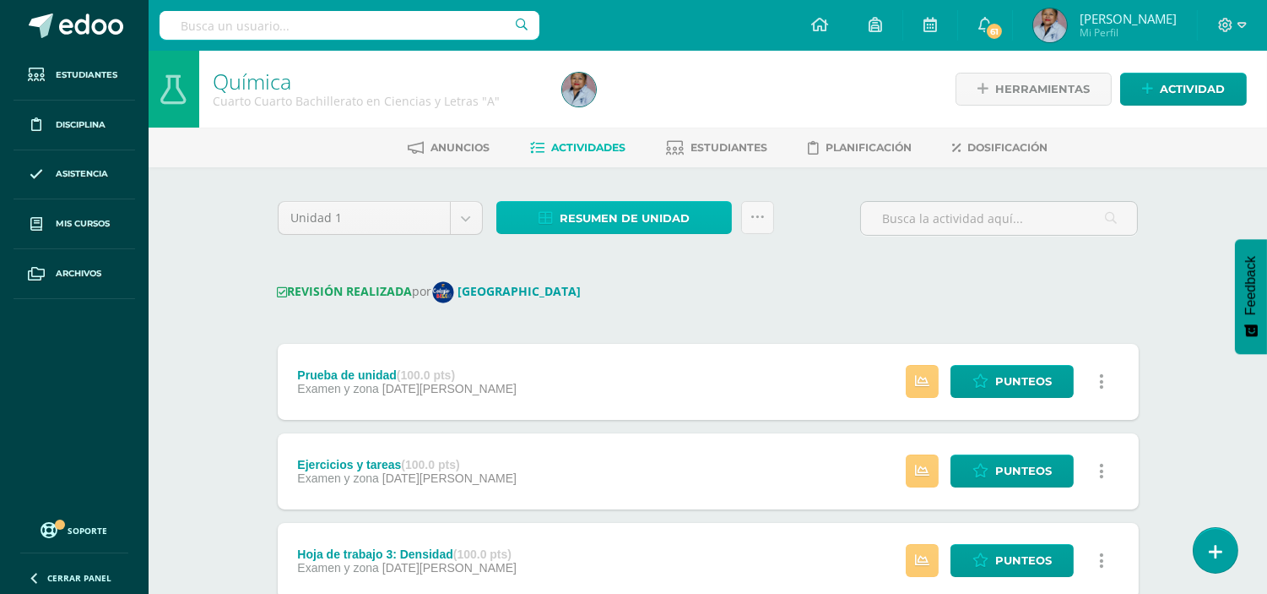
click at [600, 212] on span "Resumen de unidad" at bounding box center [625, 218] width 130 height 31
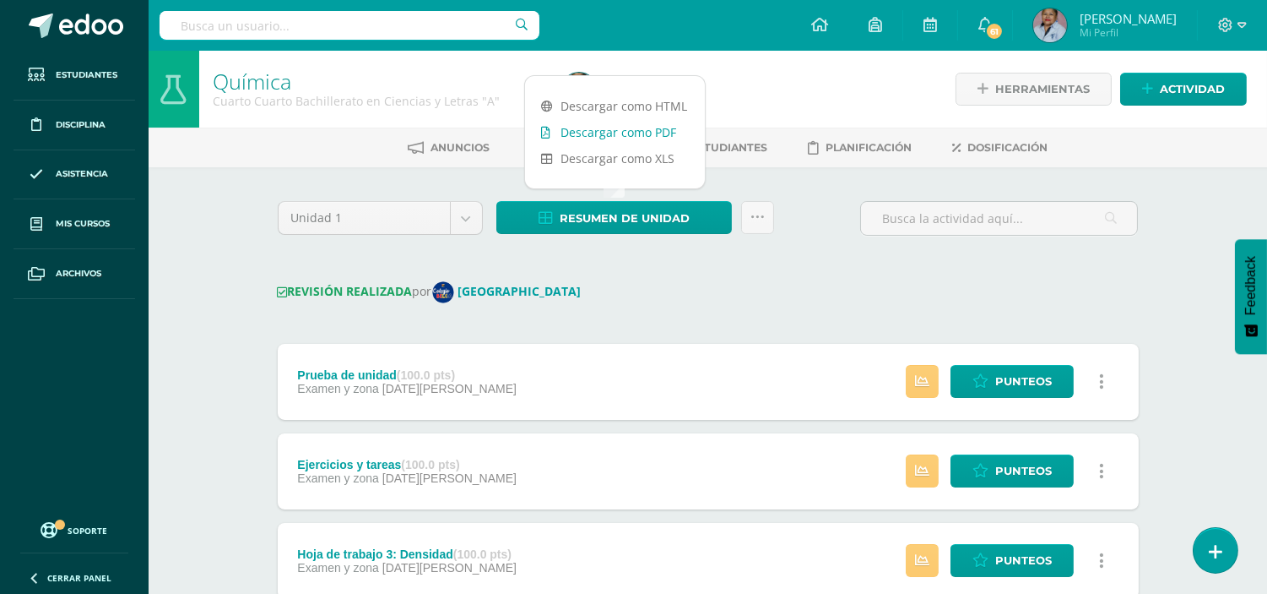
click at [615, 132] on link "Descargar como PDF" at bounding box center [615, 132] width 180 height 26
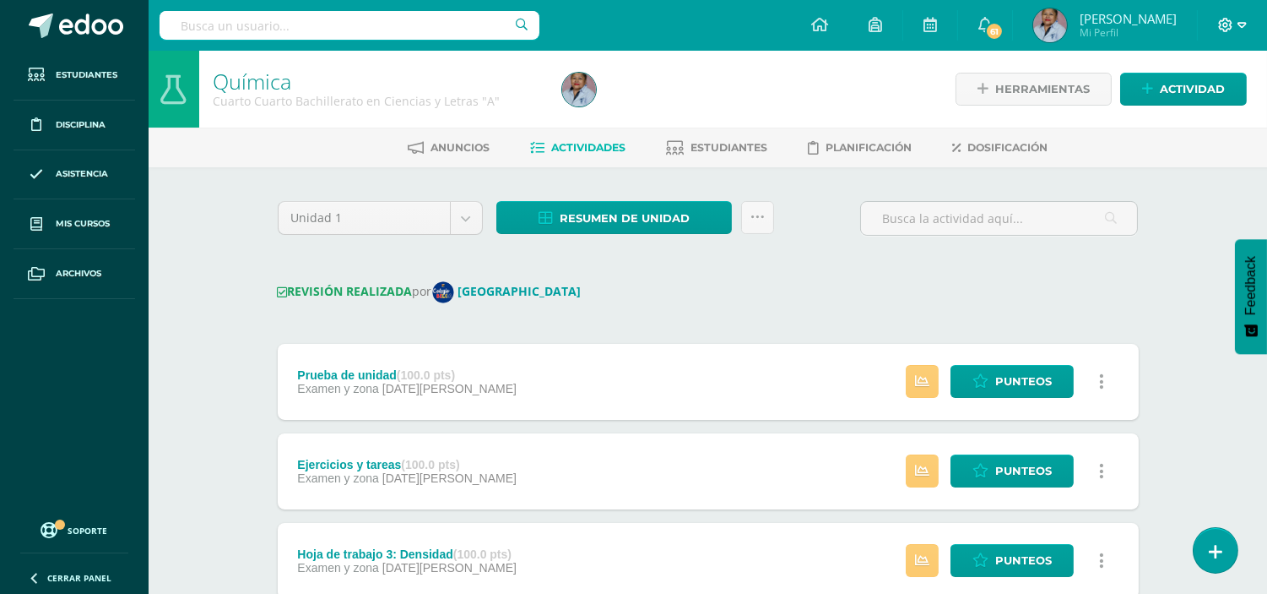
click at [1224, 30] on icon at bounding box center [1226, 25] width 14 height 14
click at [1197, 111] on span "Cerrar sesión" at bounding box center [1190, 114] width 76 height 16
